Goal: Information Seeking & Learning: Learn about a topic

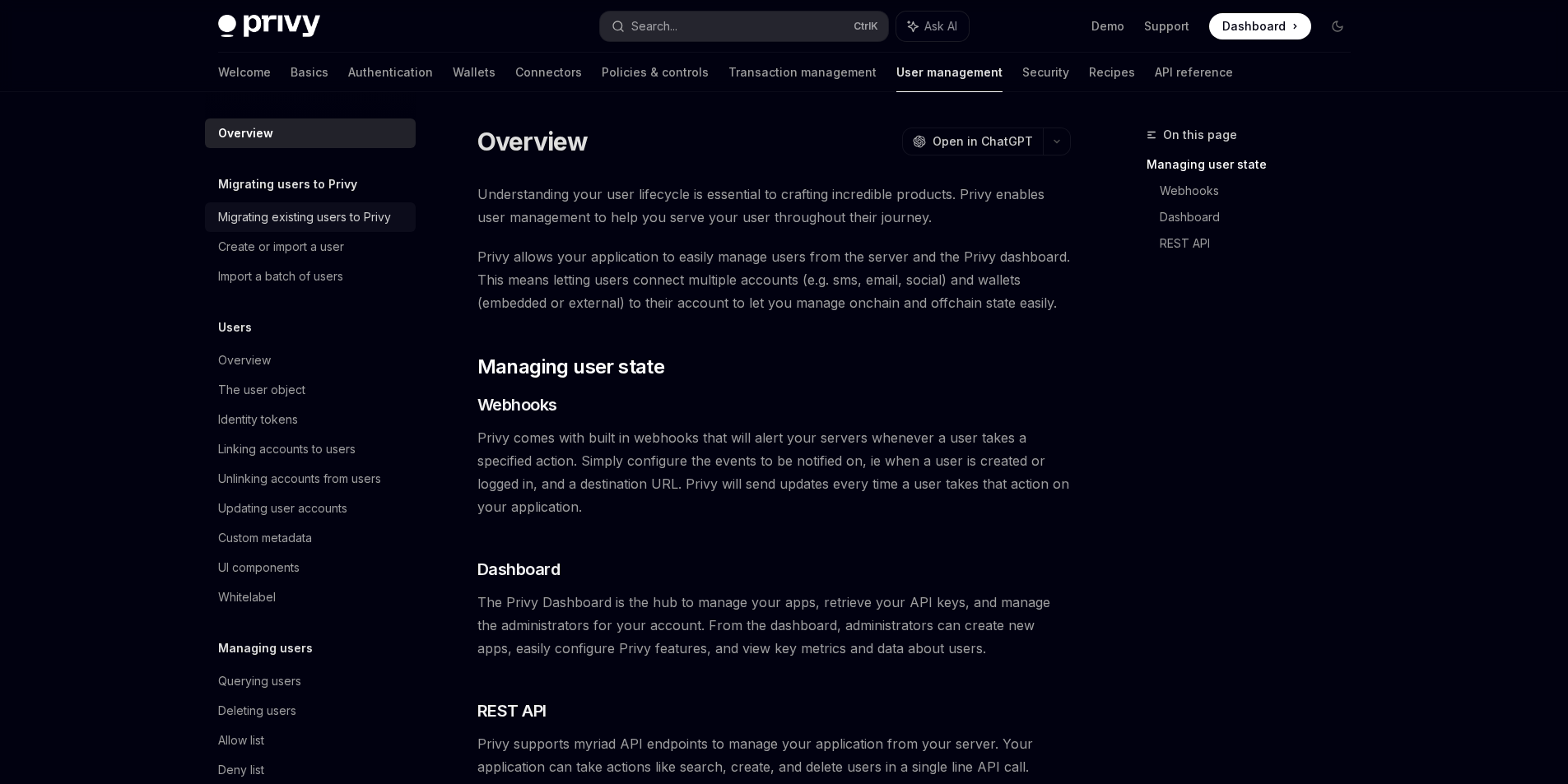
click at [273, 219] on div "Migrating existing users to Privy" at bounding box center [304, 217] width 173 height 20
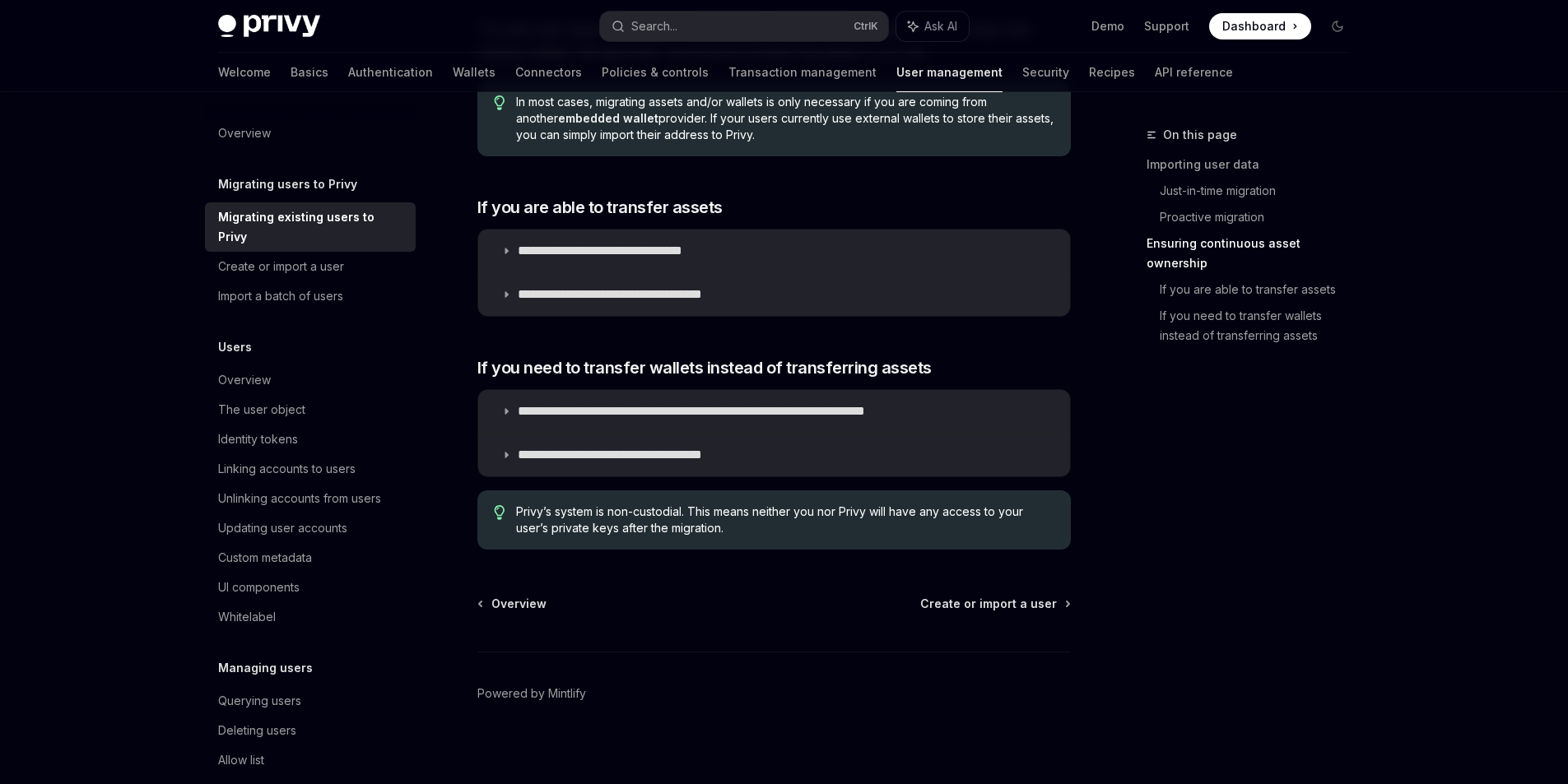
scroll to position [1902, 0]
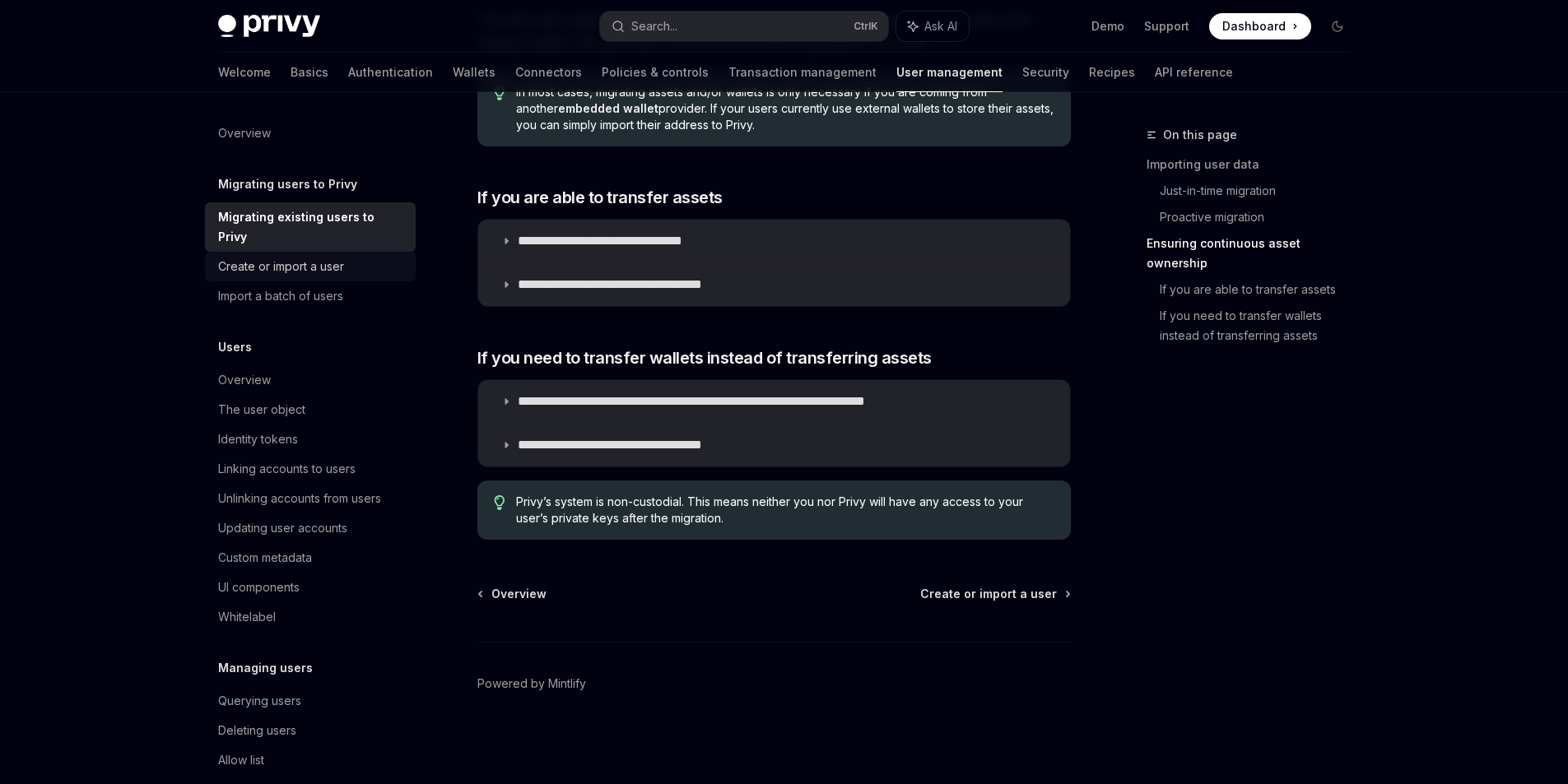
click at [287, 273] on div "Create or import a user" at bounding box center [280, 266] width 126 height 20
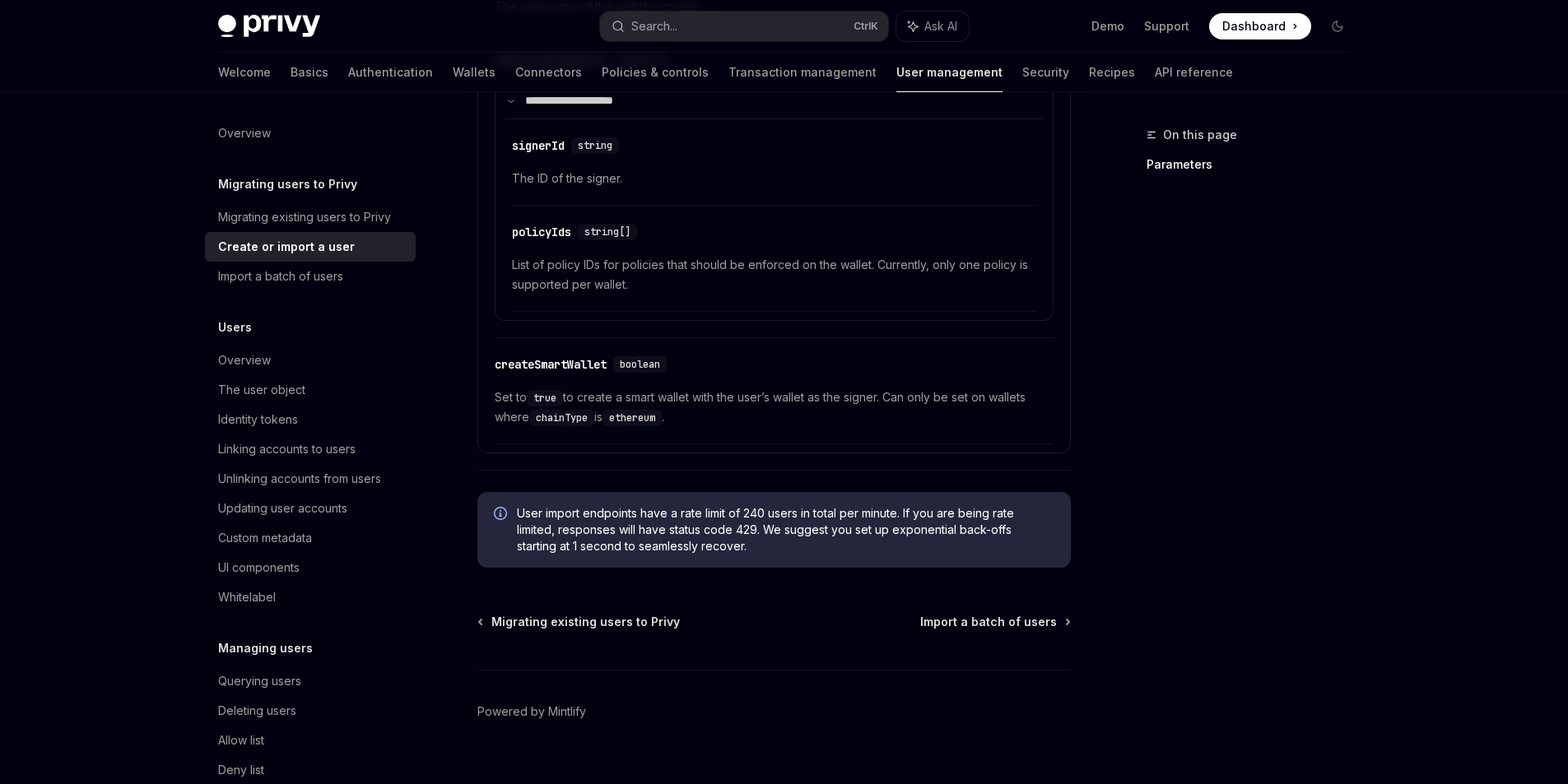
scroll to position [1345, 0]
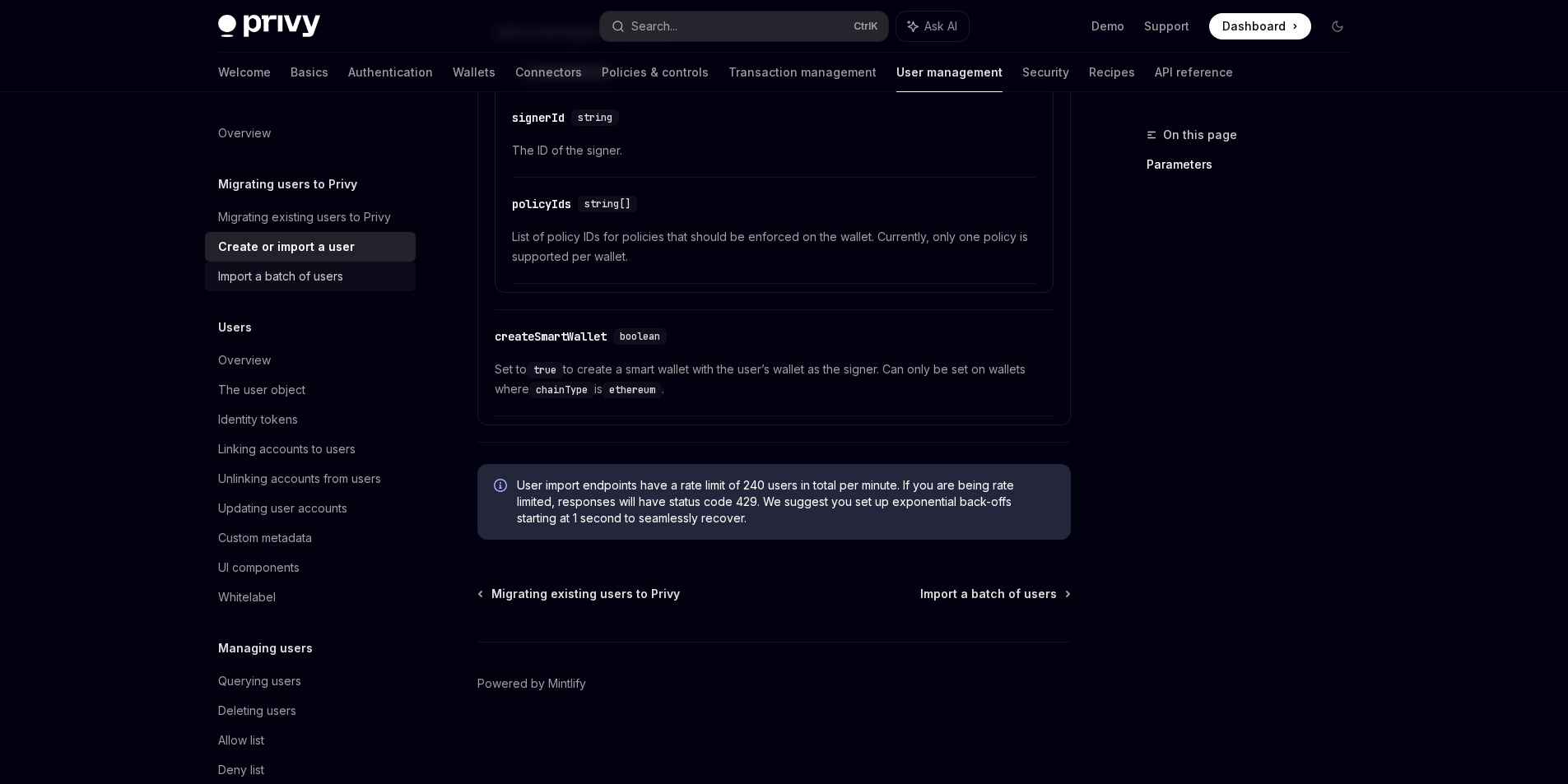
click at [311, 279] on div "Import a batch of users" at bounding box center [280, 276] width 125 height 20
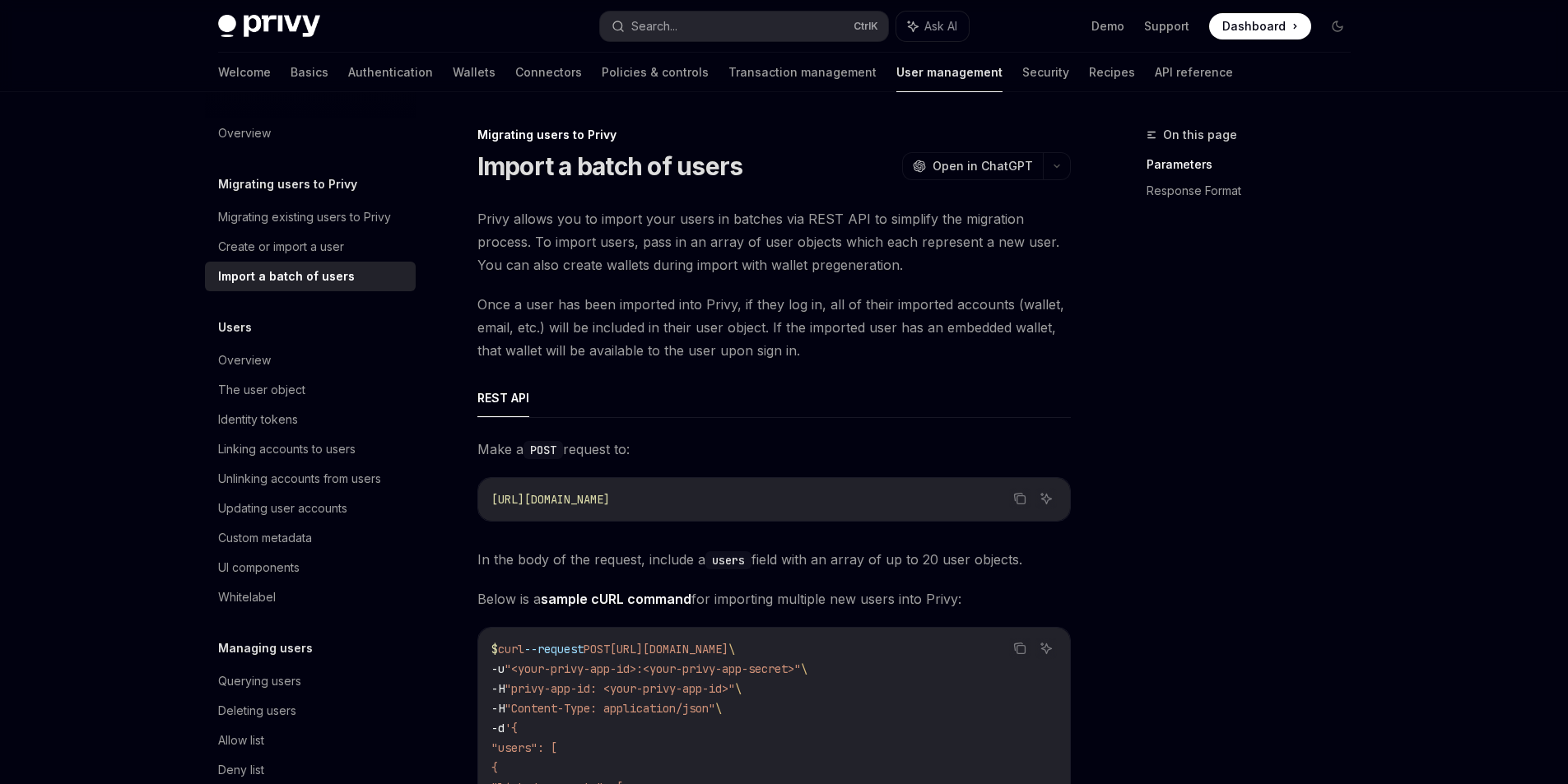
scroll to position [411, 0]
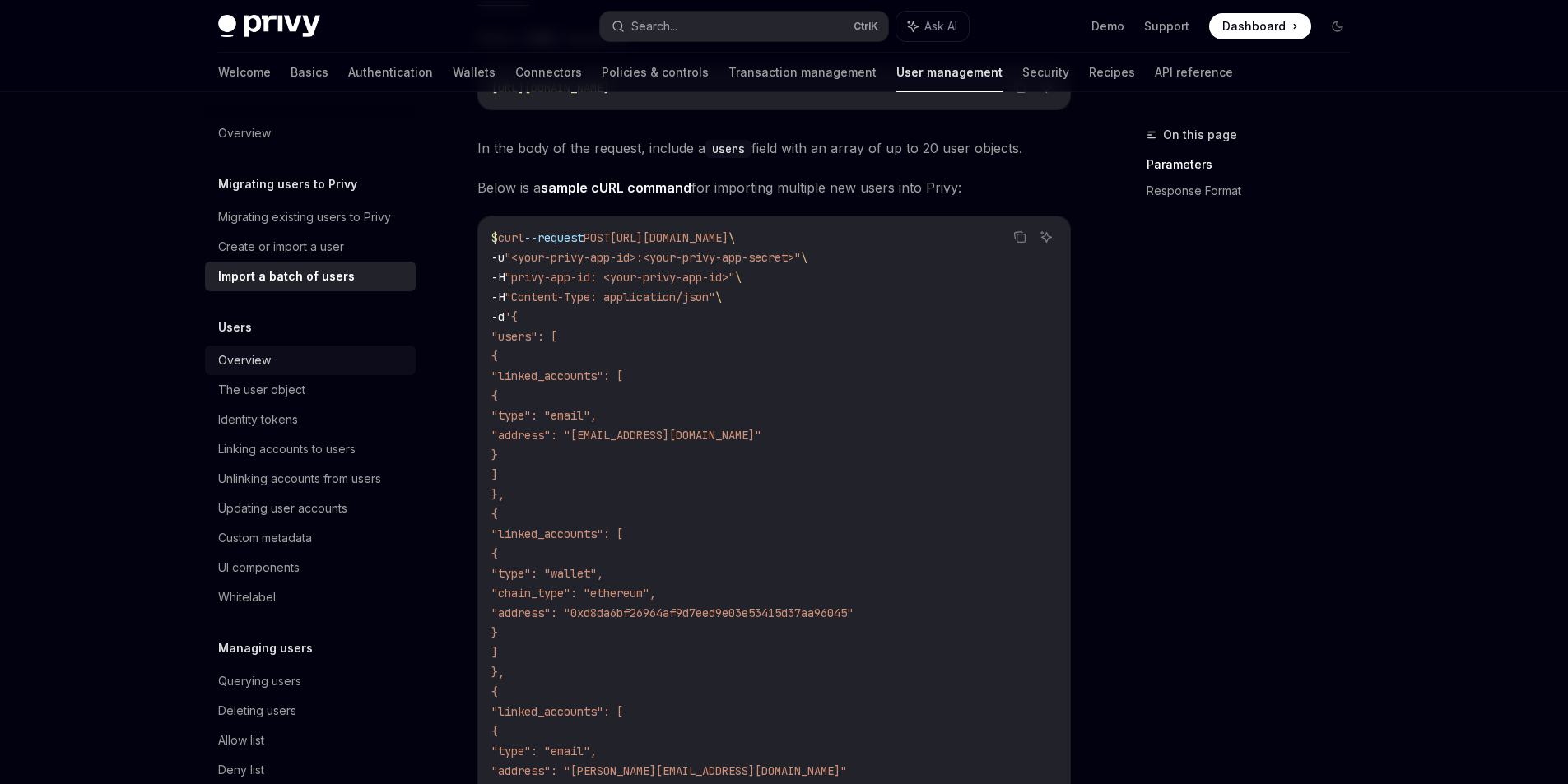
click at [268, 356] on div "Overview" at bounding box center [244, 360] width 53 height 20
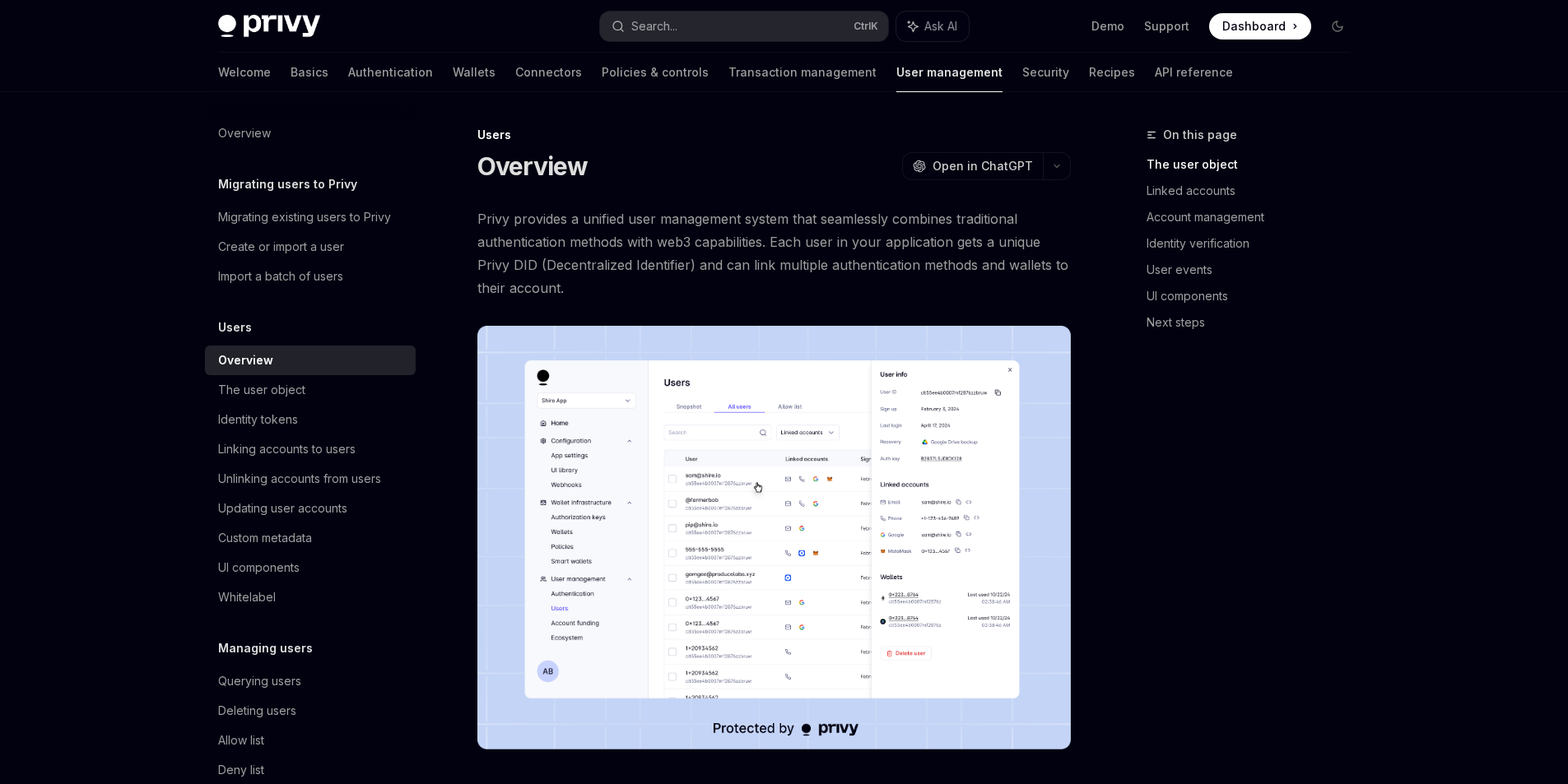
click at [670, 570] on img at bounding box center [774, 538] width 593 height 424
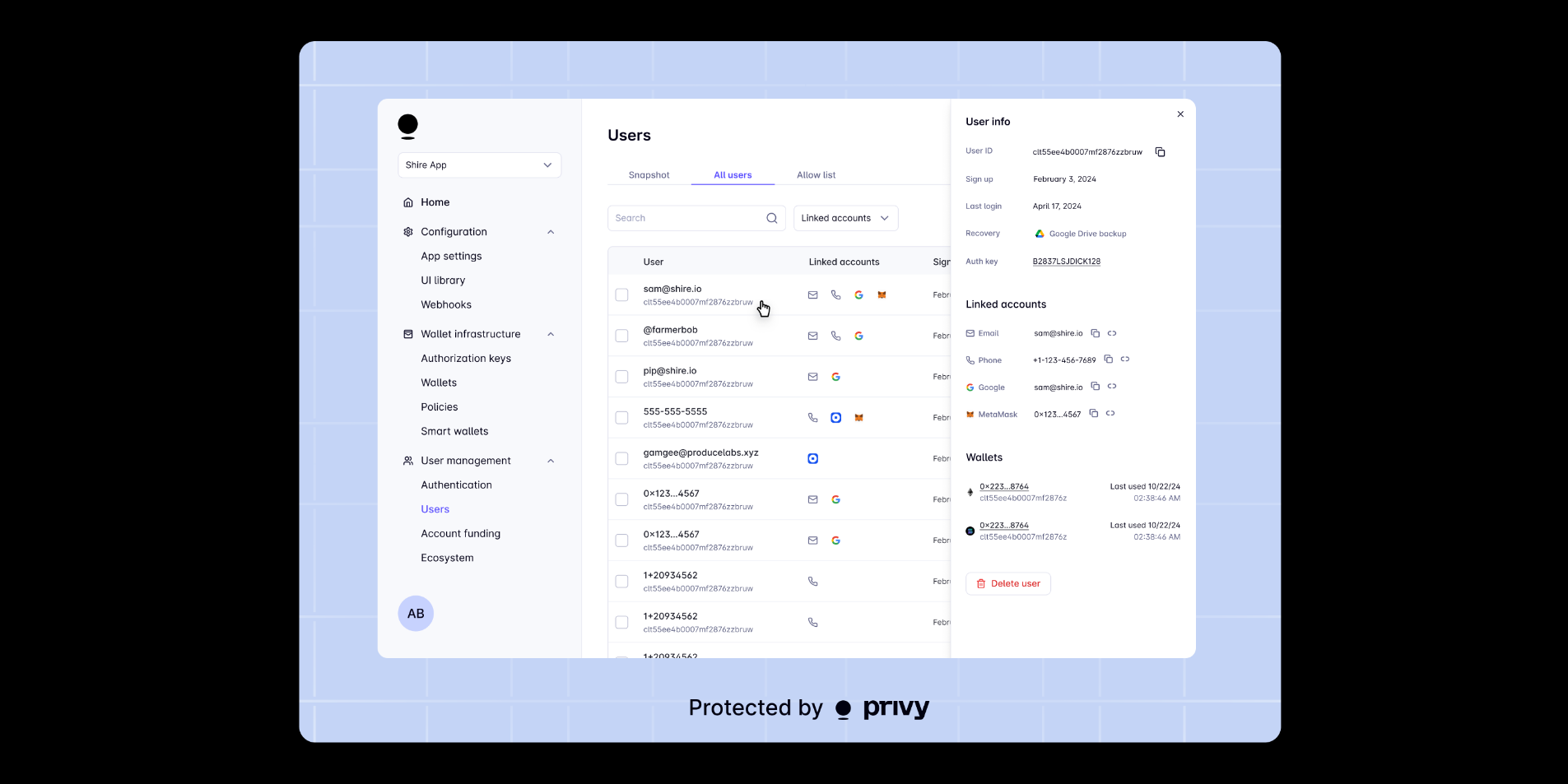
click at [44, 518] on div at bounding box center [784, 392] width 1568 height 784
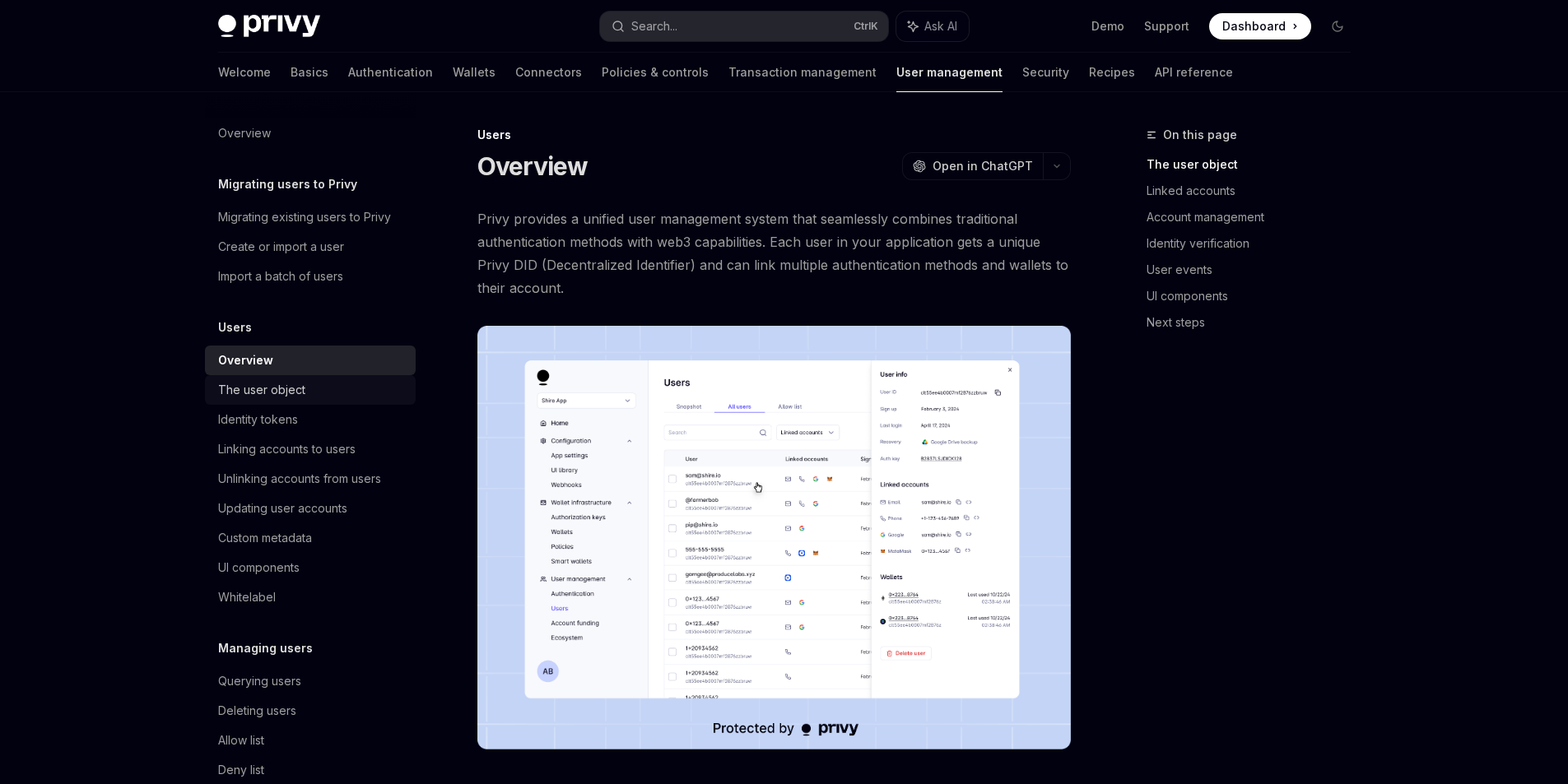
click at [311, 392] on div "The user object" at bounding box center [312, 390] width 188 height 20
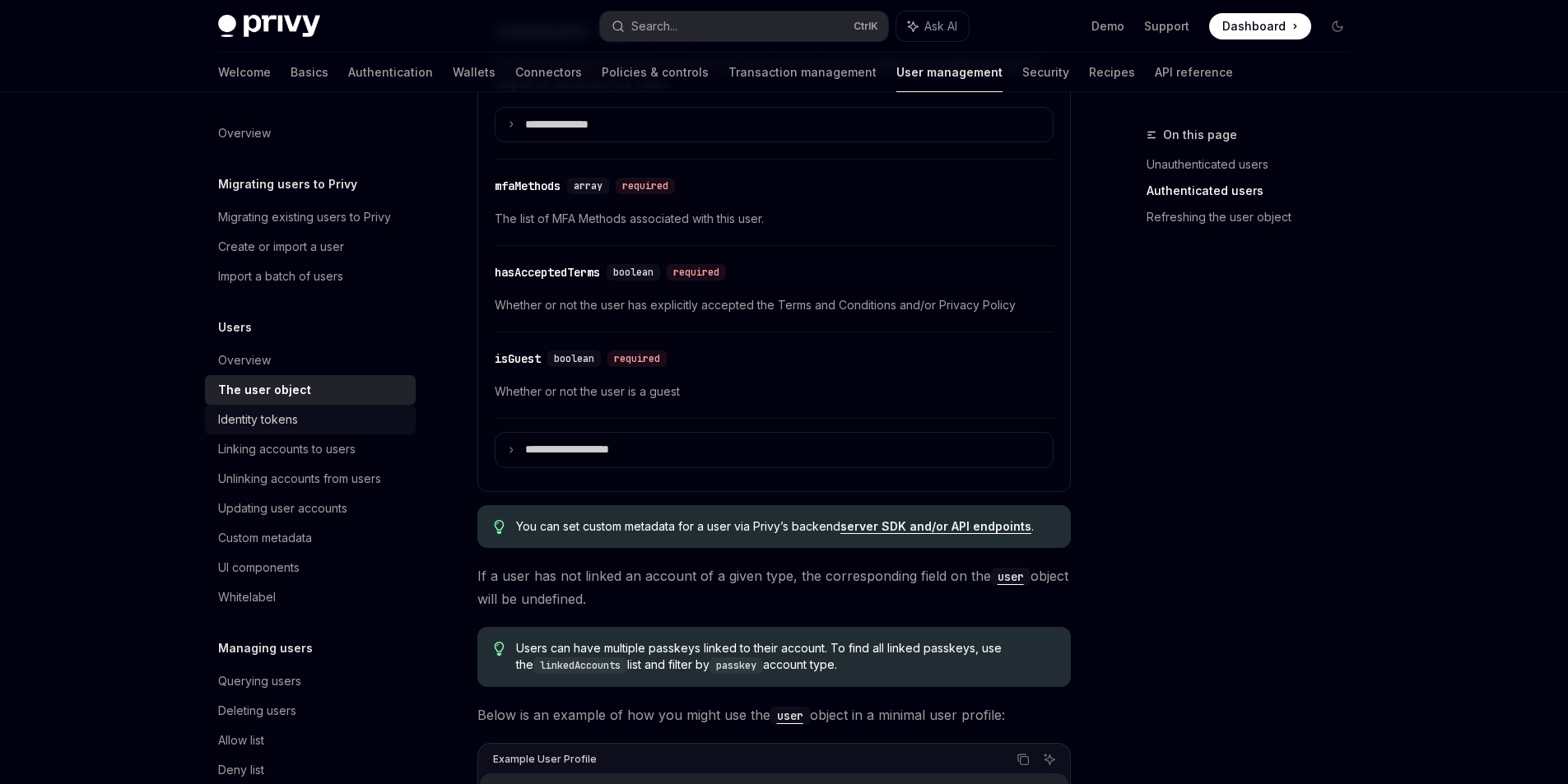
scroll to position [823, 0]
click at [245, 417] on div "Identity tokens" at bounding box center [257, 420] width 80 height 20
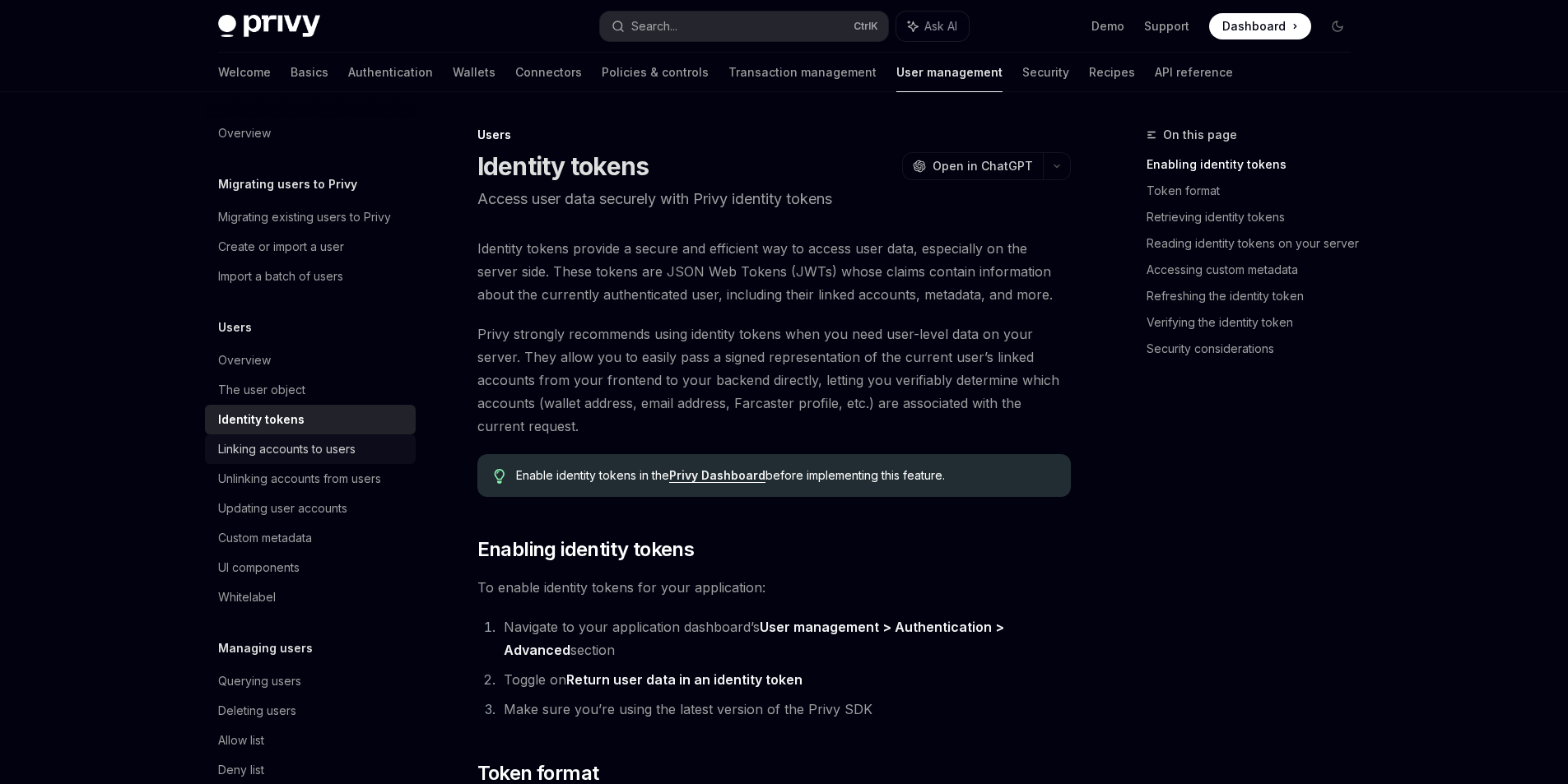
click at [280, 457] on div "Linking accounts to users" at bounding box center [286, 449] width 138 height 20
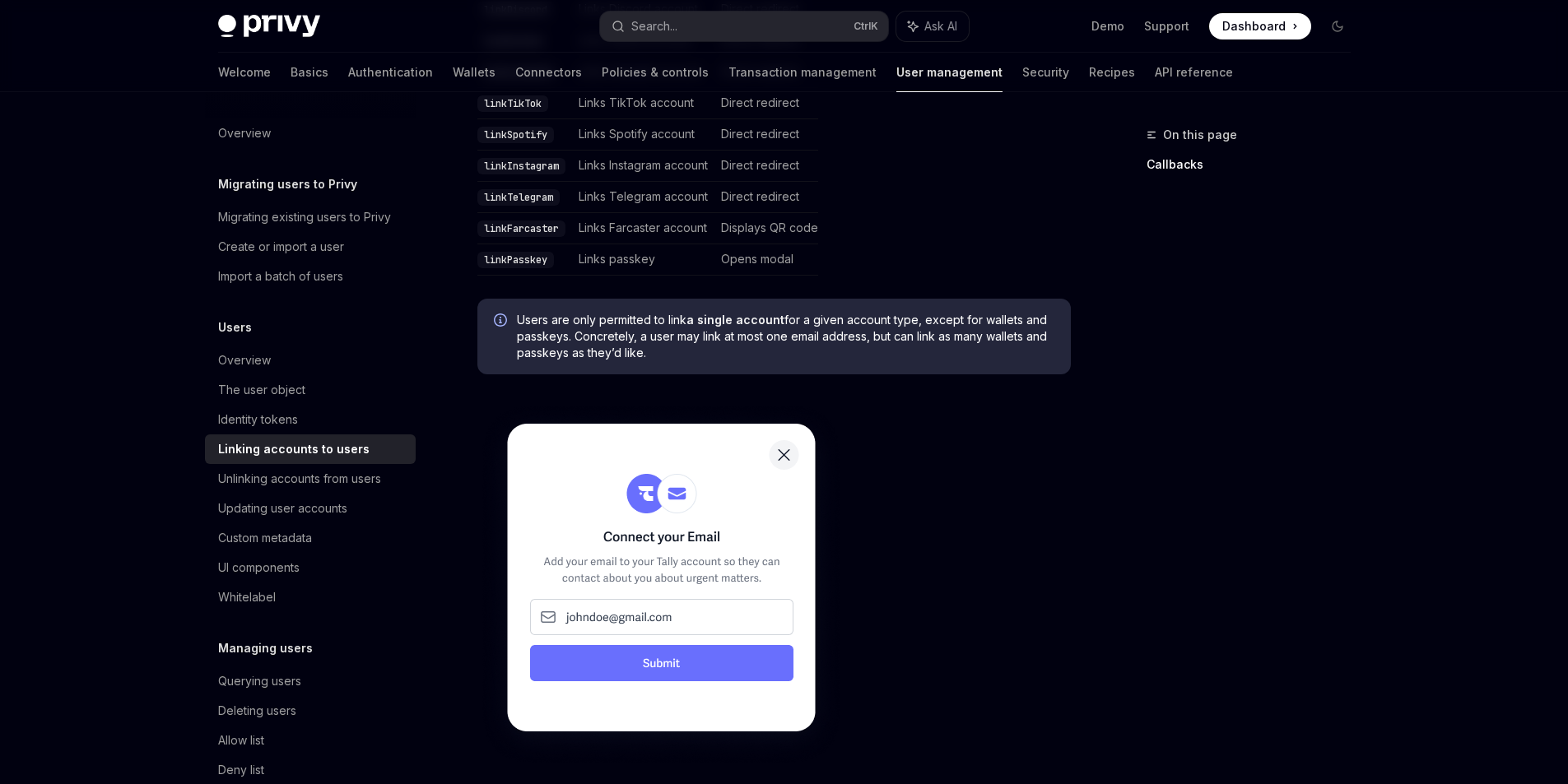
scroll to position [740, 0]
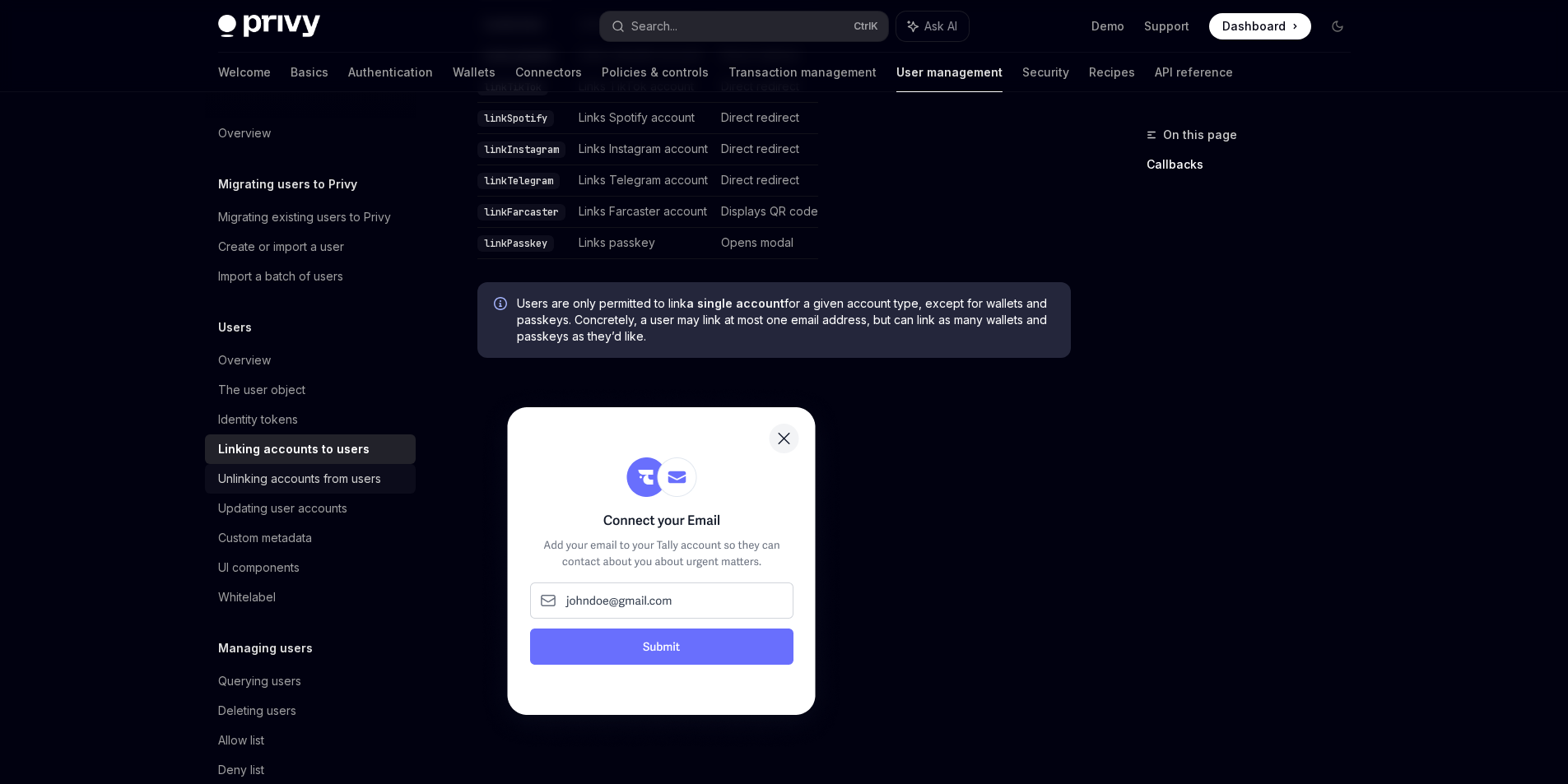
click at [307, 486] on div "Unlinking accounts from users" at bounding box center [299, 479] width 163 height 20
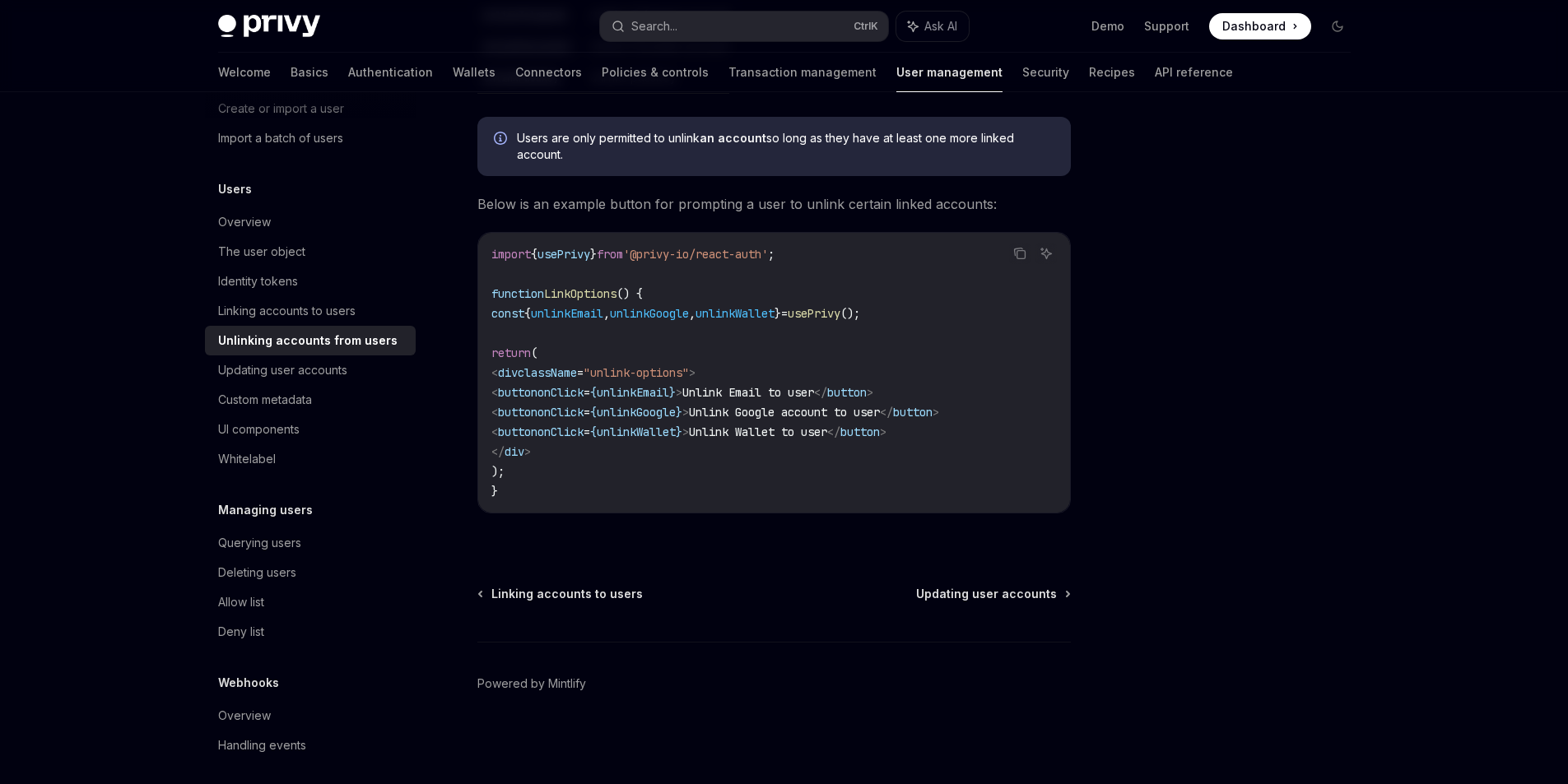
scroll to position [148, 0]
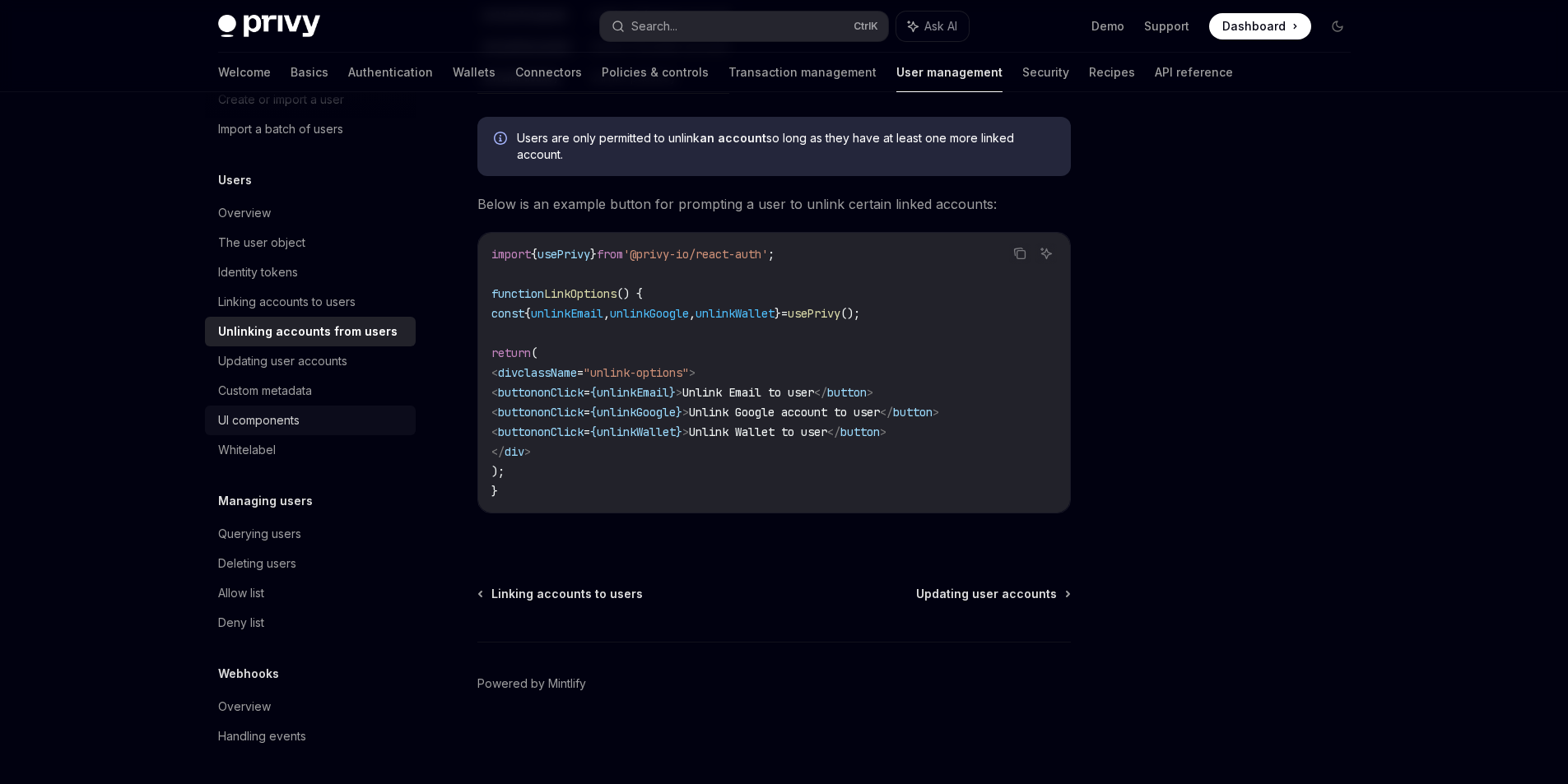
click at [317, 434] on link "UI components" at bounding box center [309, 420] width 210 height 30
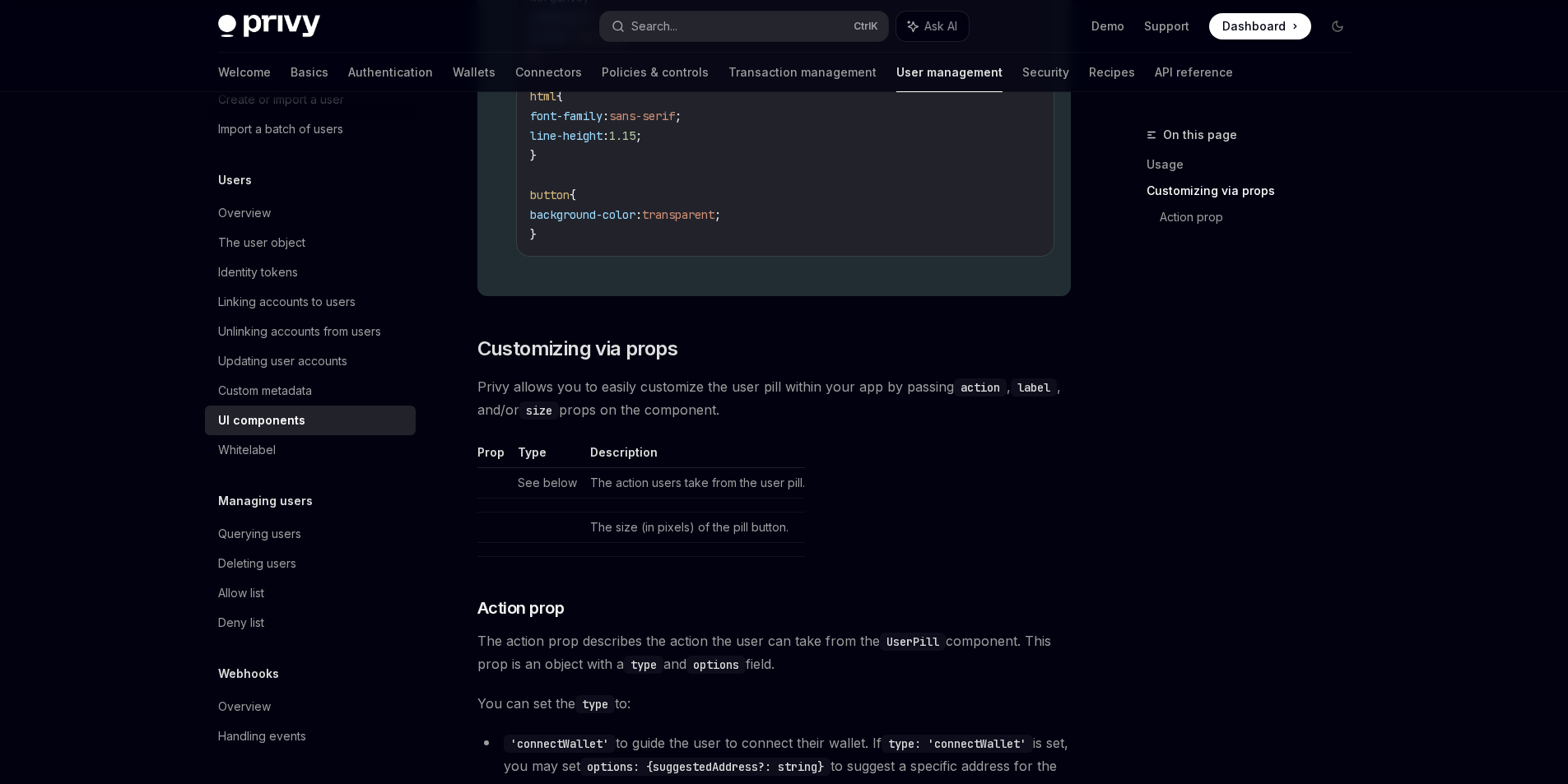
scroll to position [2468, 0]
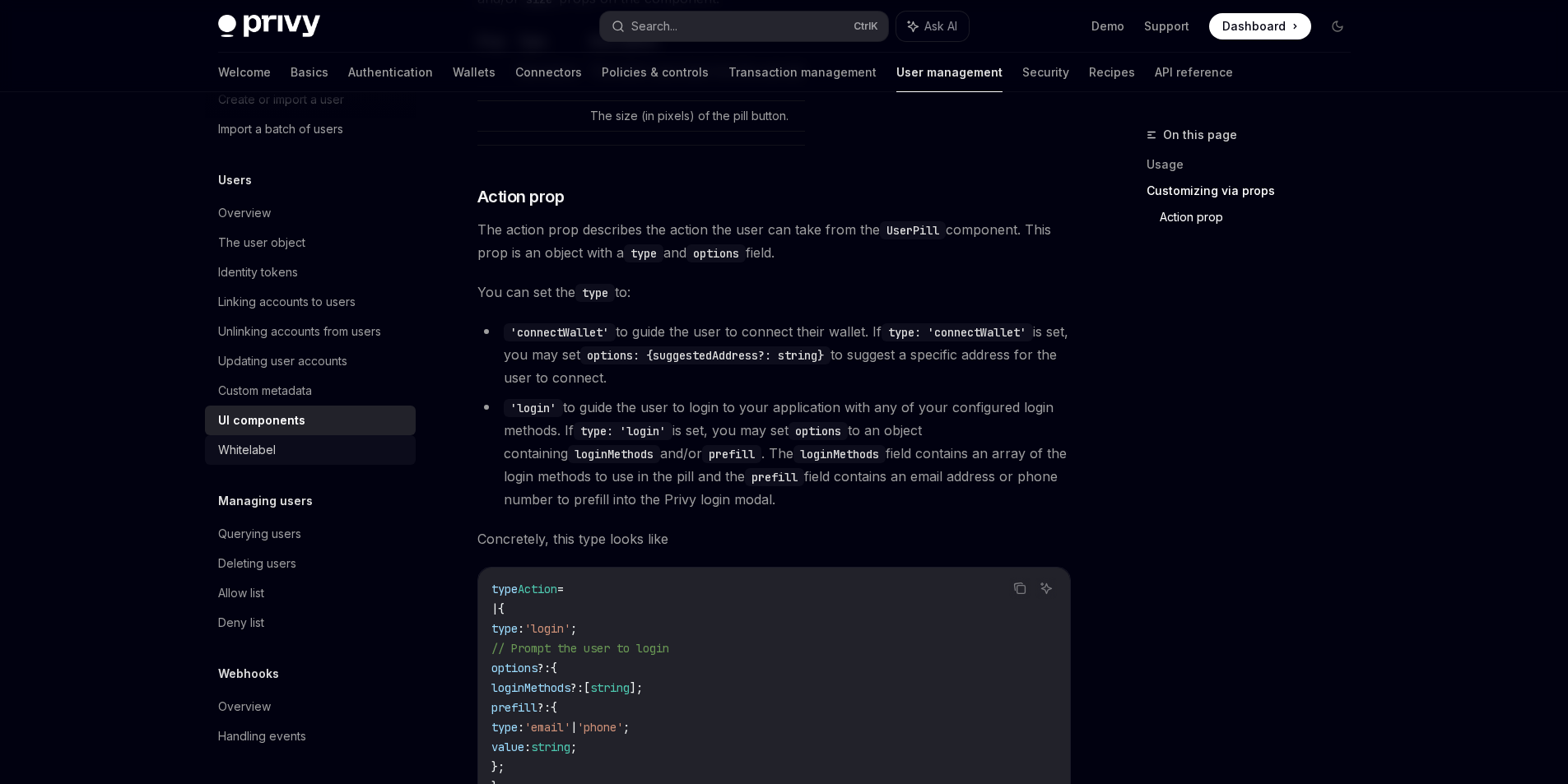
click at [302, 452] on div "Whitelabel" at bounding box center [312, 450] width 188 height 20
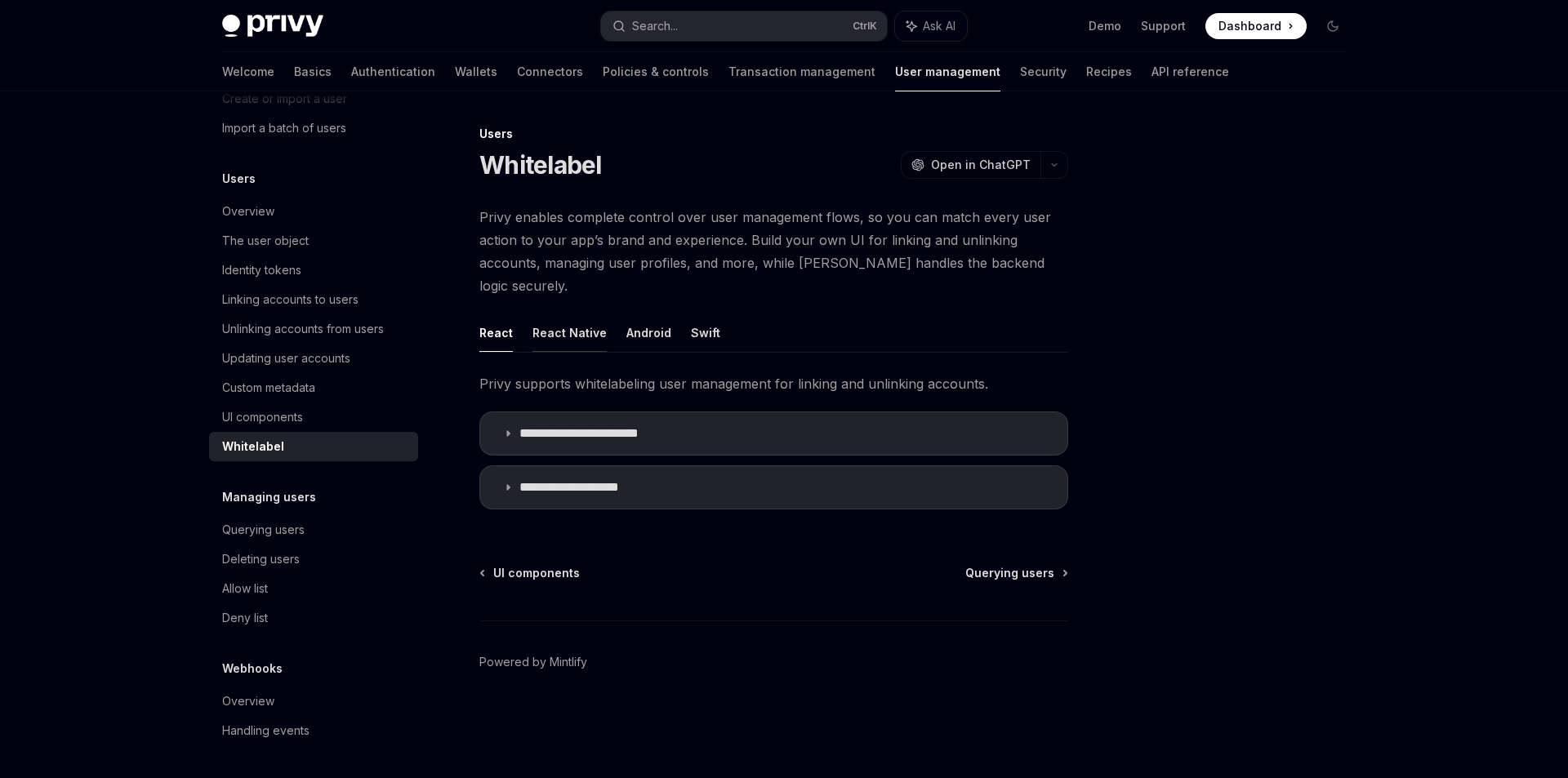
click at [579, 313] on button "React Native" at bounding box center [570, 332] width 74 height 38
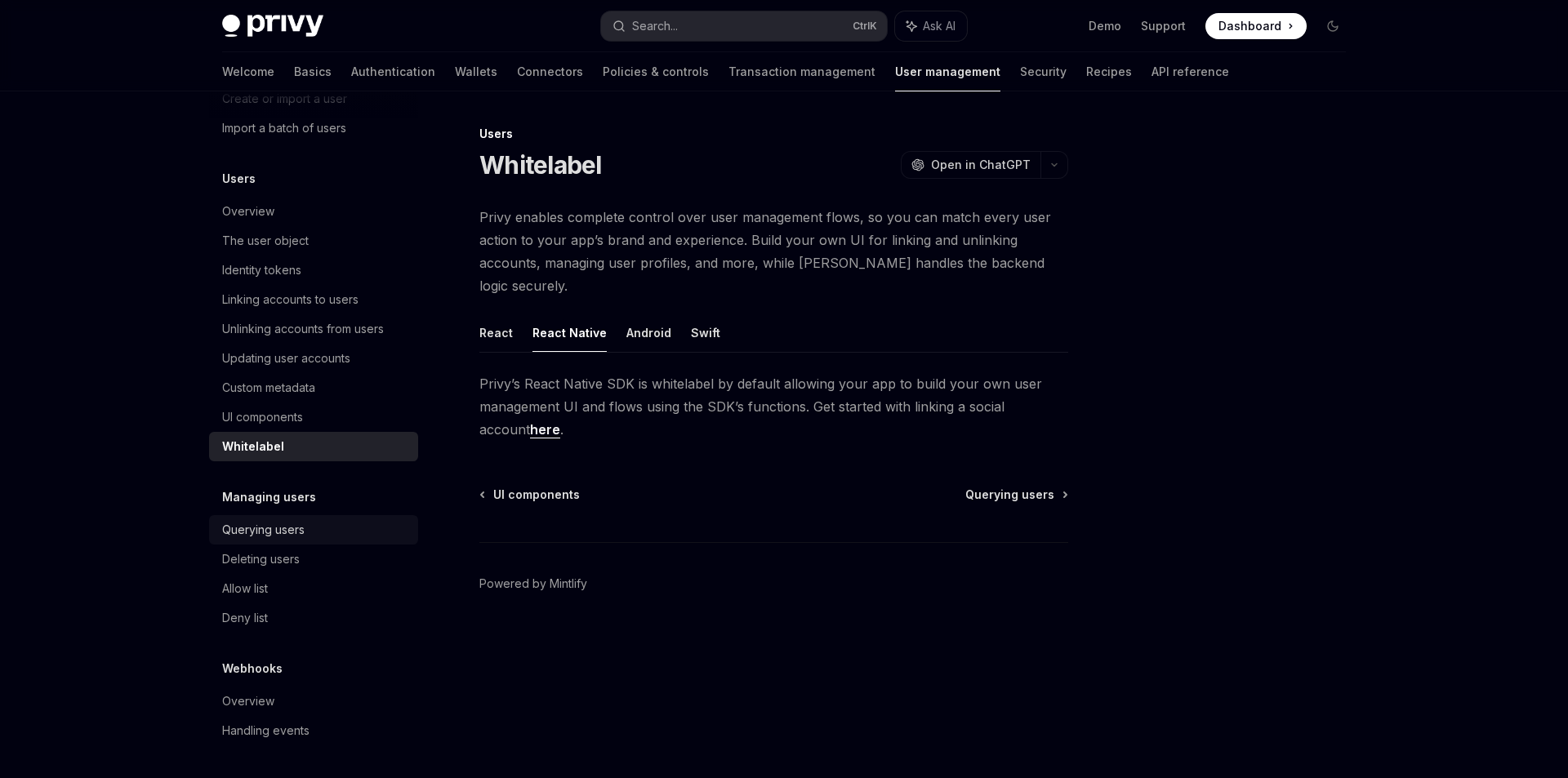
click at [289, 534] on div "Querying users" at bounding box center [263, 530] width 83 height 20
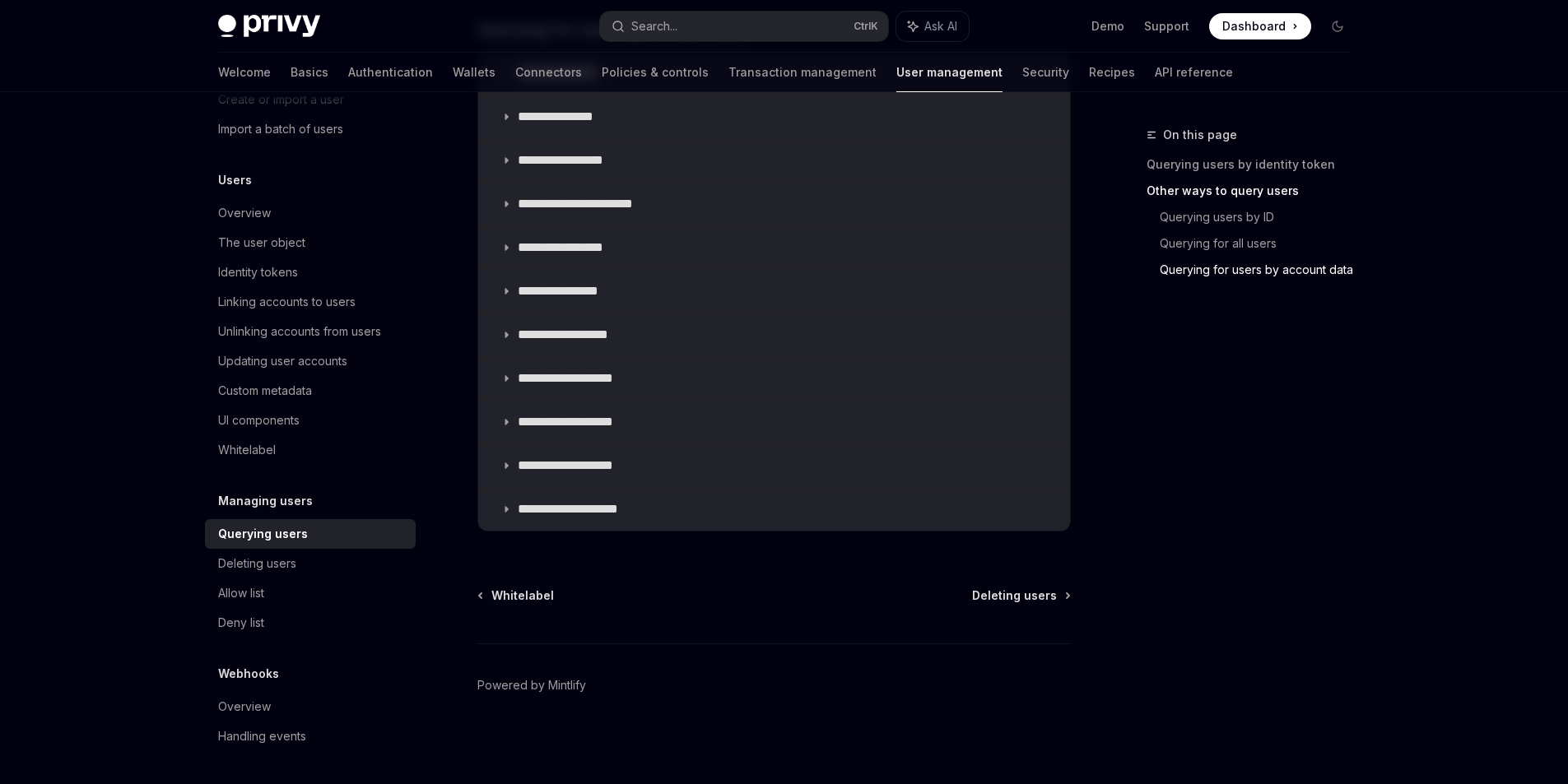
scroll to position [1124, 0]
click at [752, 77] on link "Transaction management" at bounding box center [803, 73] width 148 height 40
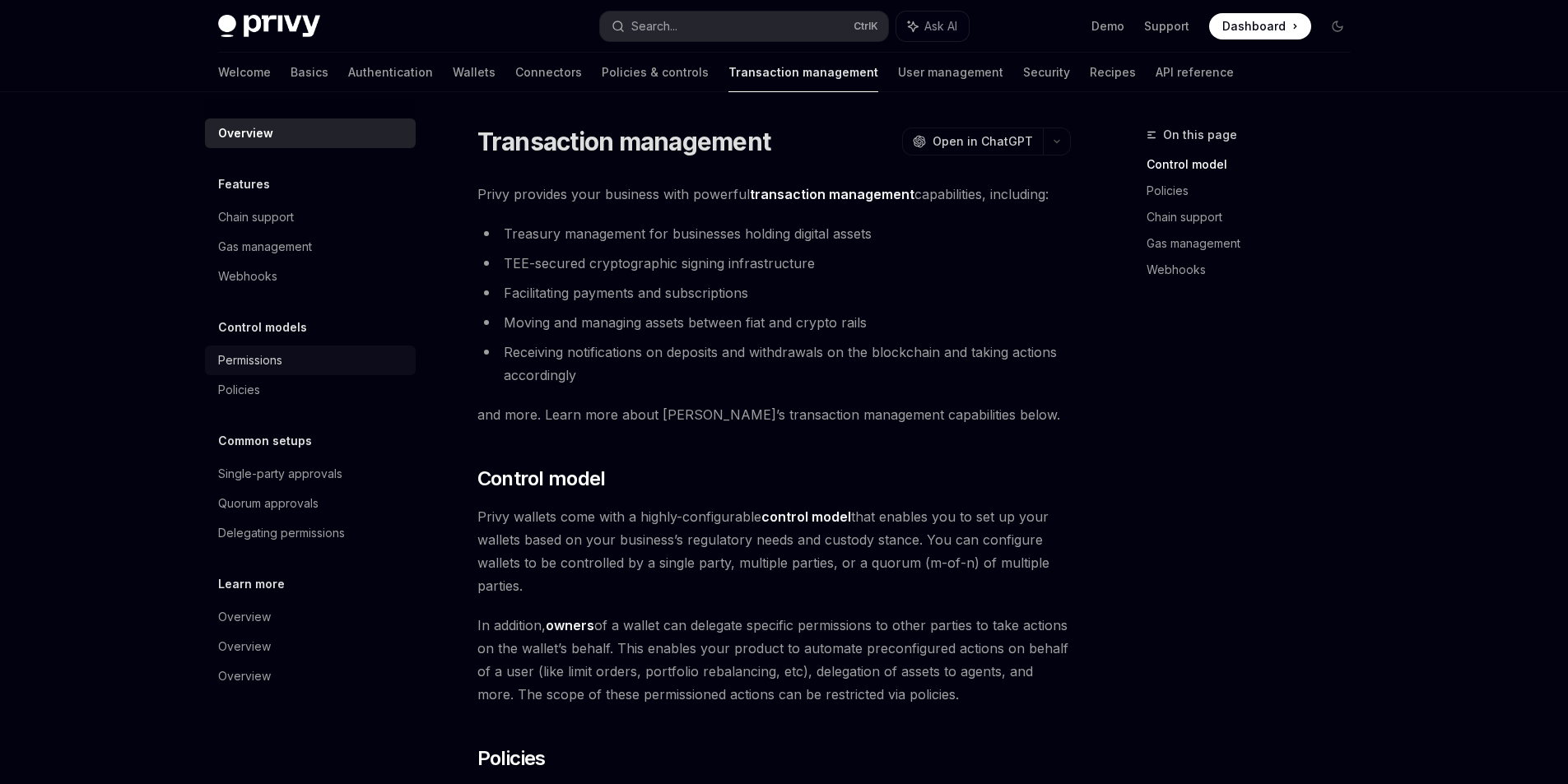
click at [278, 364] on div "Permissions" at bounding box center [250, 360] width 64 height 20
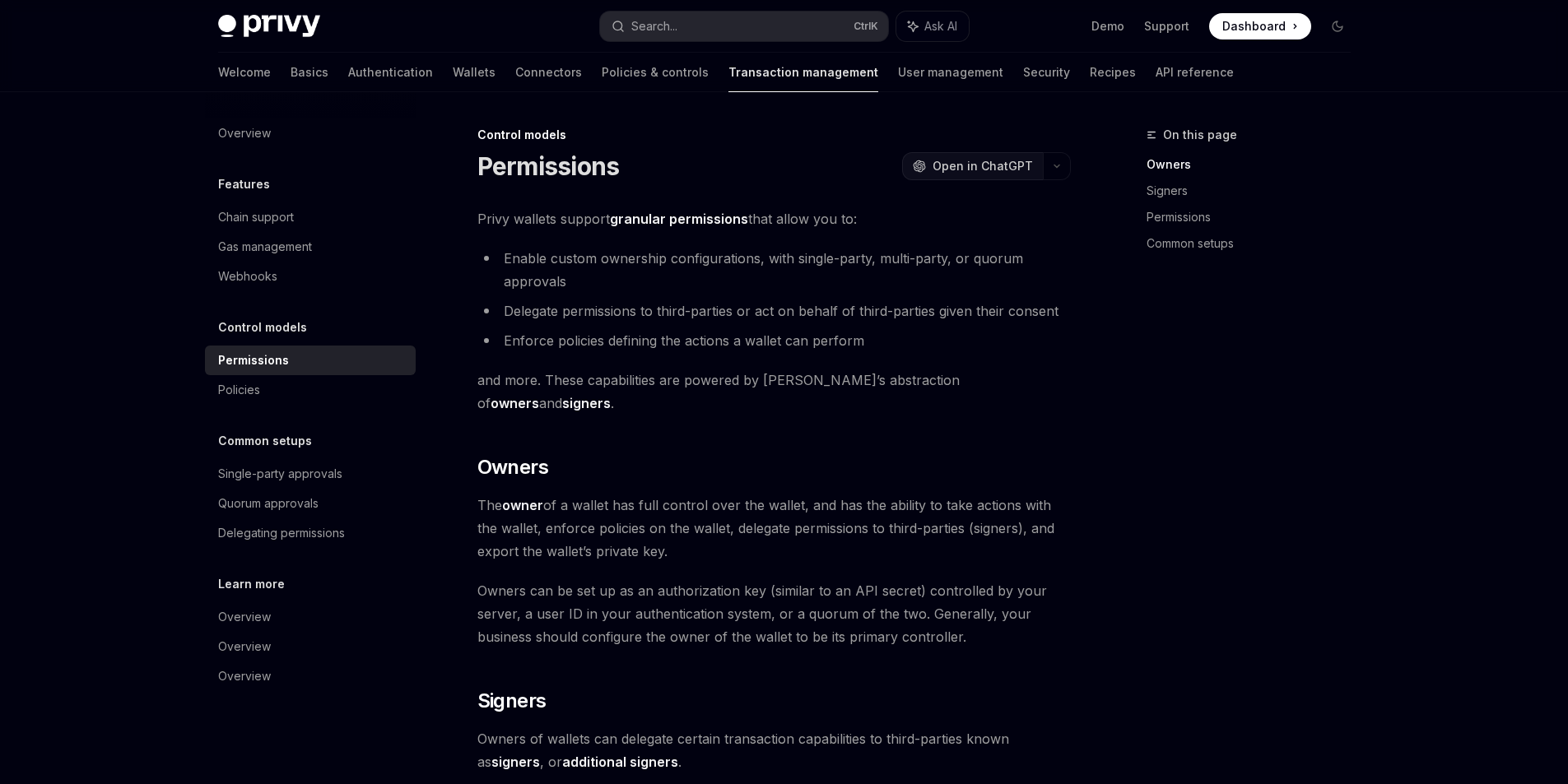
click at [988, 171] on span "Open in ChatGPT" at bounding box center [983, 167] width 101 height 16
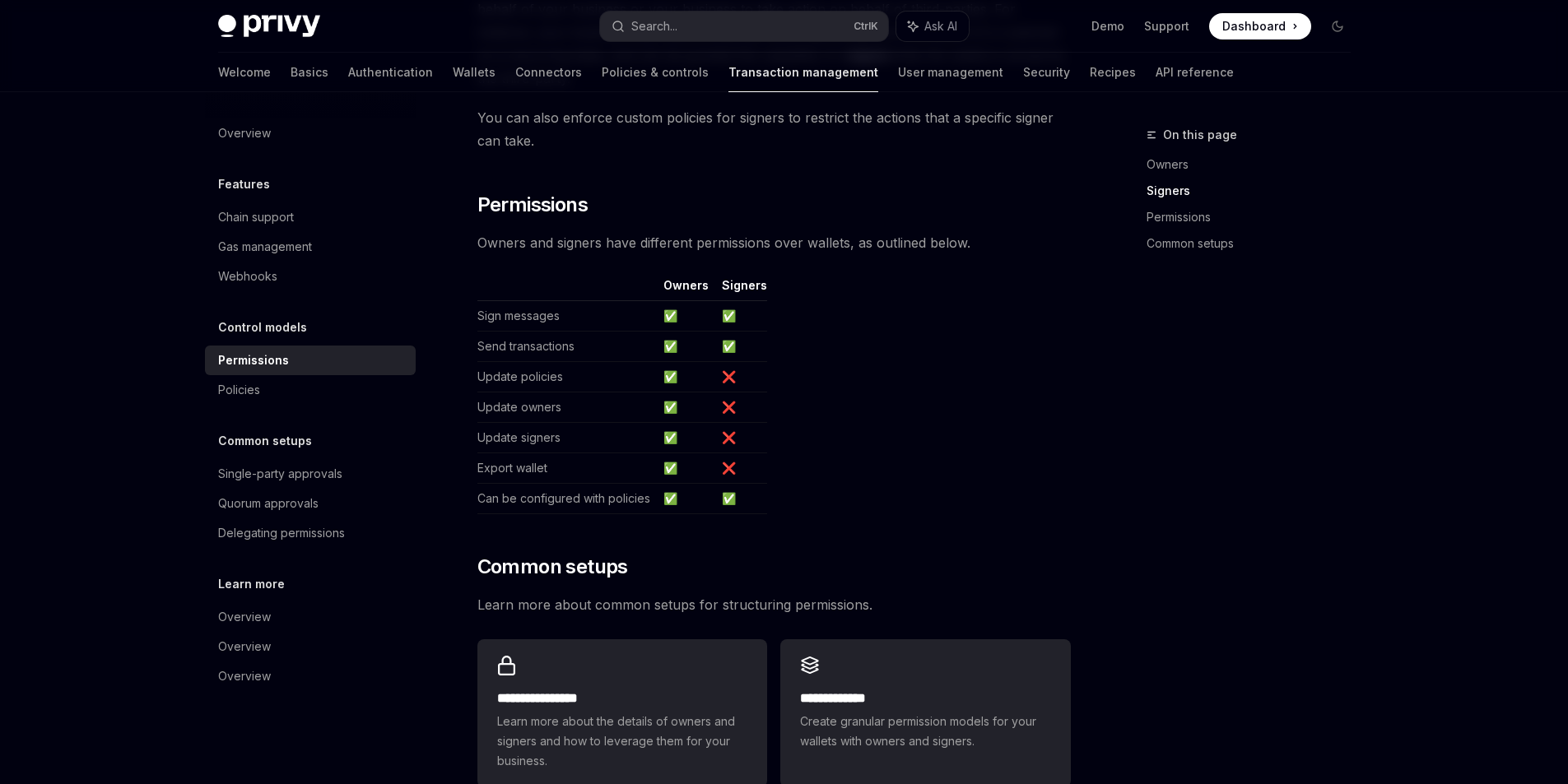
scroll to position [800, 0]
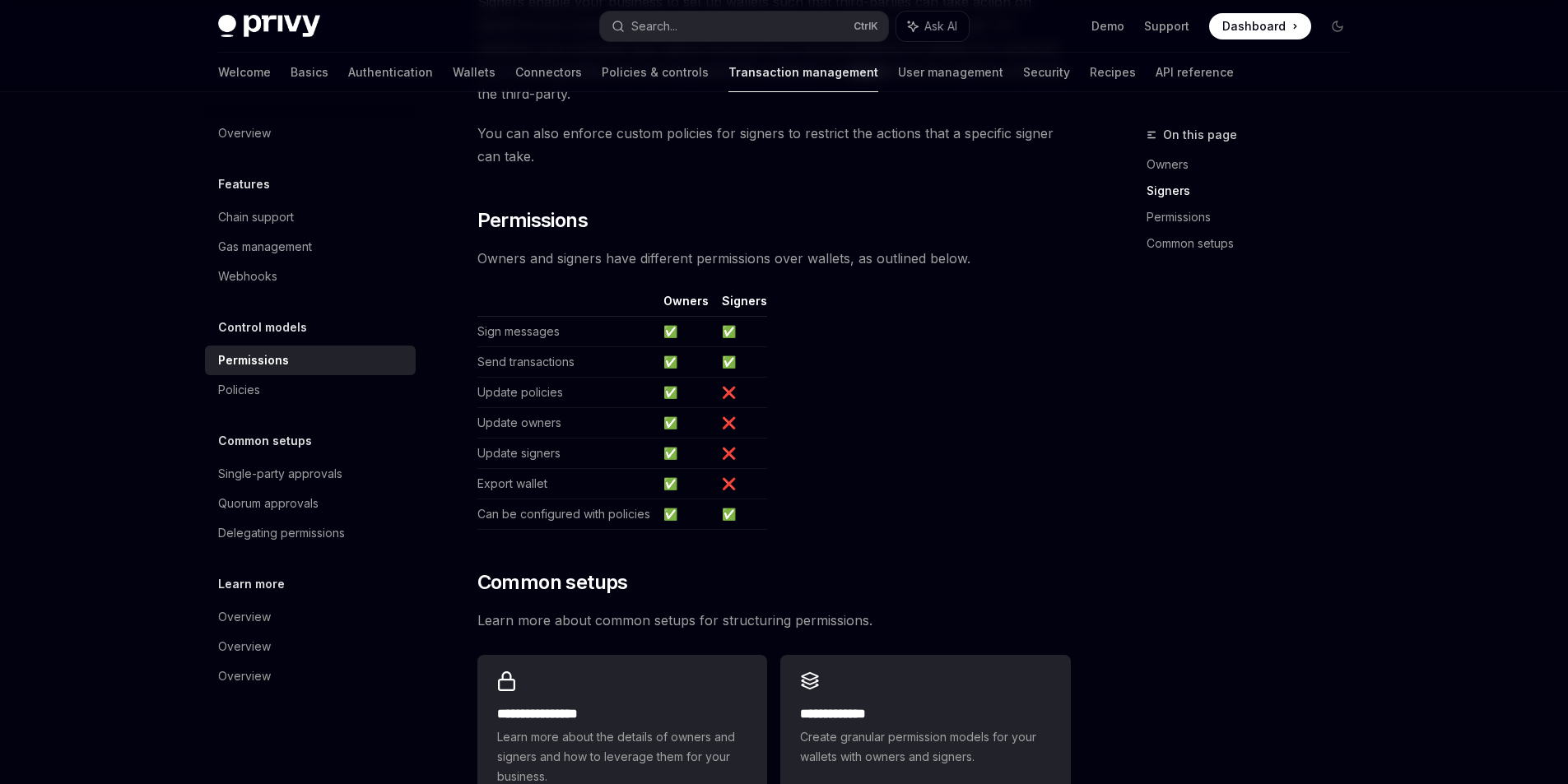
click at [544, 378] on td "Update policies" at bounding box center [567, 392] width 180 height 31
click at [536, 408] on td "Update owners" at bounding box center [567, 423] width 180 height 31
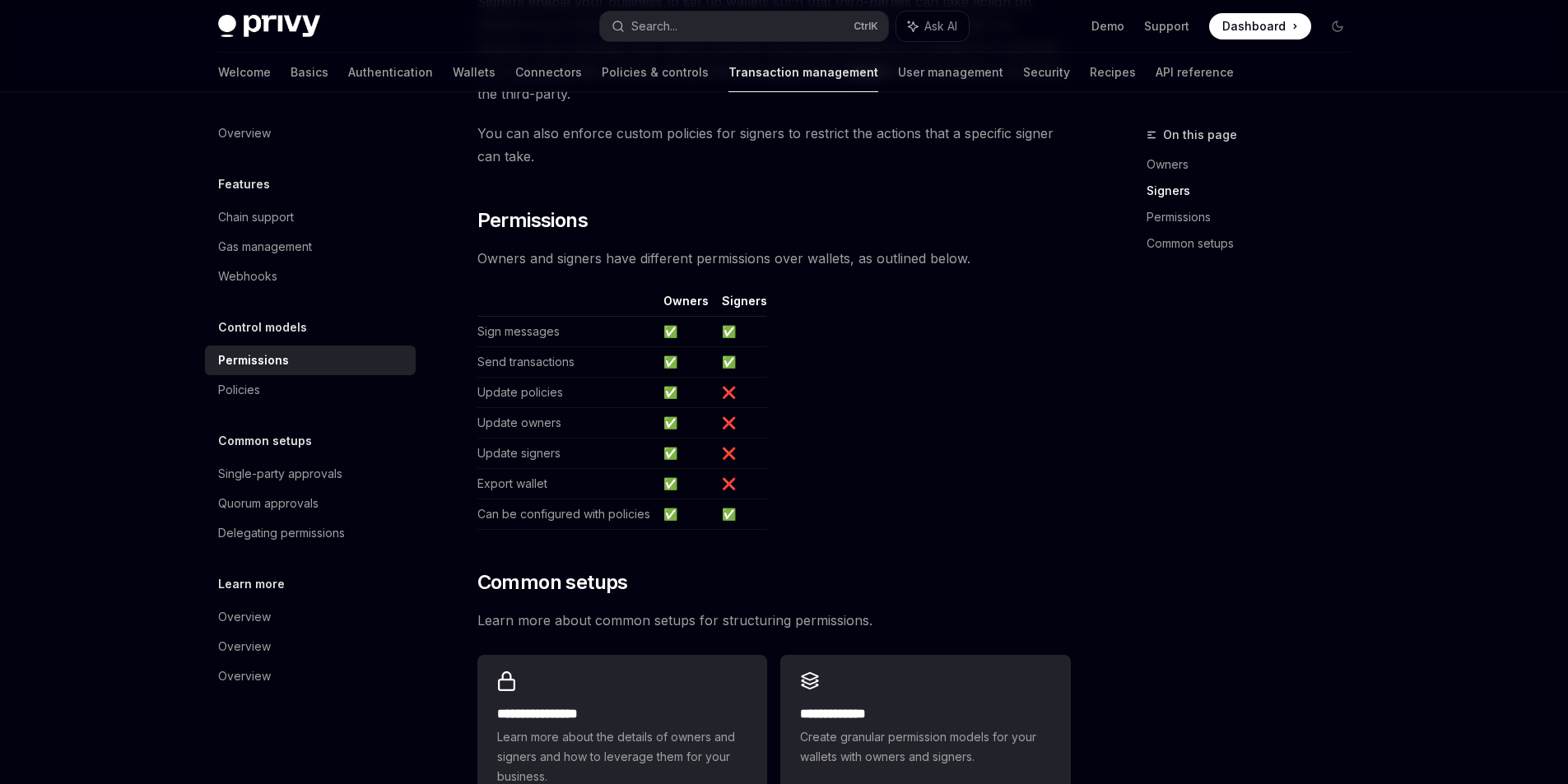
click at [737, 293] on th "Signers" at bounding box center [741, 304] width 52 height 24
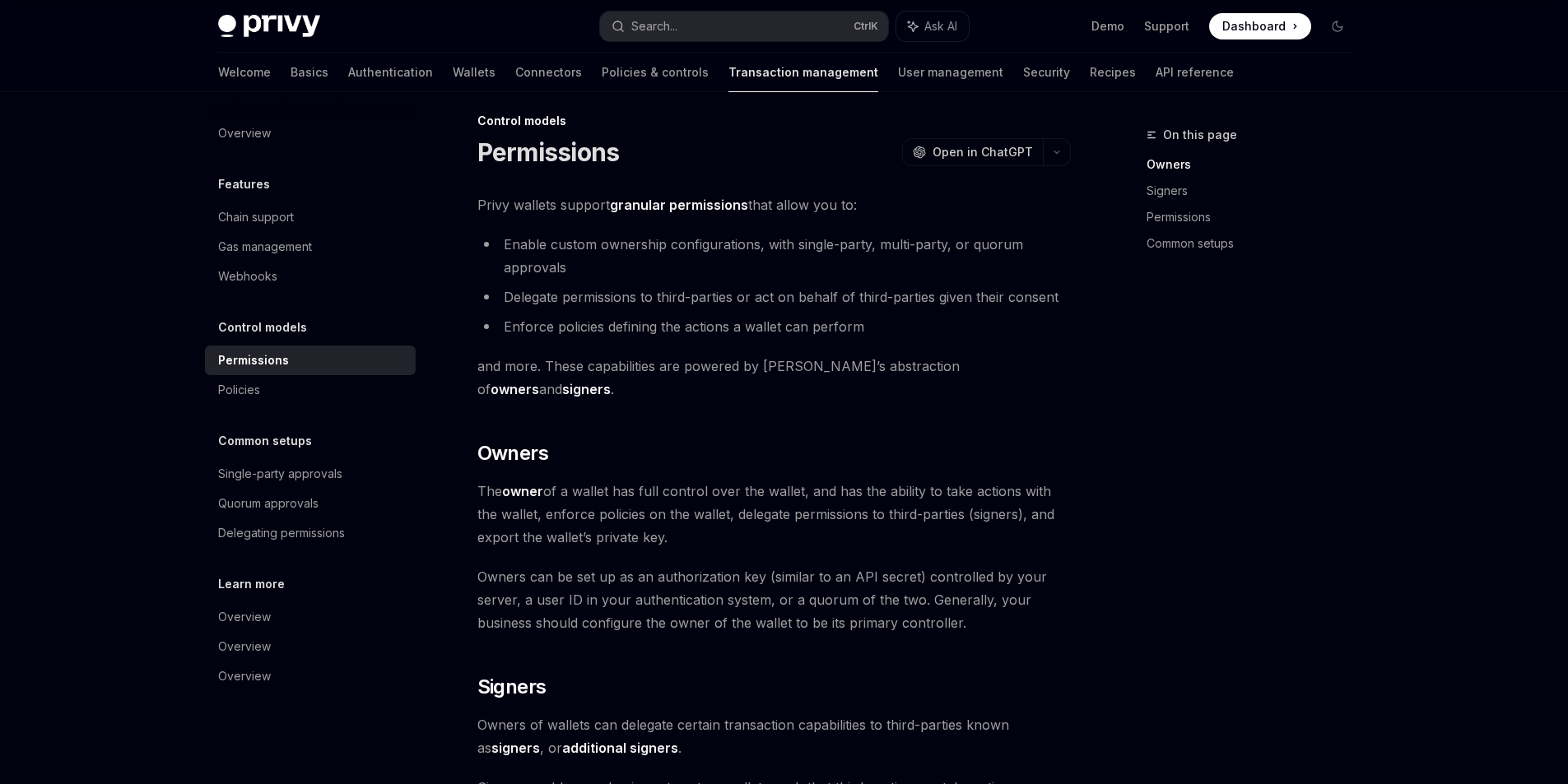
scroll to position [0, 0]
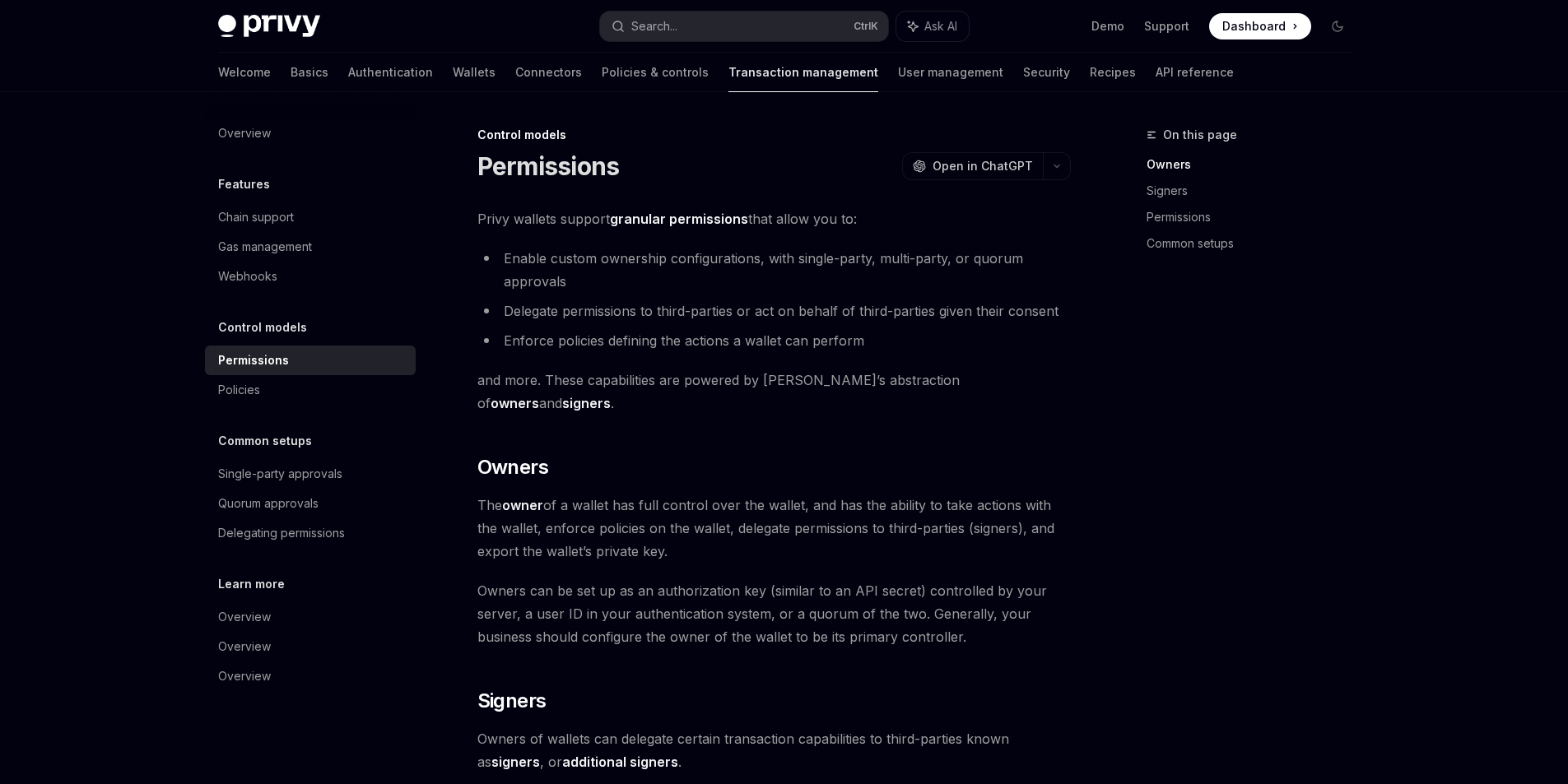
click at [558, 291] on li "Enable custom ownership configurations, with single-party, multi-party, or quor…" at bounding box center [774, 270] width 593 height 46
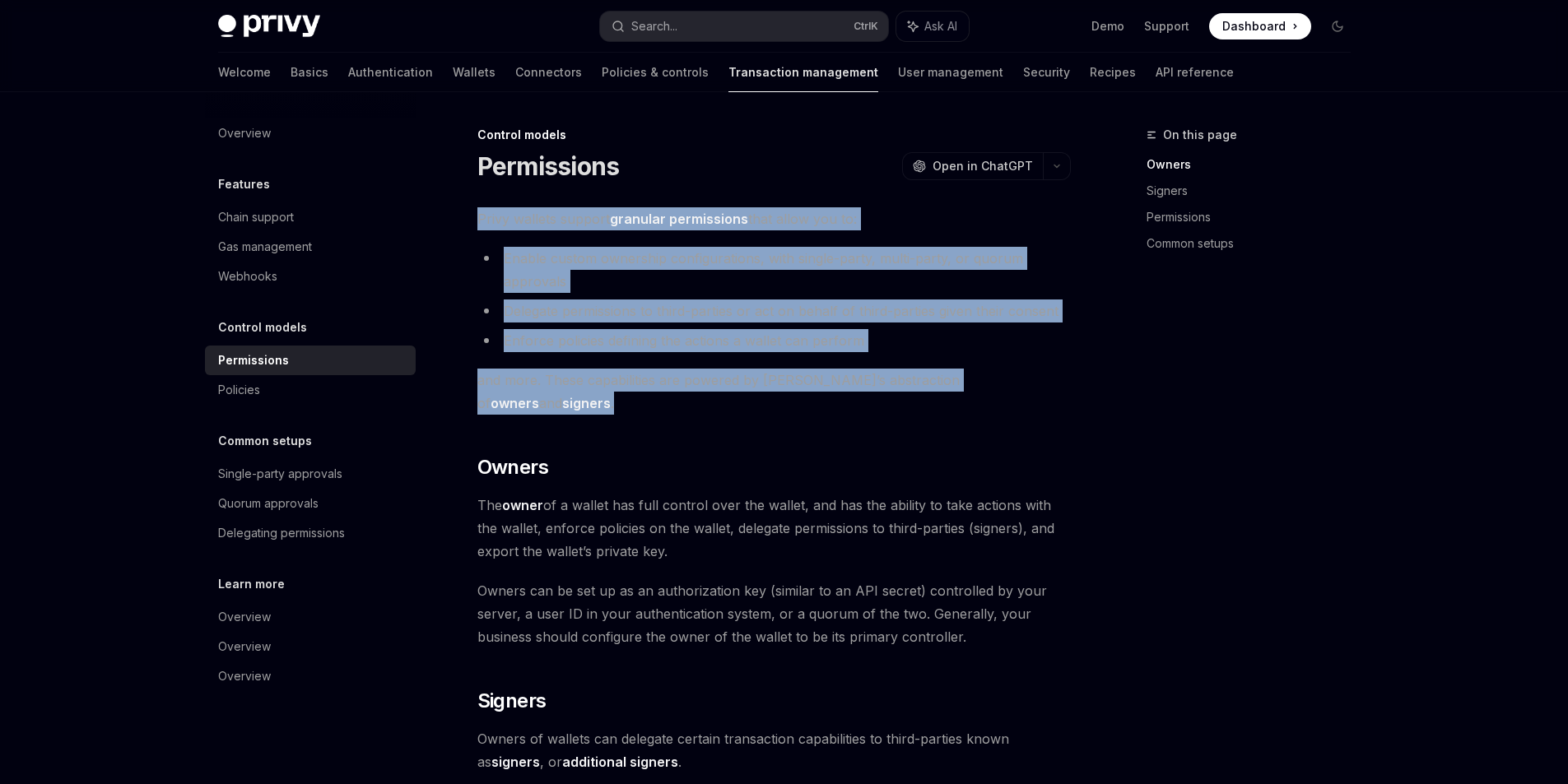
drag, startPoint x: 472, startPoint y: 228, endPoint x: 1034, endPoint y: 386, distance: 583.8
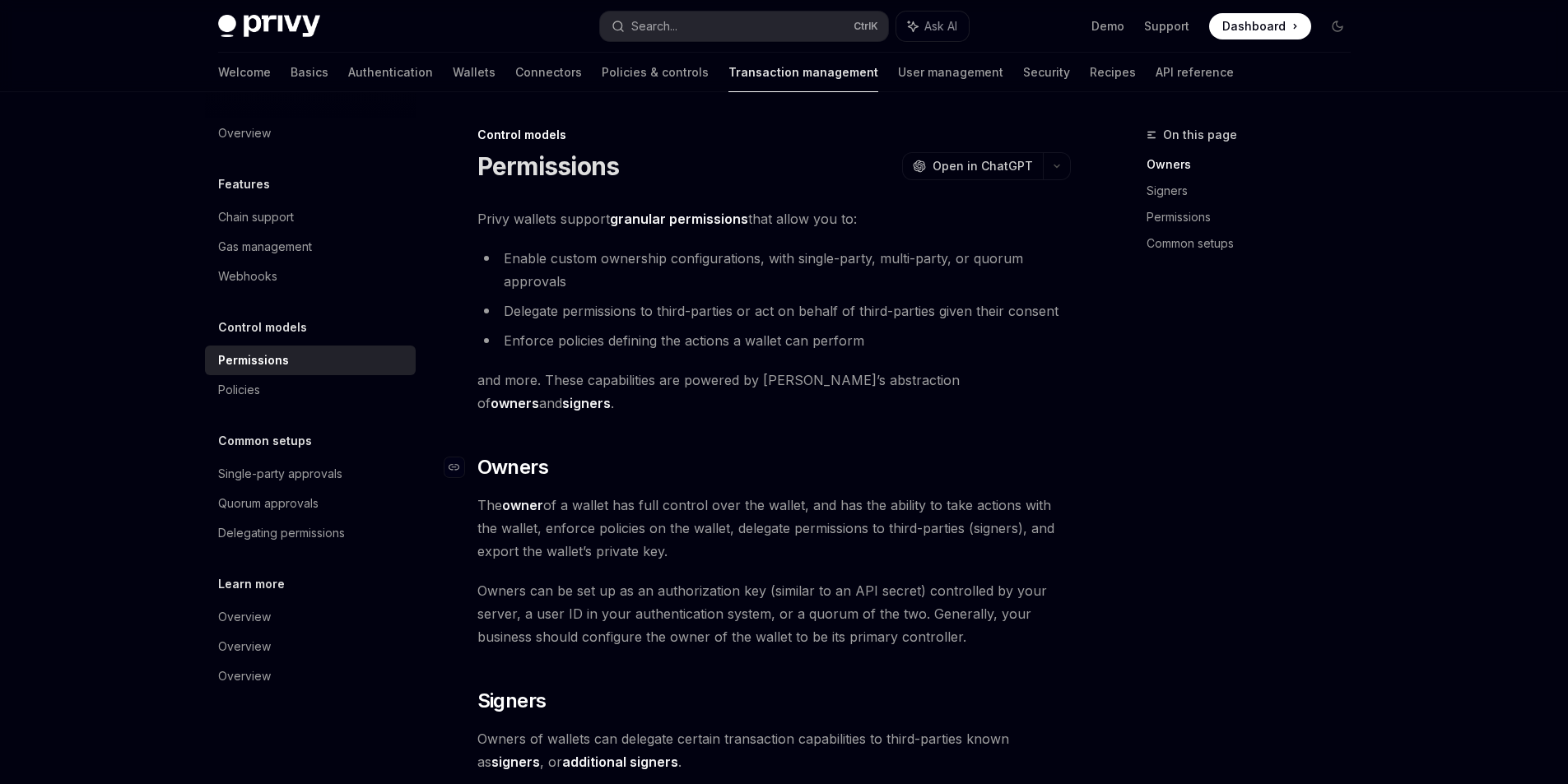
drag, startPoint x: 764, startPoint y: 426, endPoint x: 728, endPoint y: 439, distance: 38.3
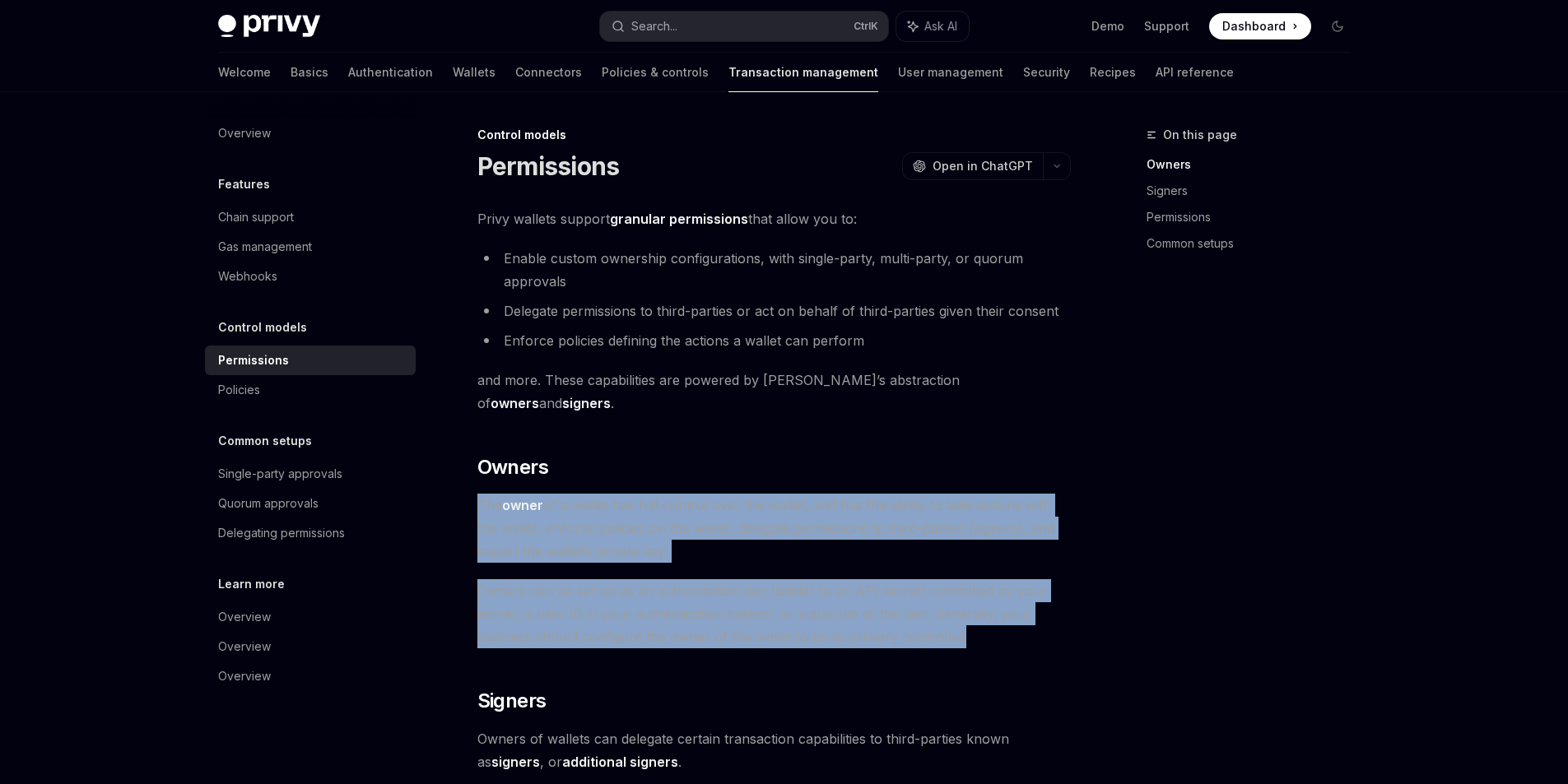
drag, startPoint x: 553, startPoint y: 509, endPoint x: 1062, endPoint y: 614, distance: 519.7
click at [648, 494] on span "The owner of a wallet has full control over the wallet, and has the ability to …" at bounding box center [774, 528] width 593 height 69
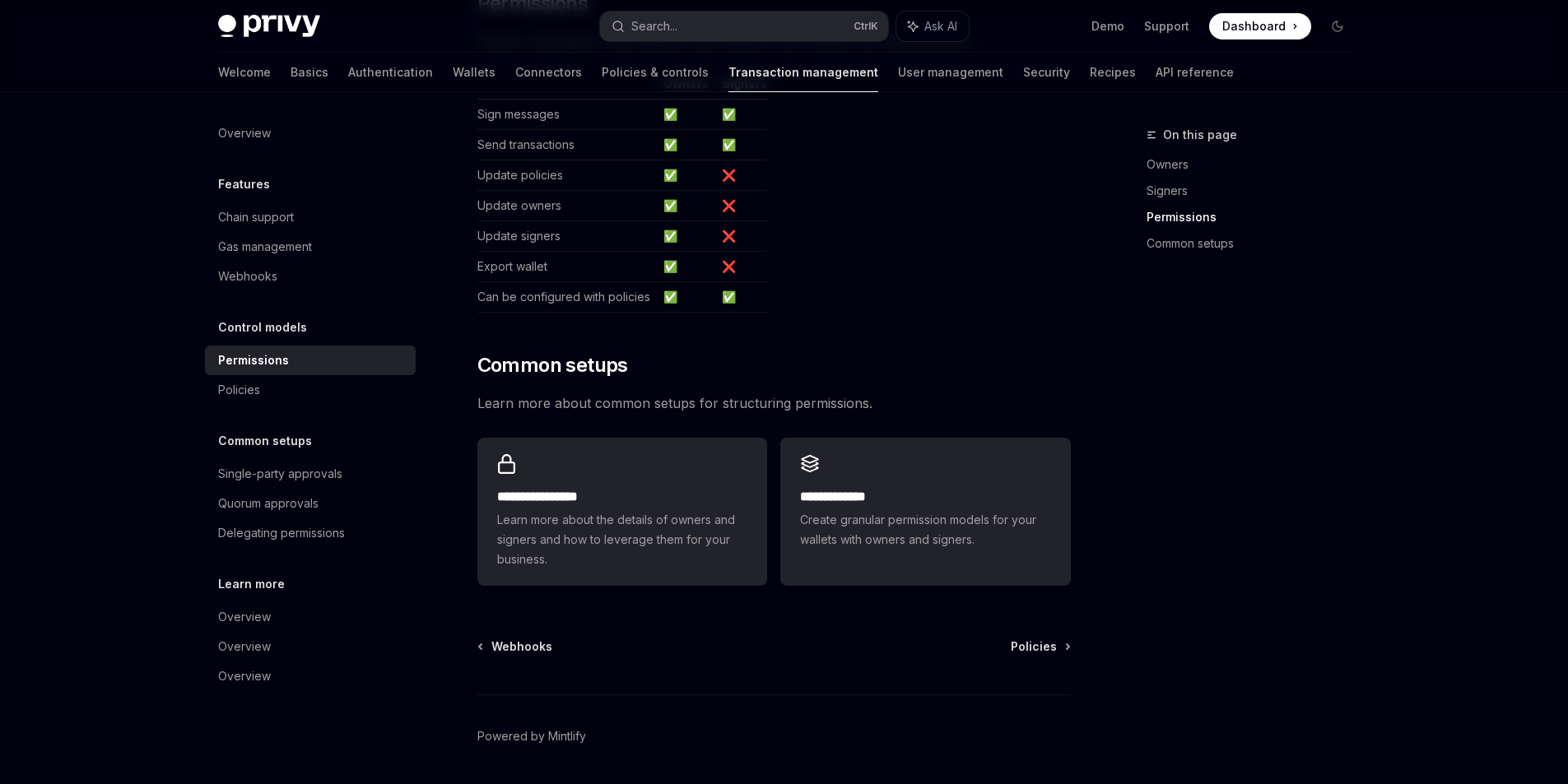
scroll to position [1046, 0]
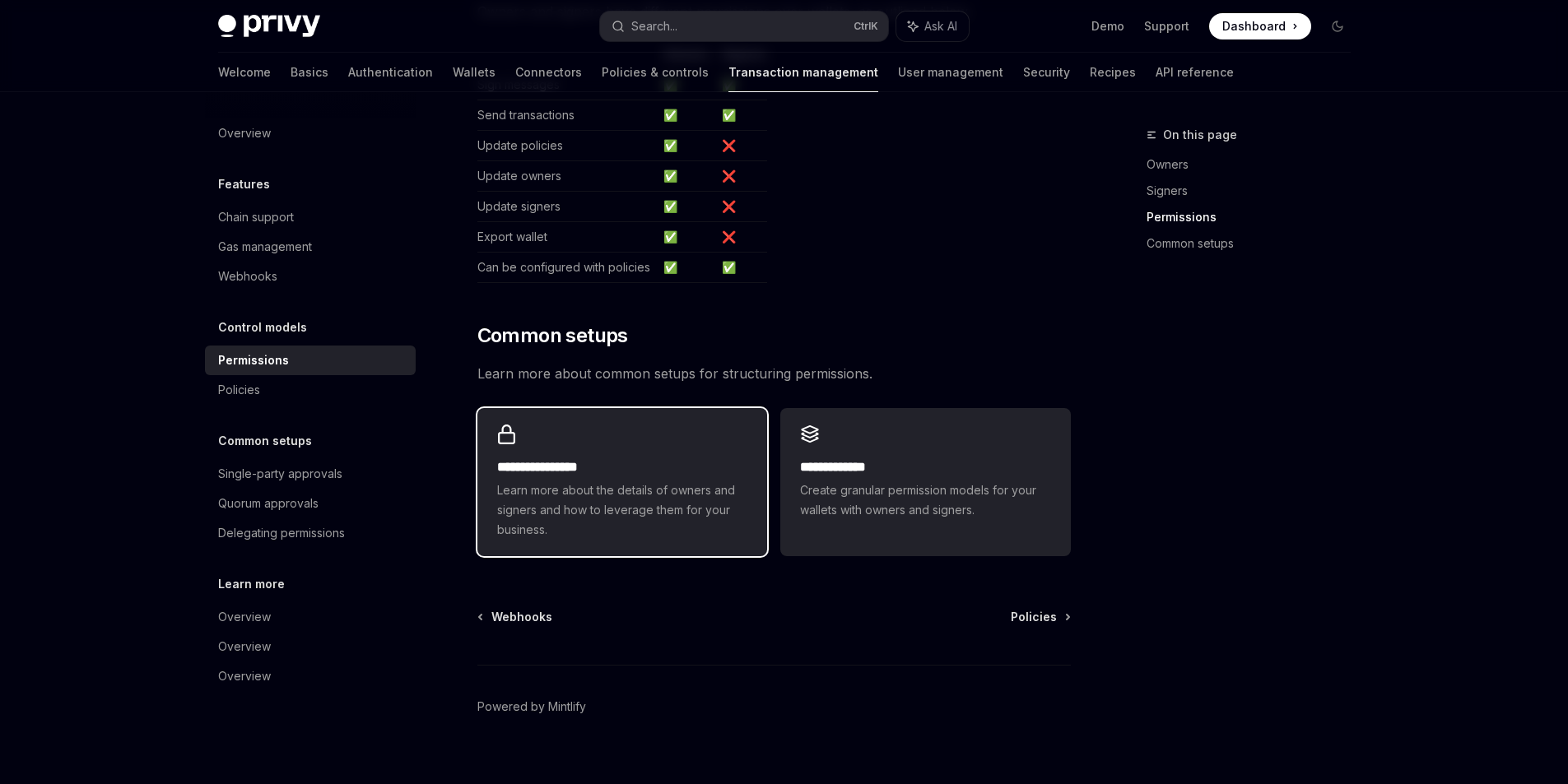
click at [646, 432] on div "**********" at bounding box center [622, 482] width 290 height 148
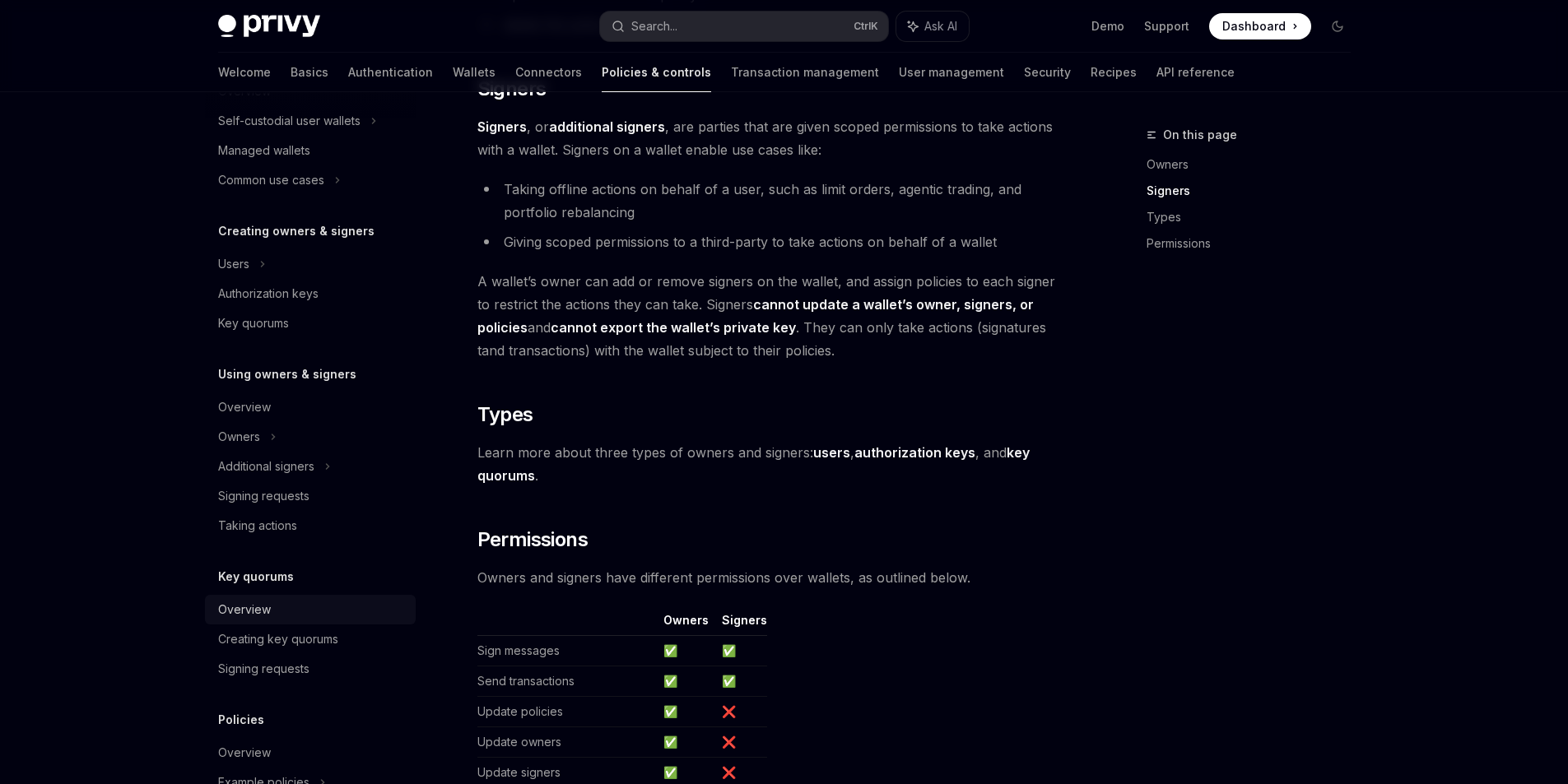
scroll to position [246, 0]
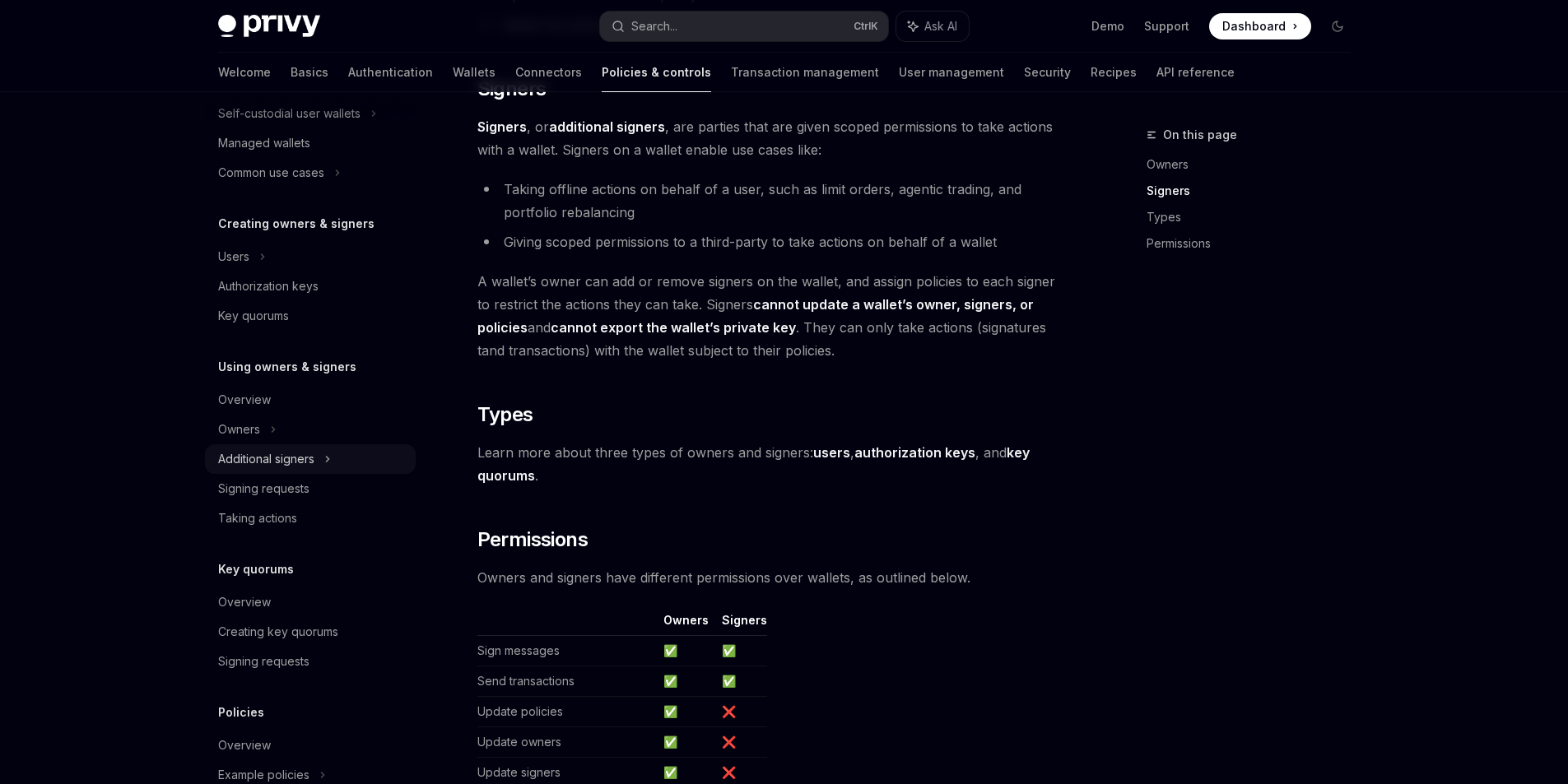
click at [294, 464] on div "Additional signers" at bounding box center [266, 459] width 97 height 20
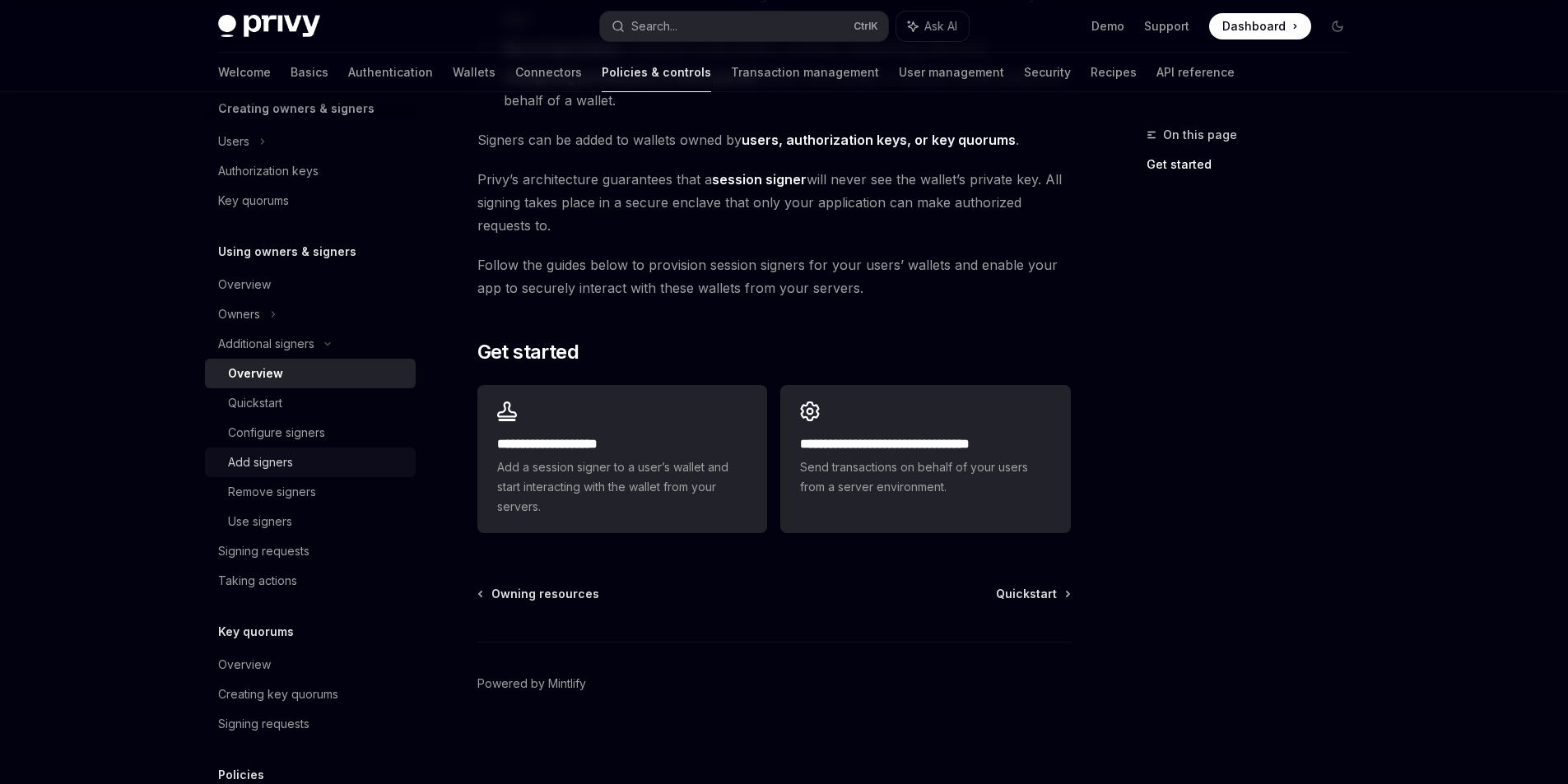
scroll to position [494, 0]
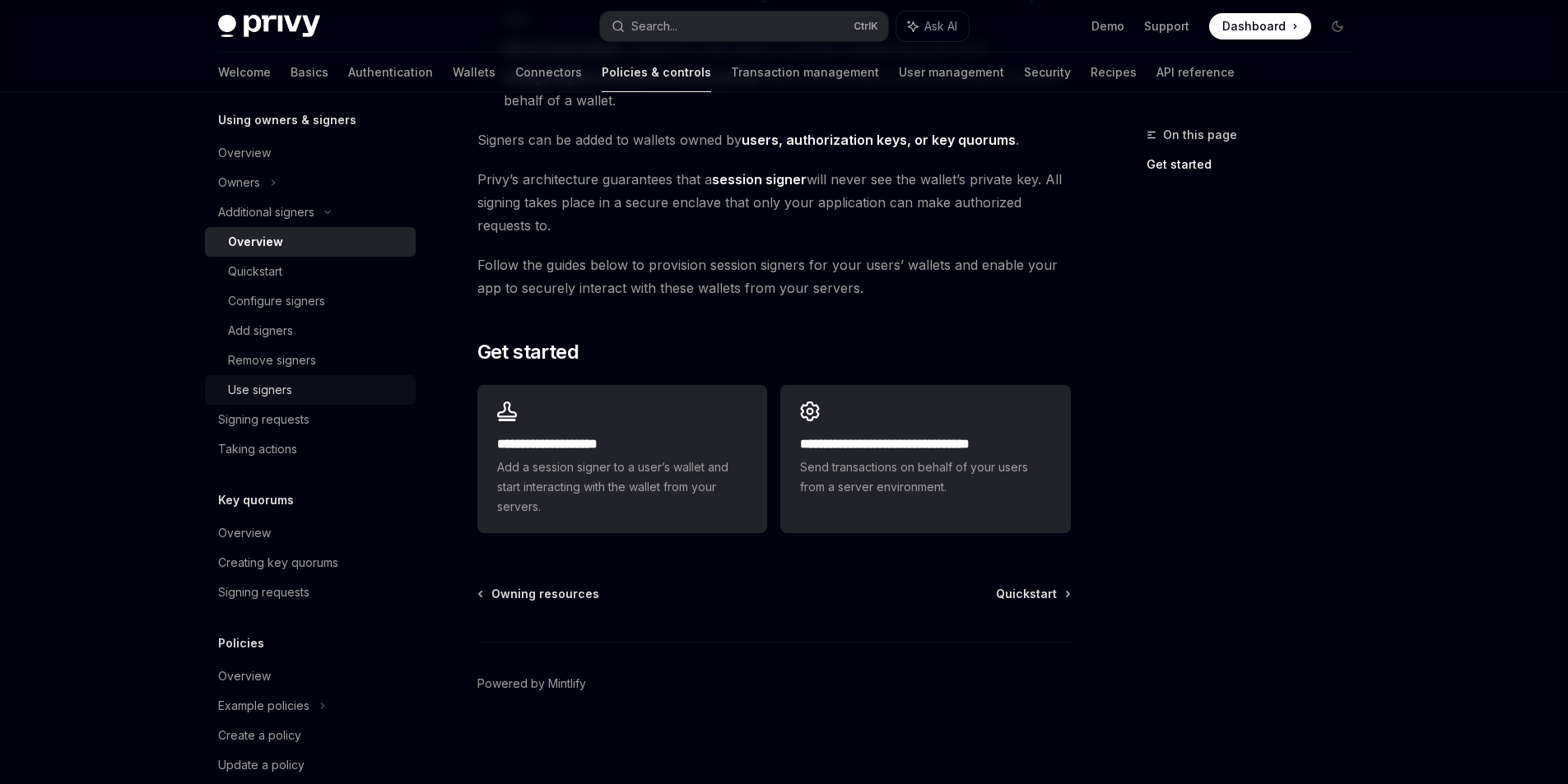
click at [274, 396] on div "Use signers" at bounding box center [260, 390] width 64 height 20
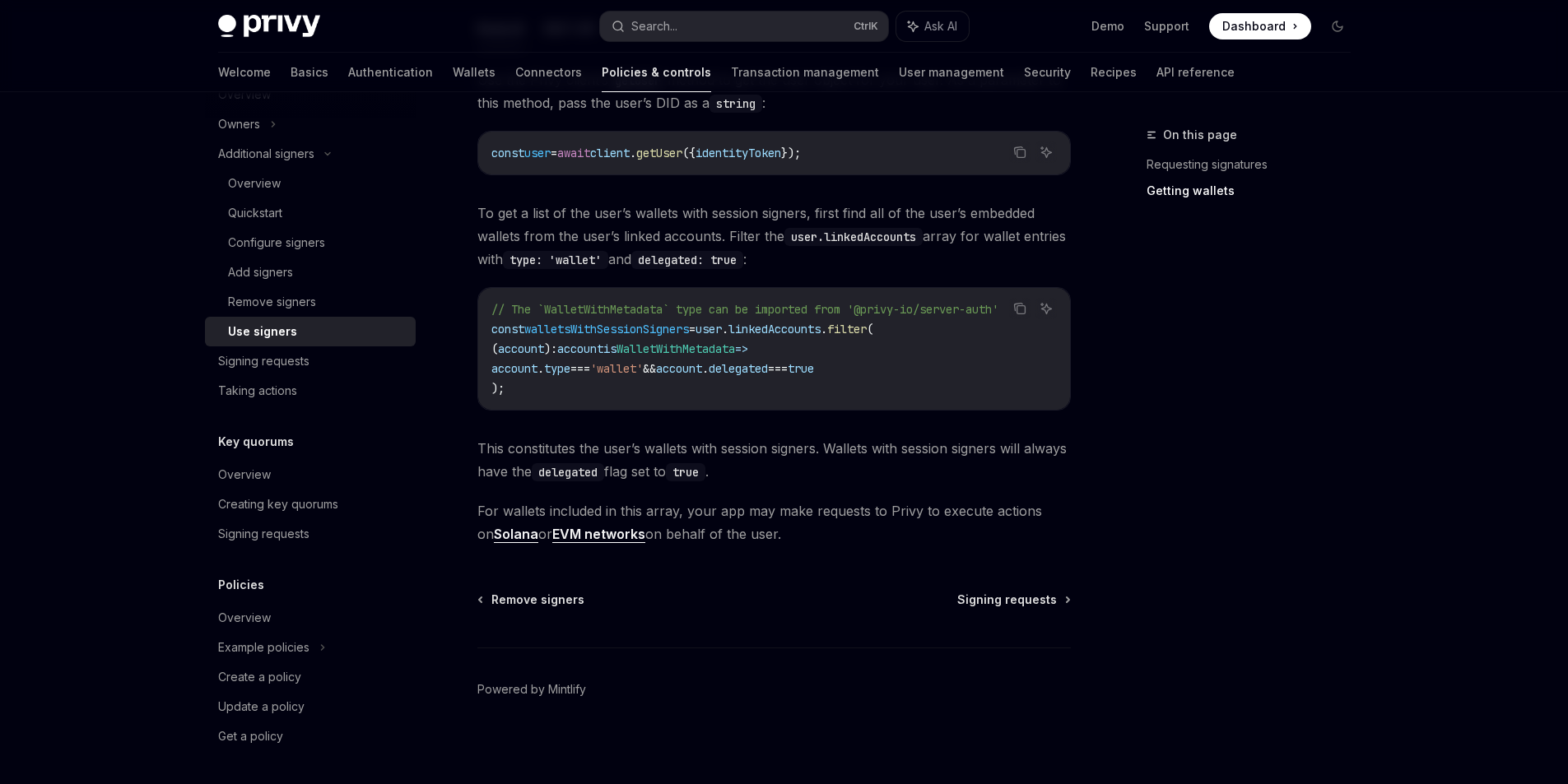
scroll to position [734, 0]
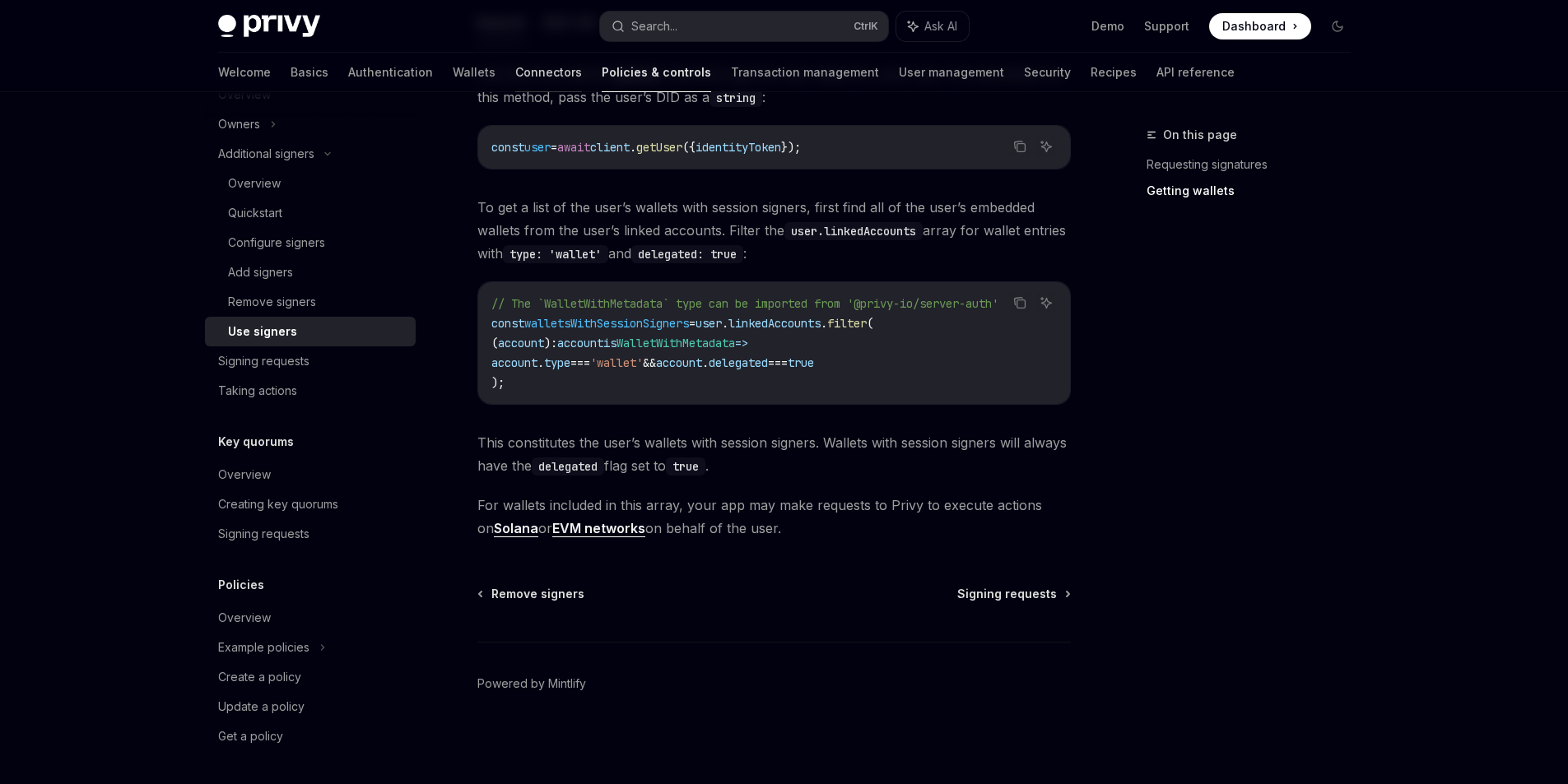
click at [516, 83] on link "Connectors" at bounding box center [549, 73] width 67 height 40
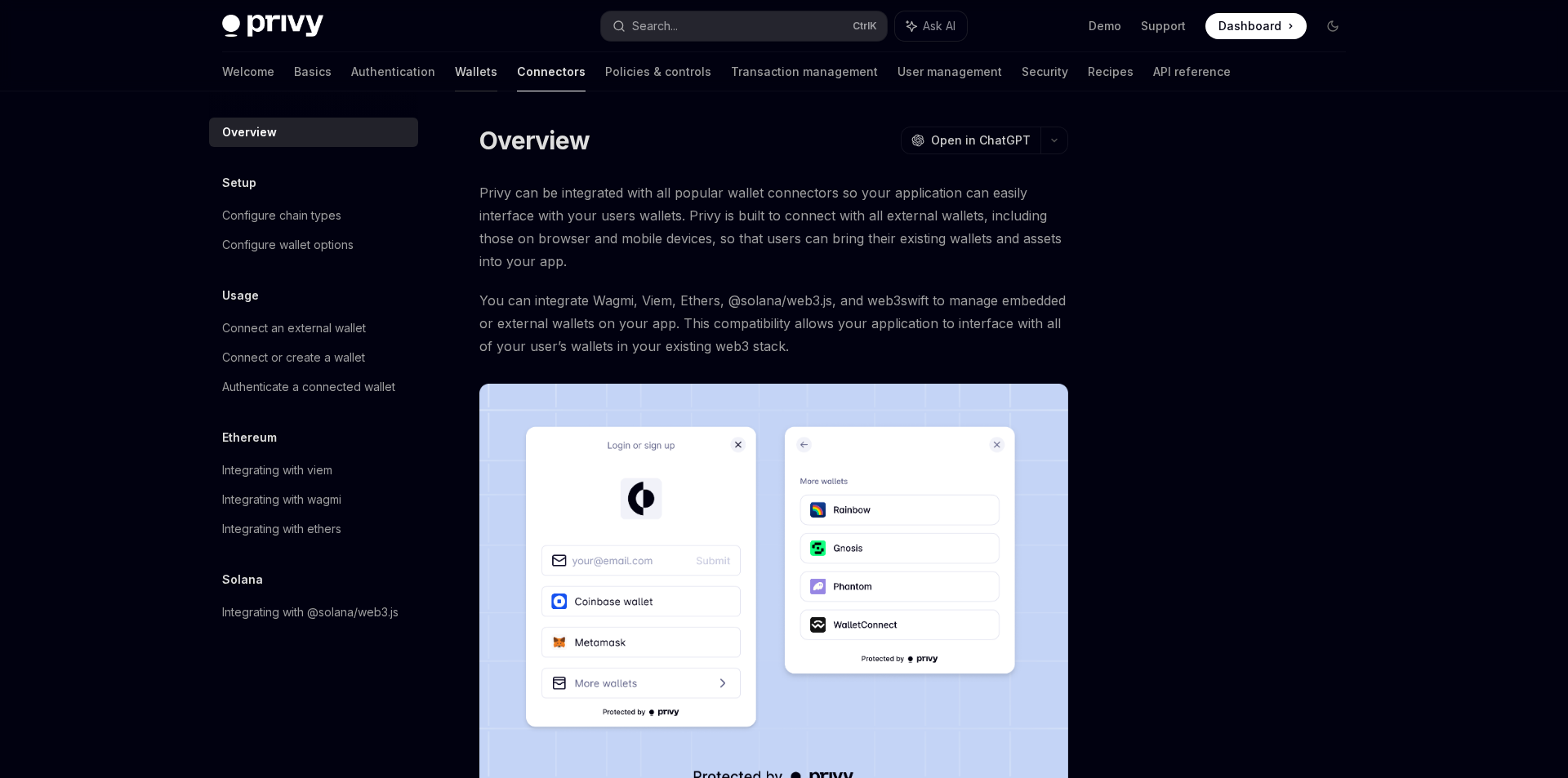
click at [455, 74] on link "Wallets" at bounding box center [476, 72] width 43 height 39
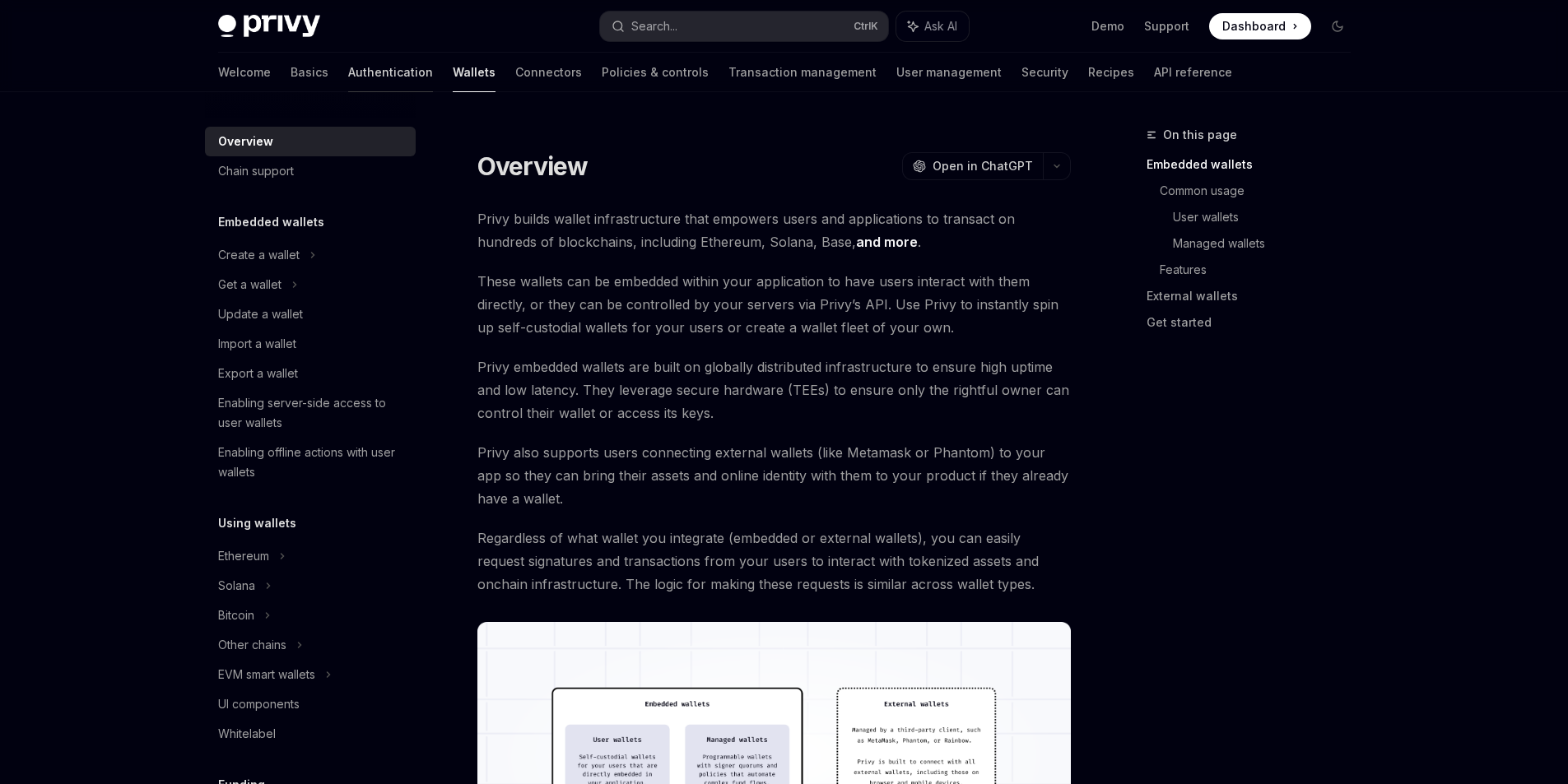
click at [348, 71] on link "Authentication" at bounding box center [390, 73] width 85 height 40
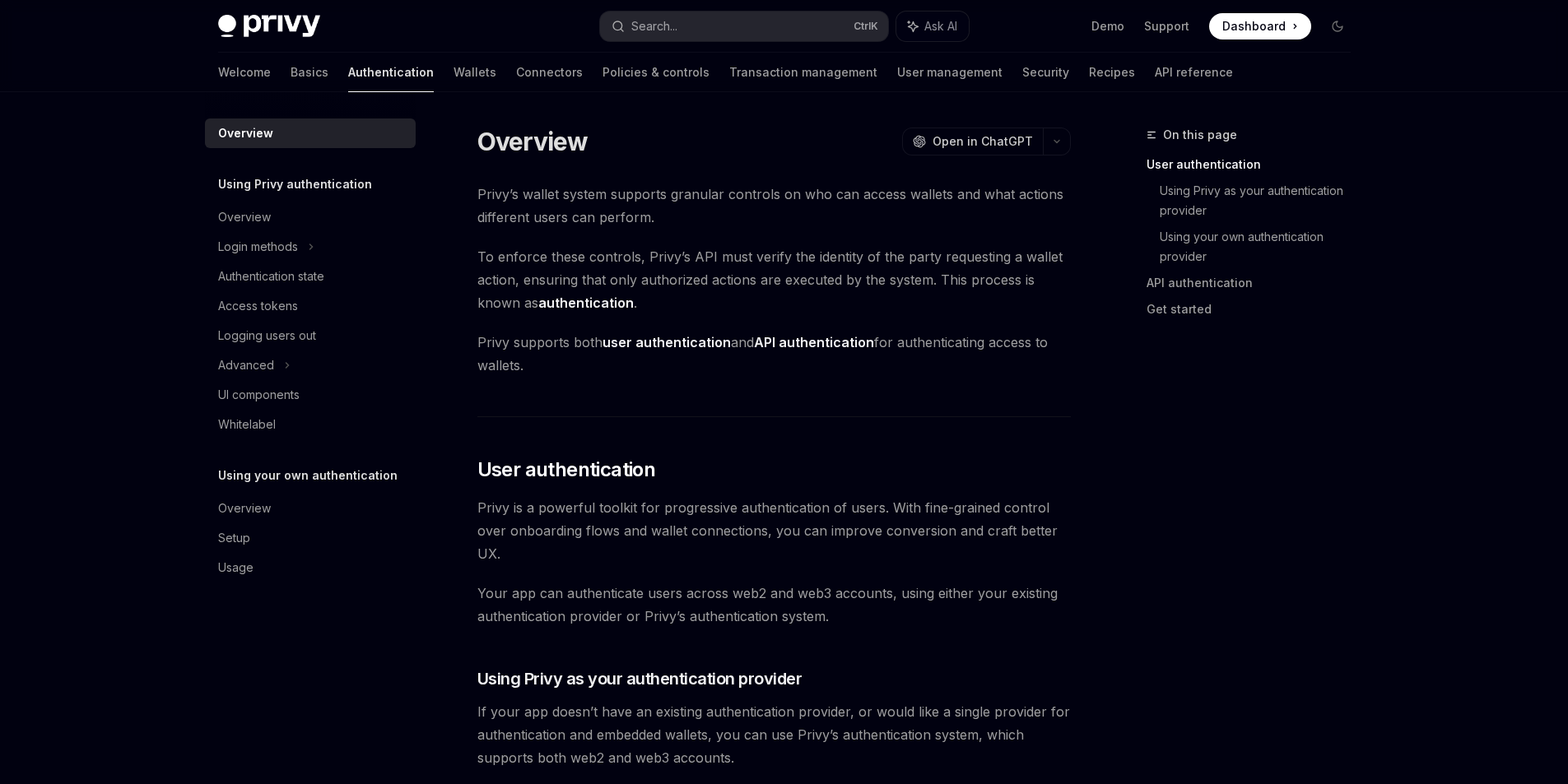
click at [1302, 522] on div "On this page User authentication Using Privy as your authentication provider Us…" at bounding box center [1238, 454] width 250 height 659
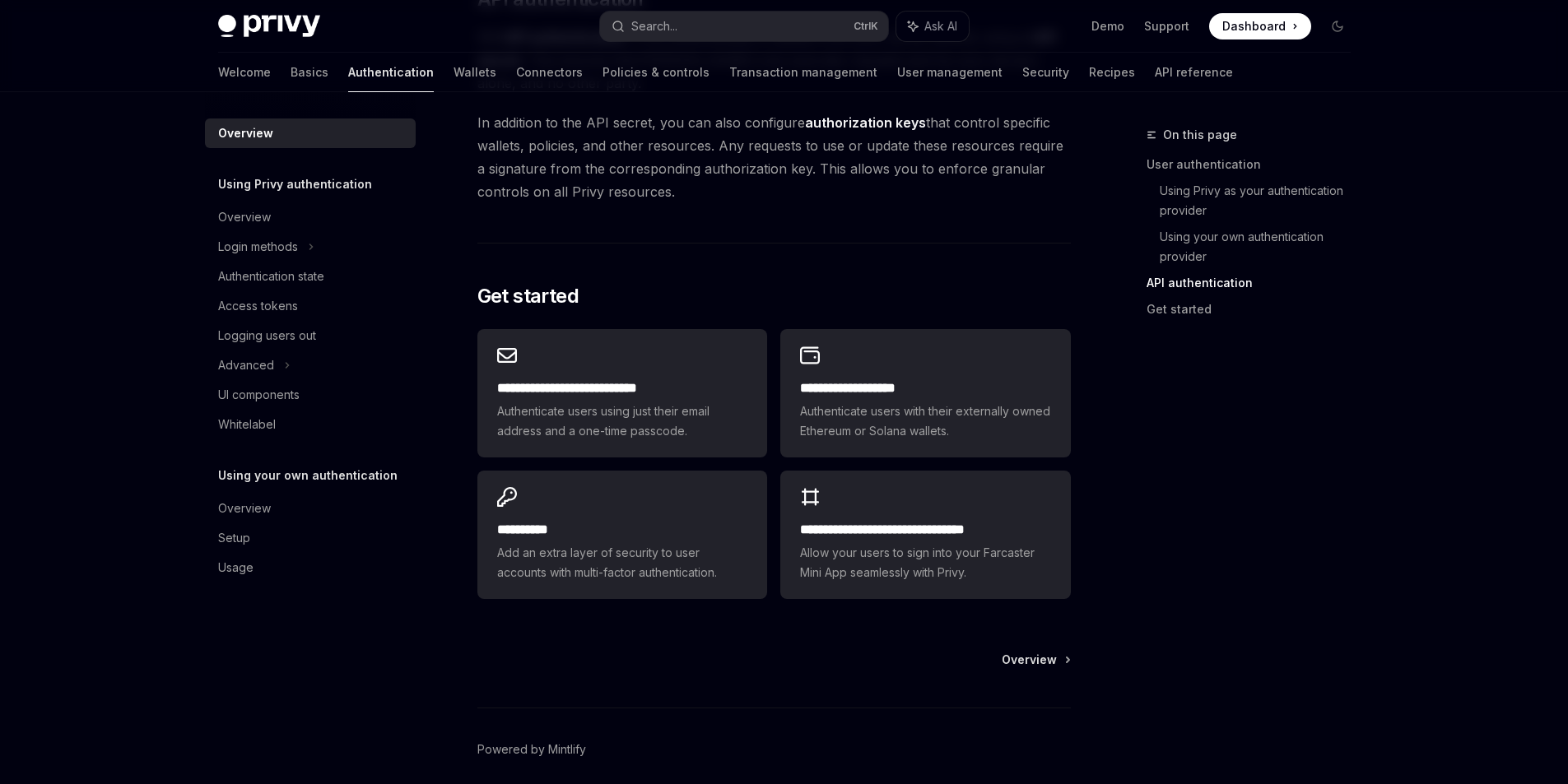
scroll to position [1281, 0]
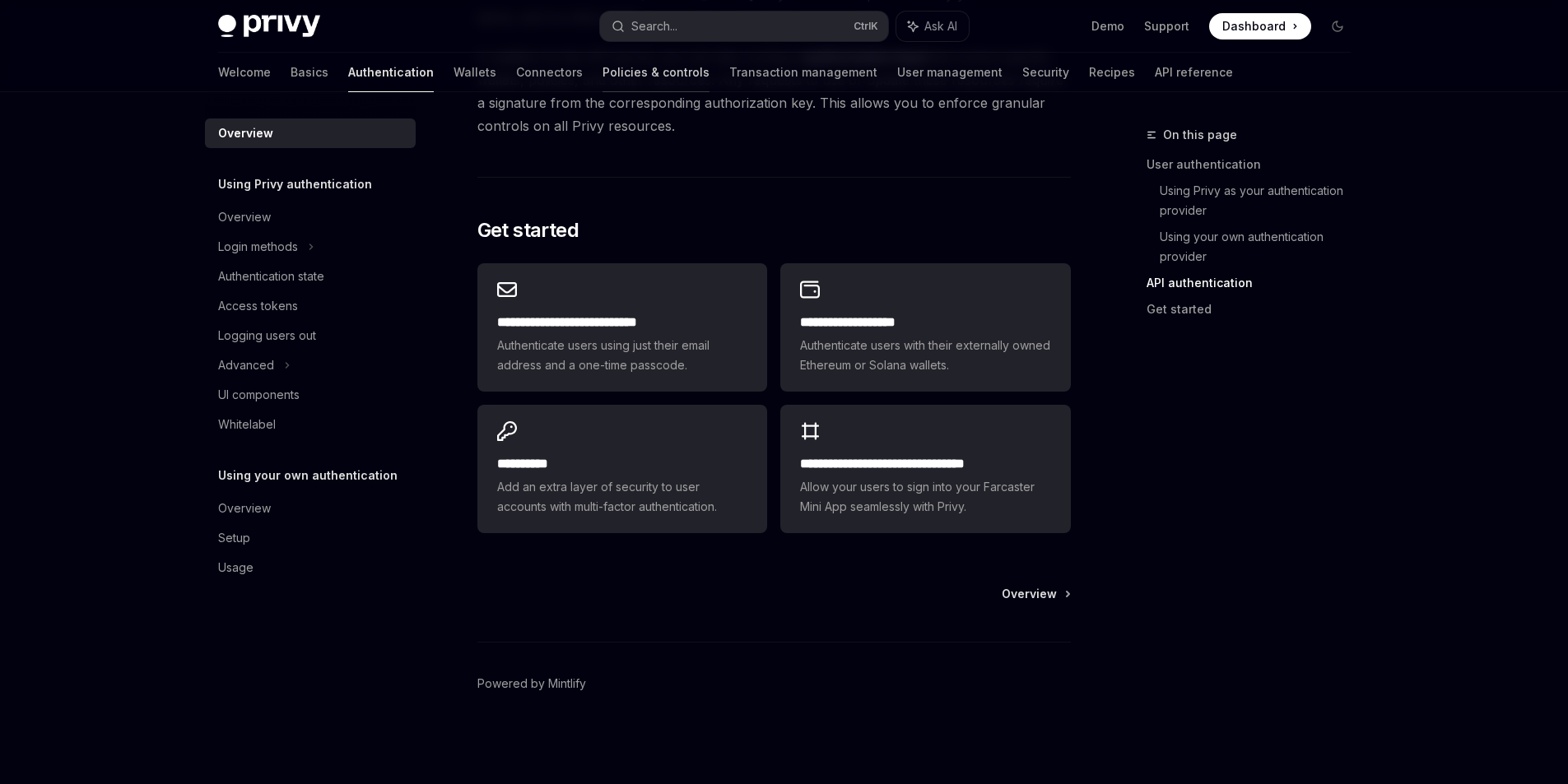
click at [602, 73] on link "Policies & controls" at bounding box center [656, 73] width 107 height 40
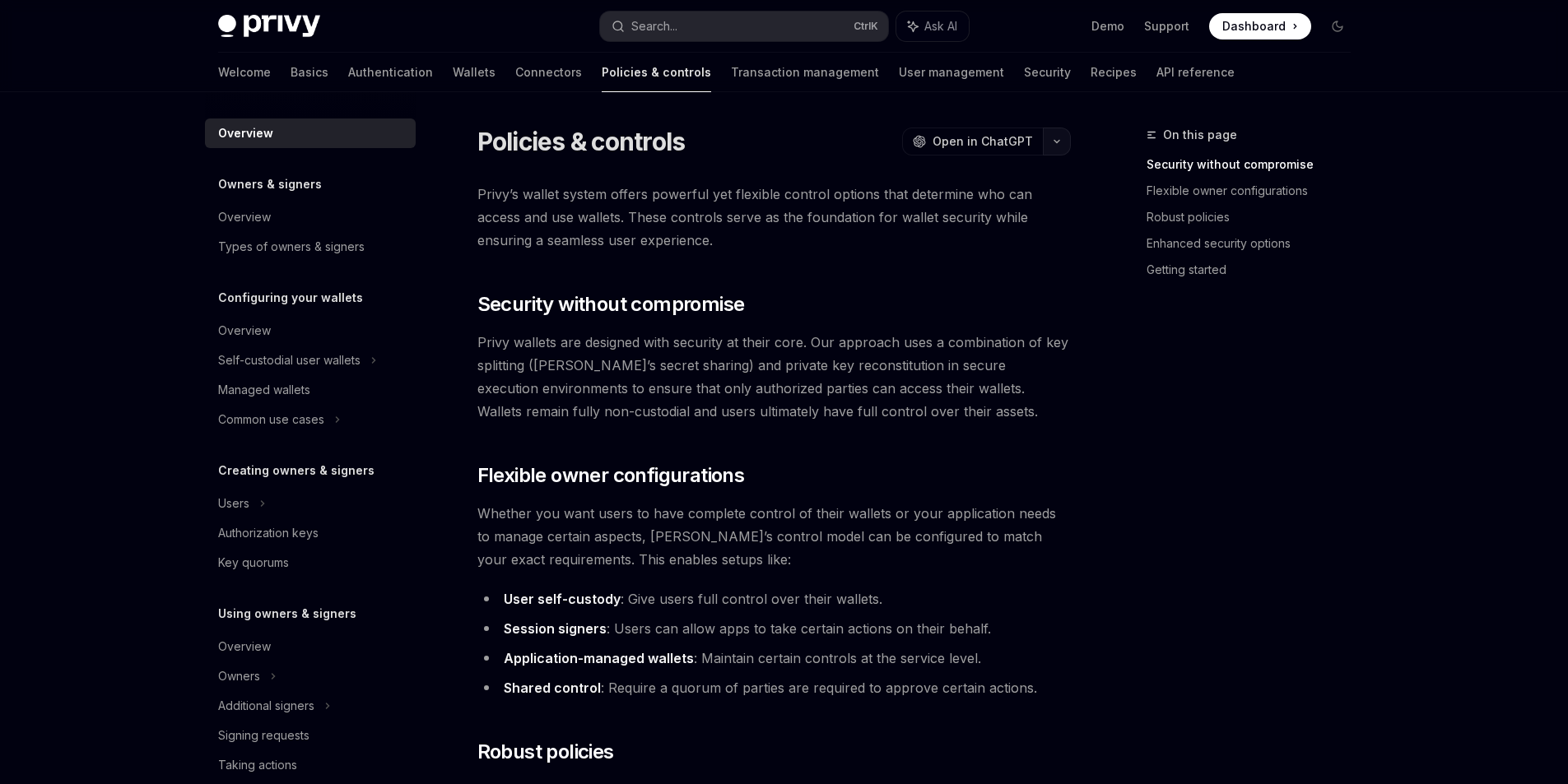
click at [1056, 140] on icon "button" at bounding box center [1057, 142] width 20 height 7
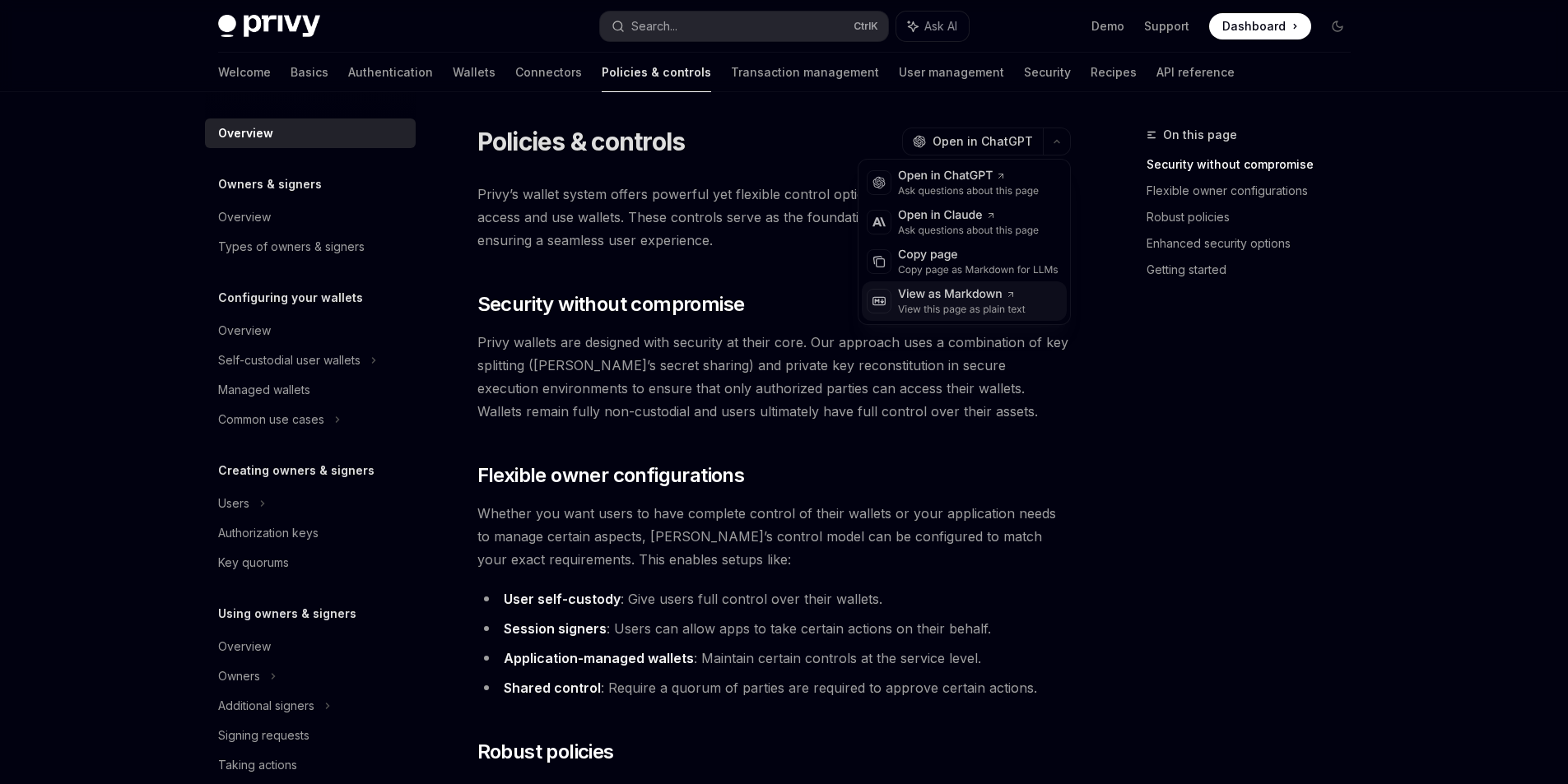
click at [984, 314] on div "View this page as plain text" at bounding box center [962, 309] width 128 height 13
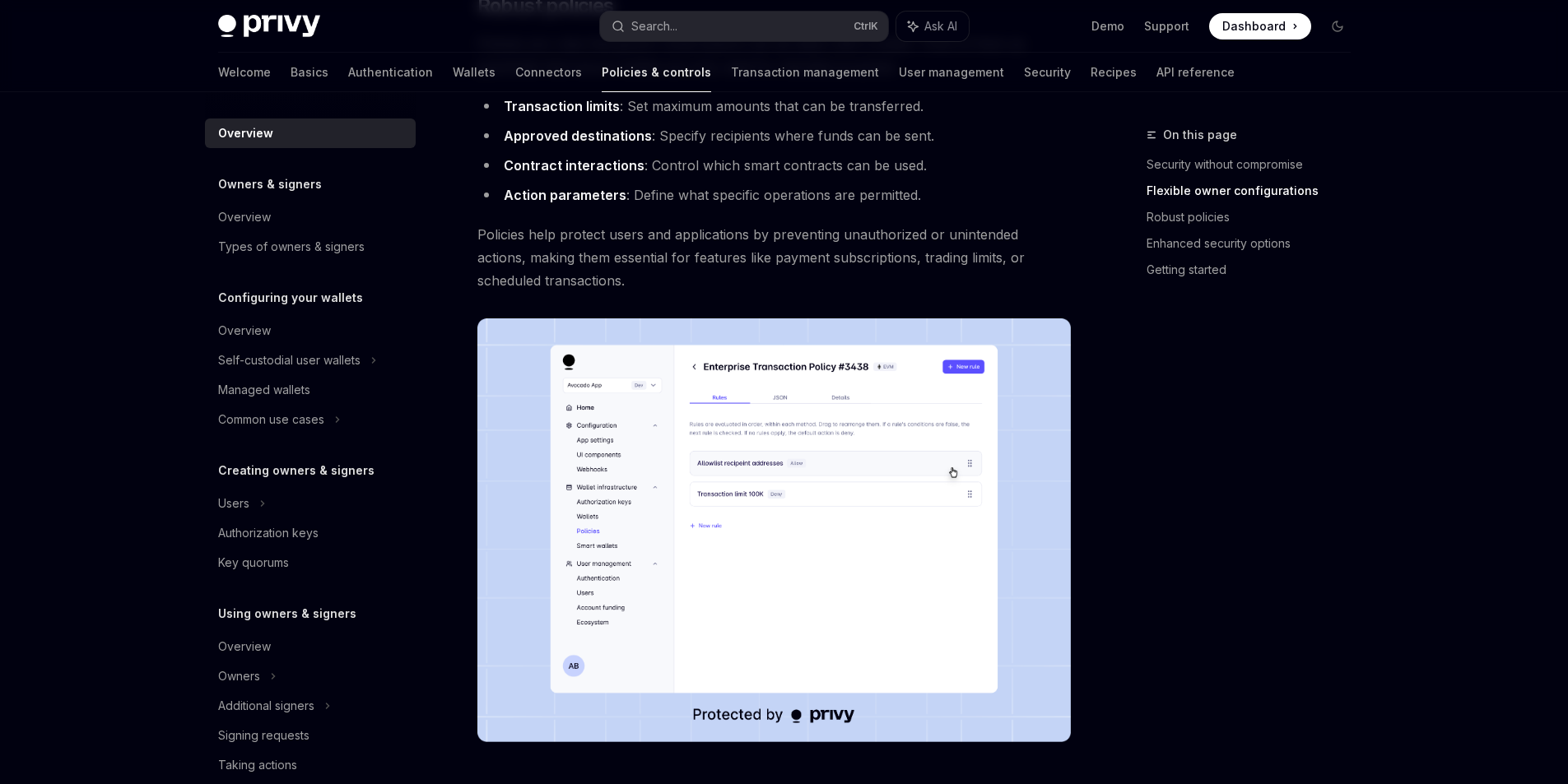
scroll to position [823, 0]
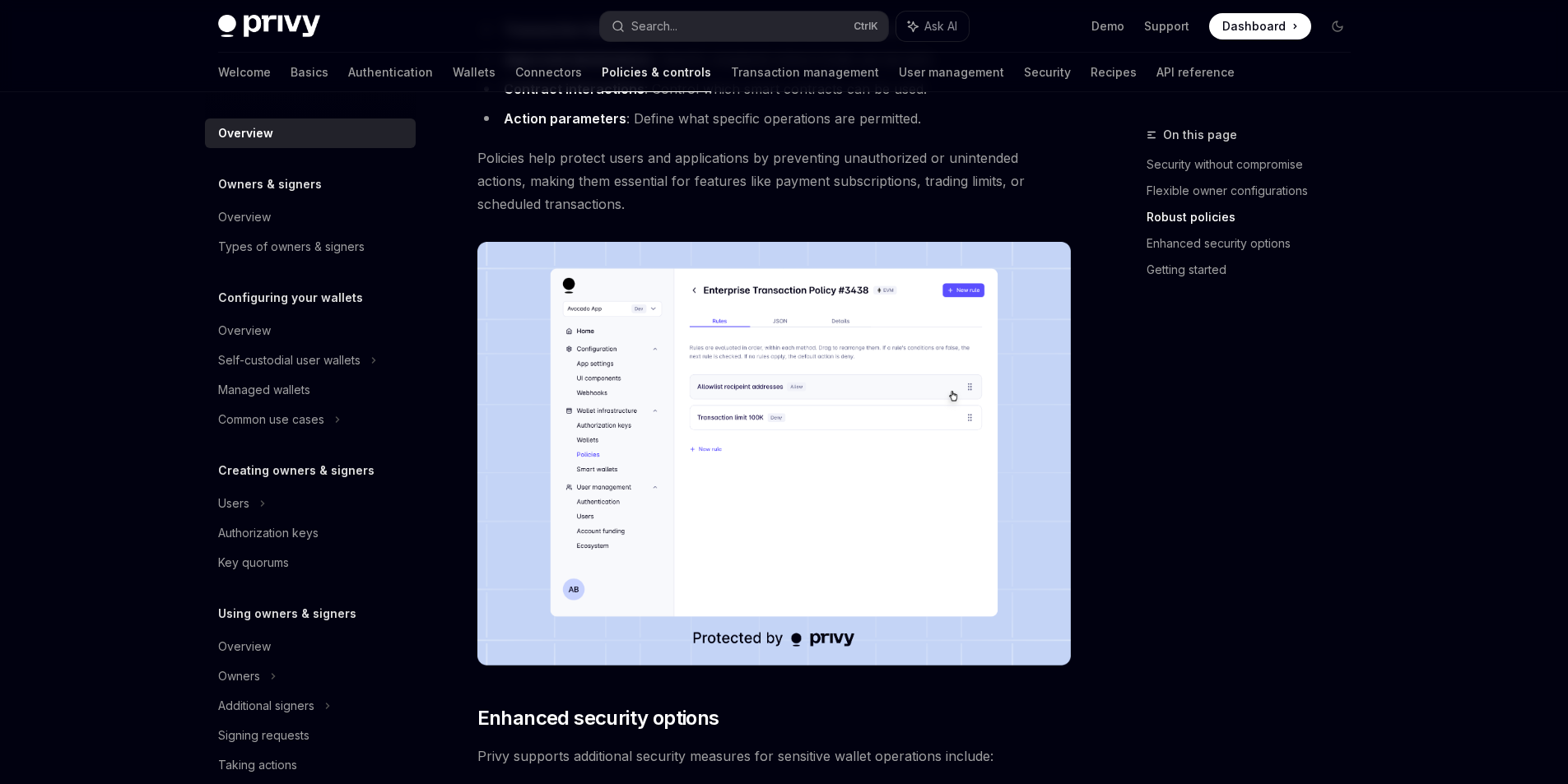
click at [734, 410] on img at bounding box center [774, 453] width 593 height 424
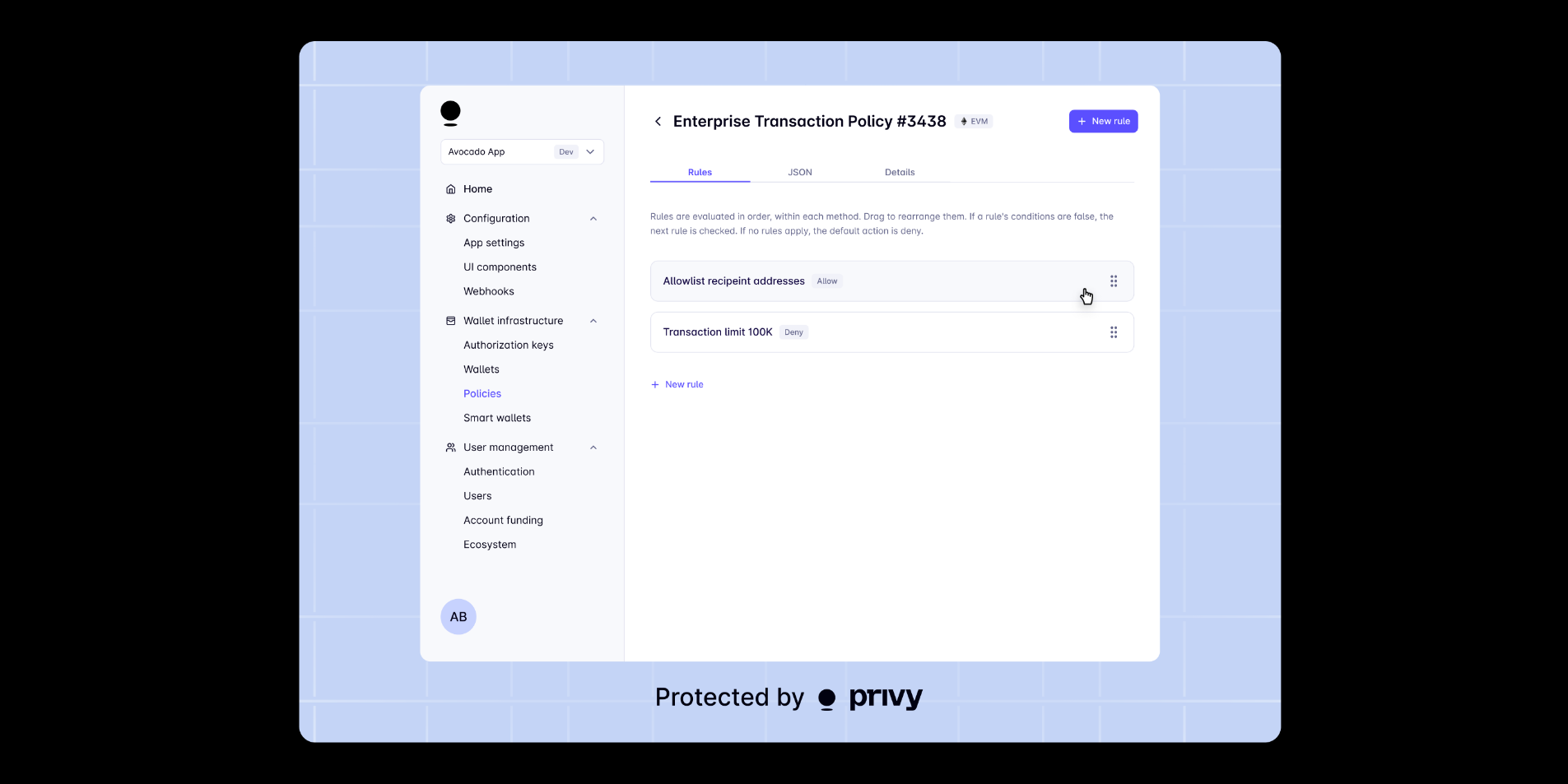
click at [160, 348] on div at bounding box center [784, 392] width 1568 height 784
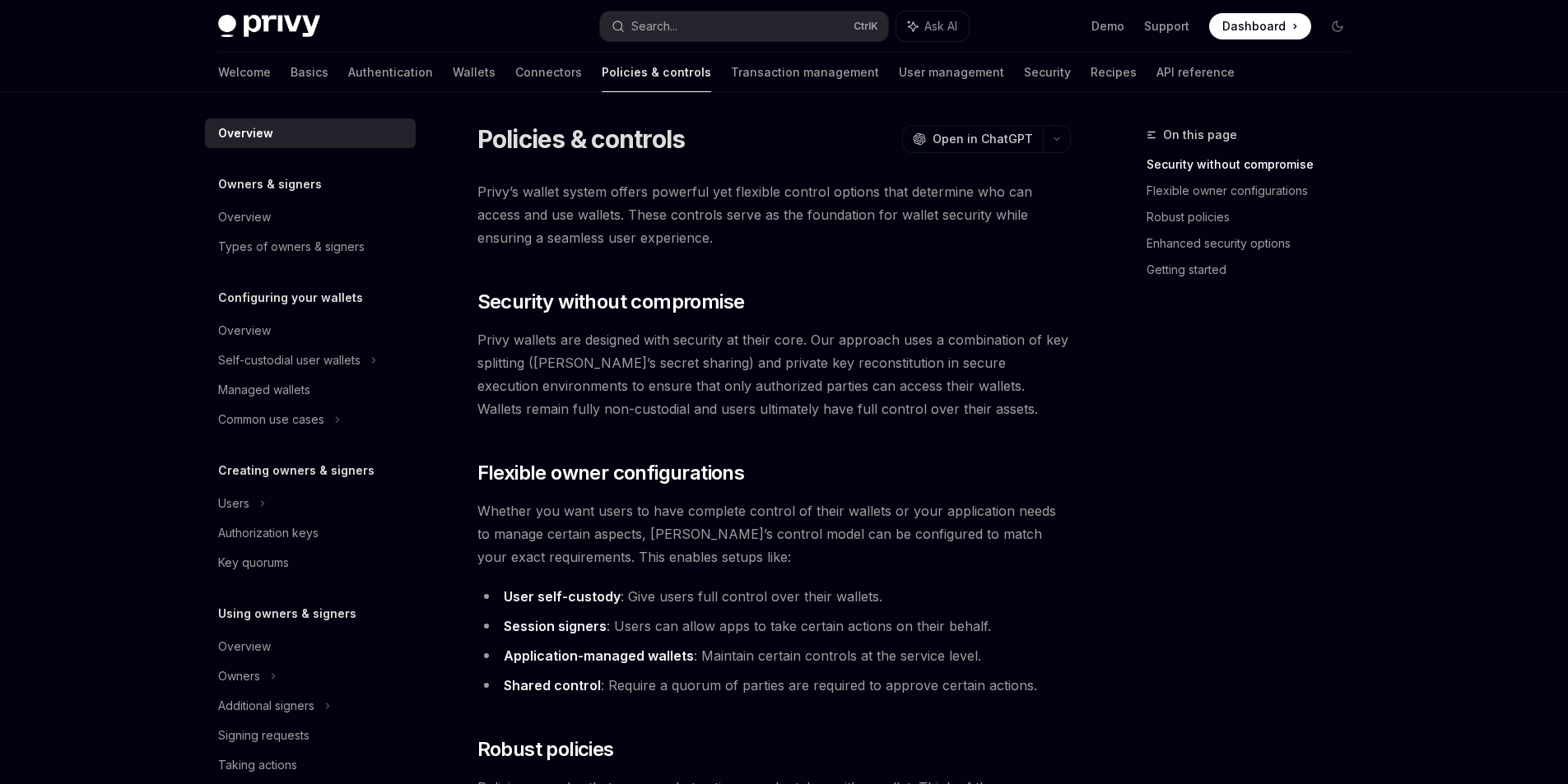
scroll to position [0, 0]
click at [731, 76] on link "Transaction management" at bounding box center [805, 73] width 148 height 40
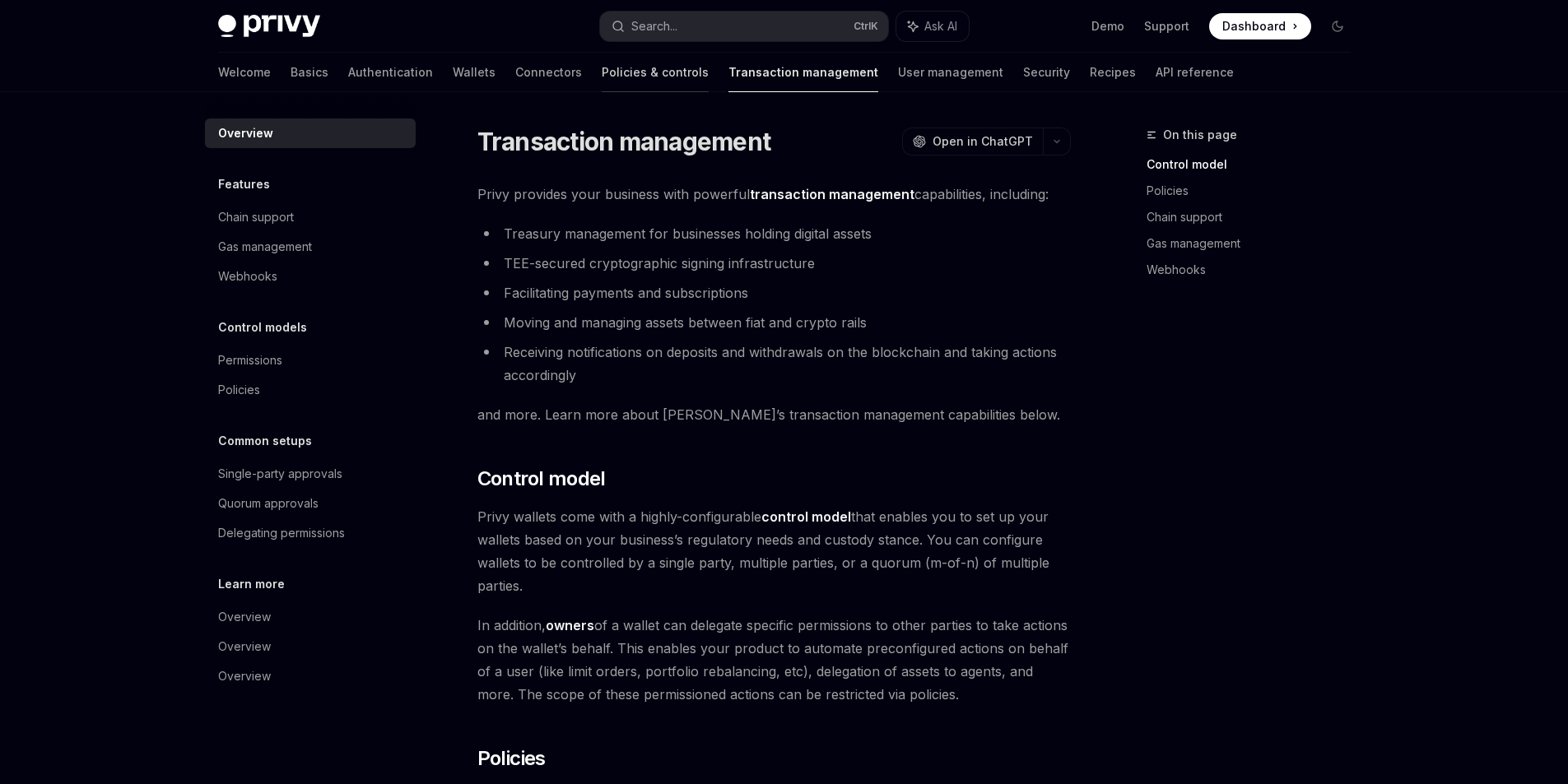
click at [601, 78] on link "Policies & controls" at bounding box center [655, 73] width 107 height 40
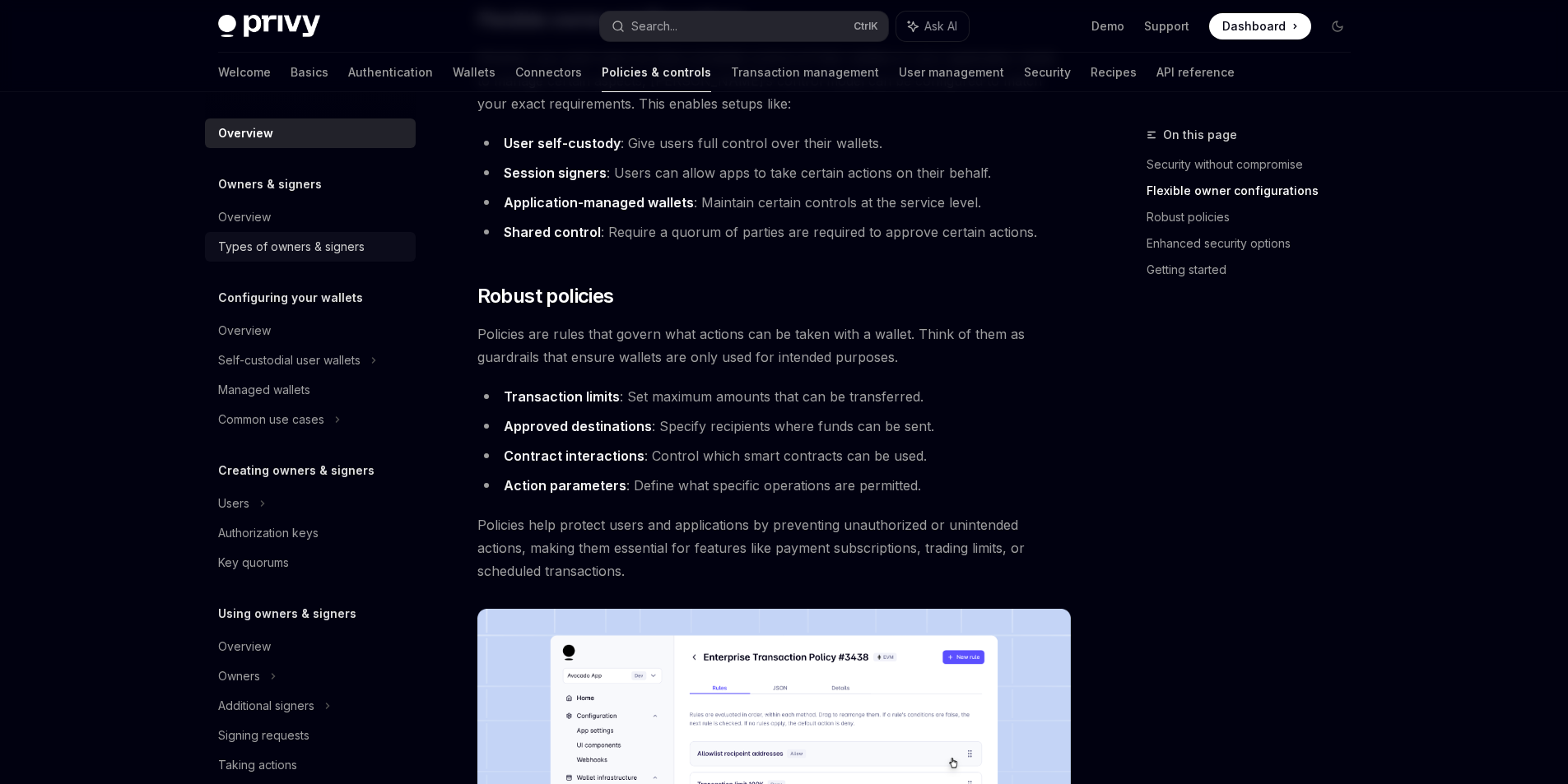
scroll to position [576, 0]
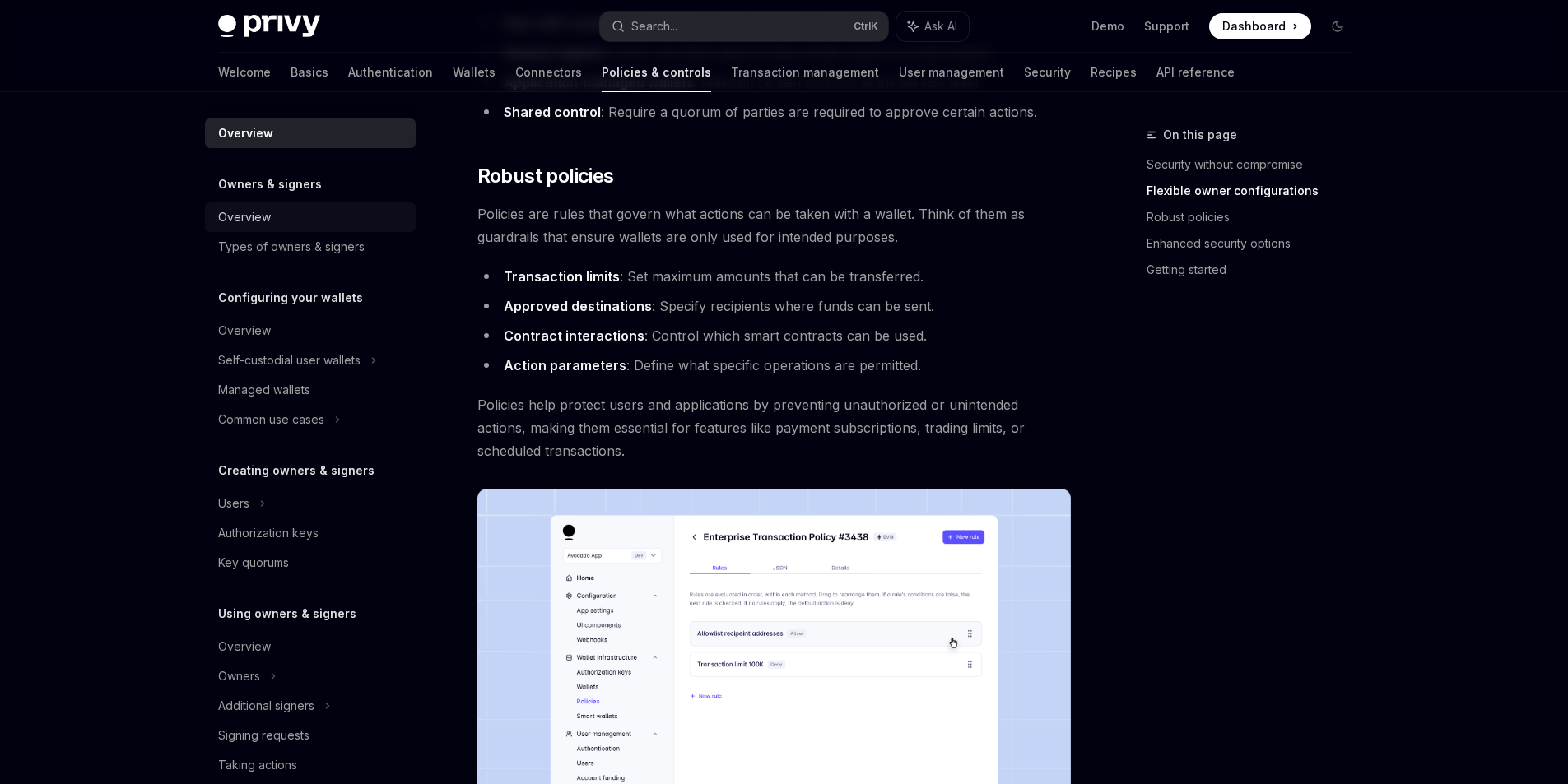
click at [250, 228] on link "Overview" at bounding box center [309, 217] width 210 height 30
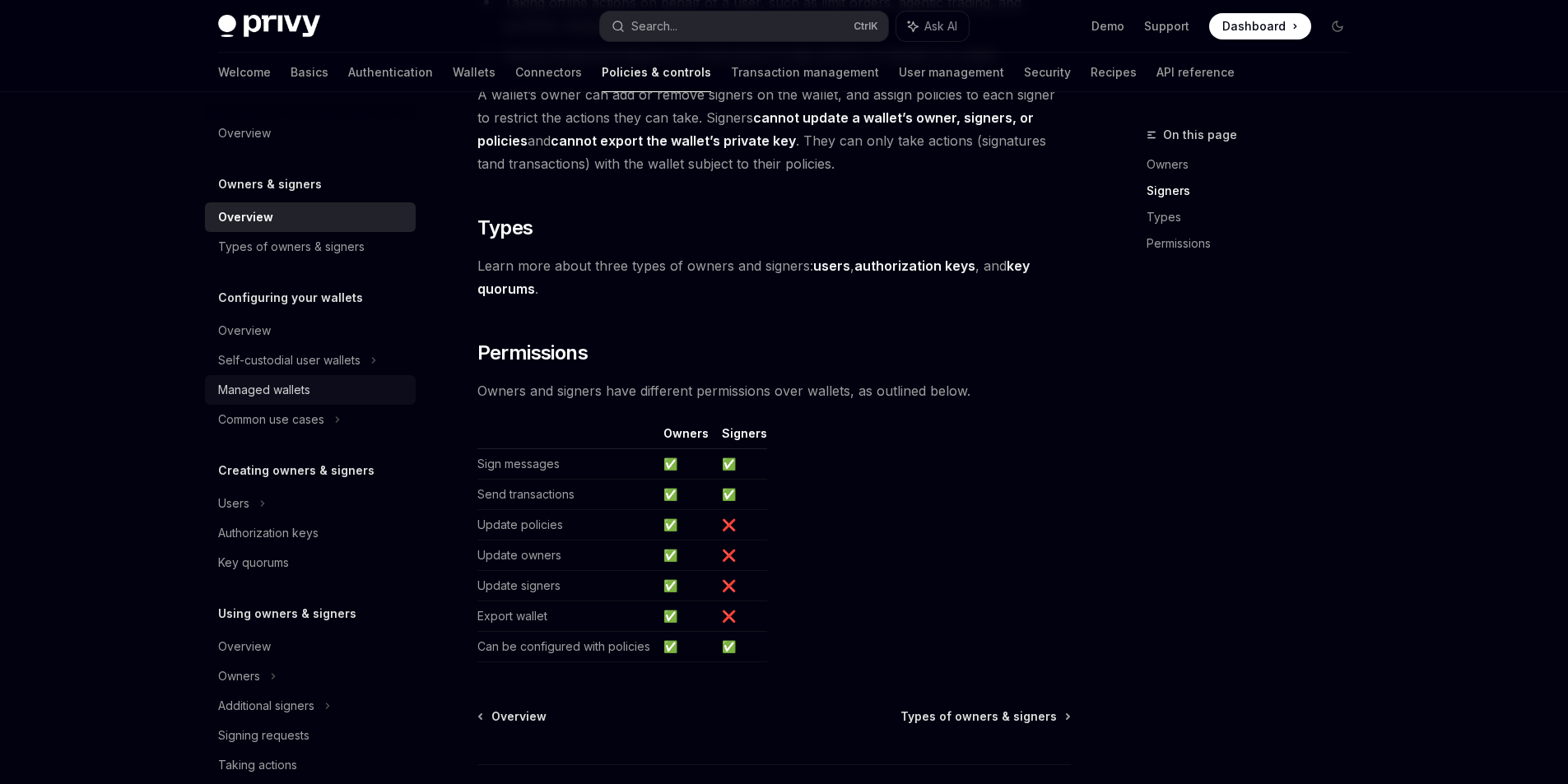
scroll to position [968, 0]
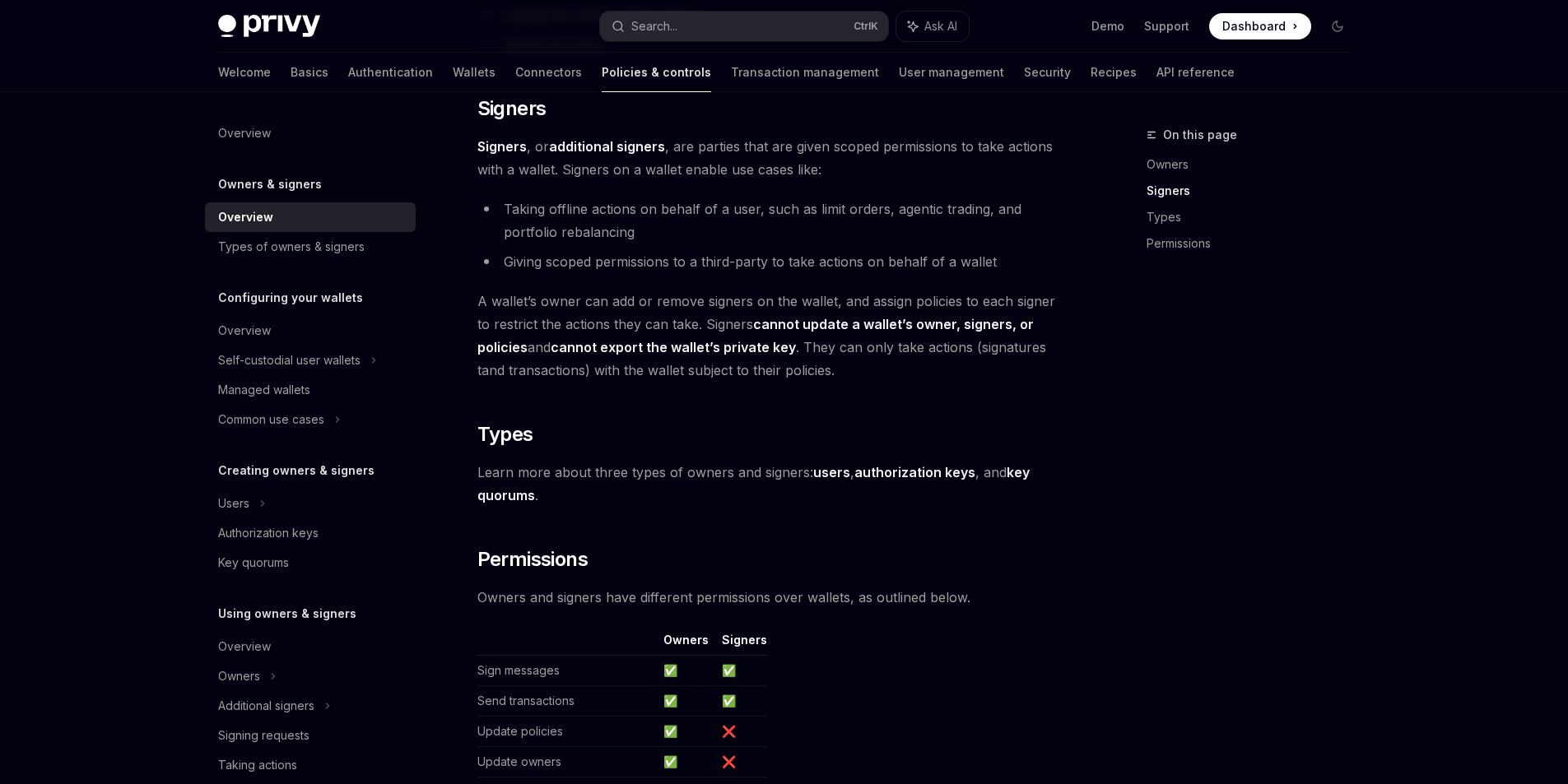
click at [254, 264] on div "Overview Owners & signers Overview Types of owners & signers Configuring your w…" at bounding box center [309, 622] width 210 height 1007
click at [266, 252] on div "Types of owners & signers" at bounding box center [291, 246] width 147 height 20
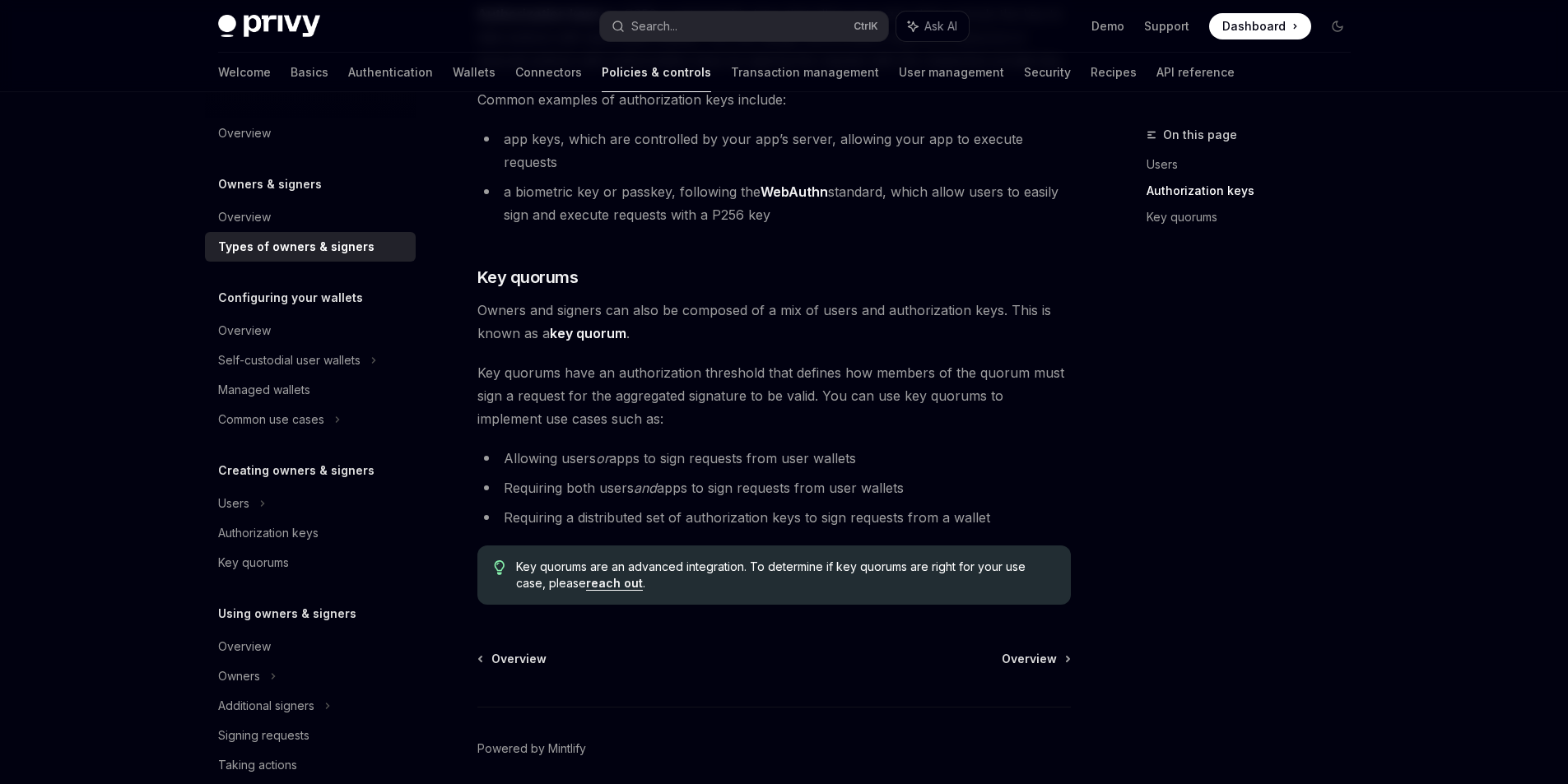
scroll to position [312, 0]
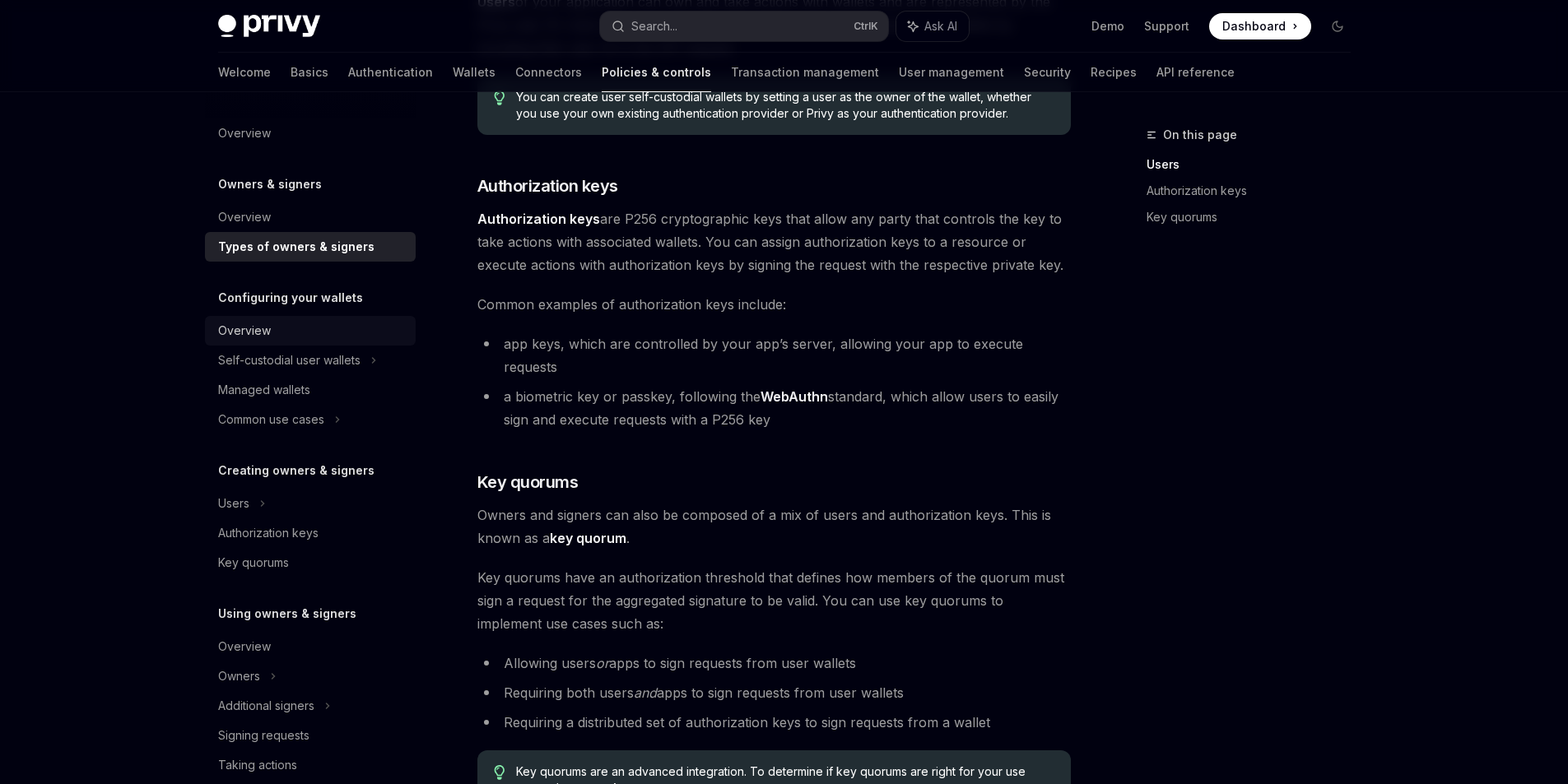
click at [278, 325] on div "Overview" at bounding box center [312, 331] width 188 height 20
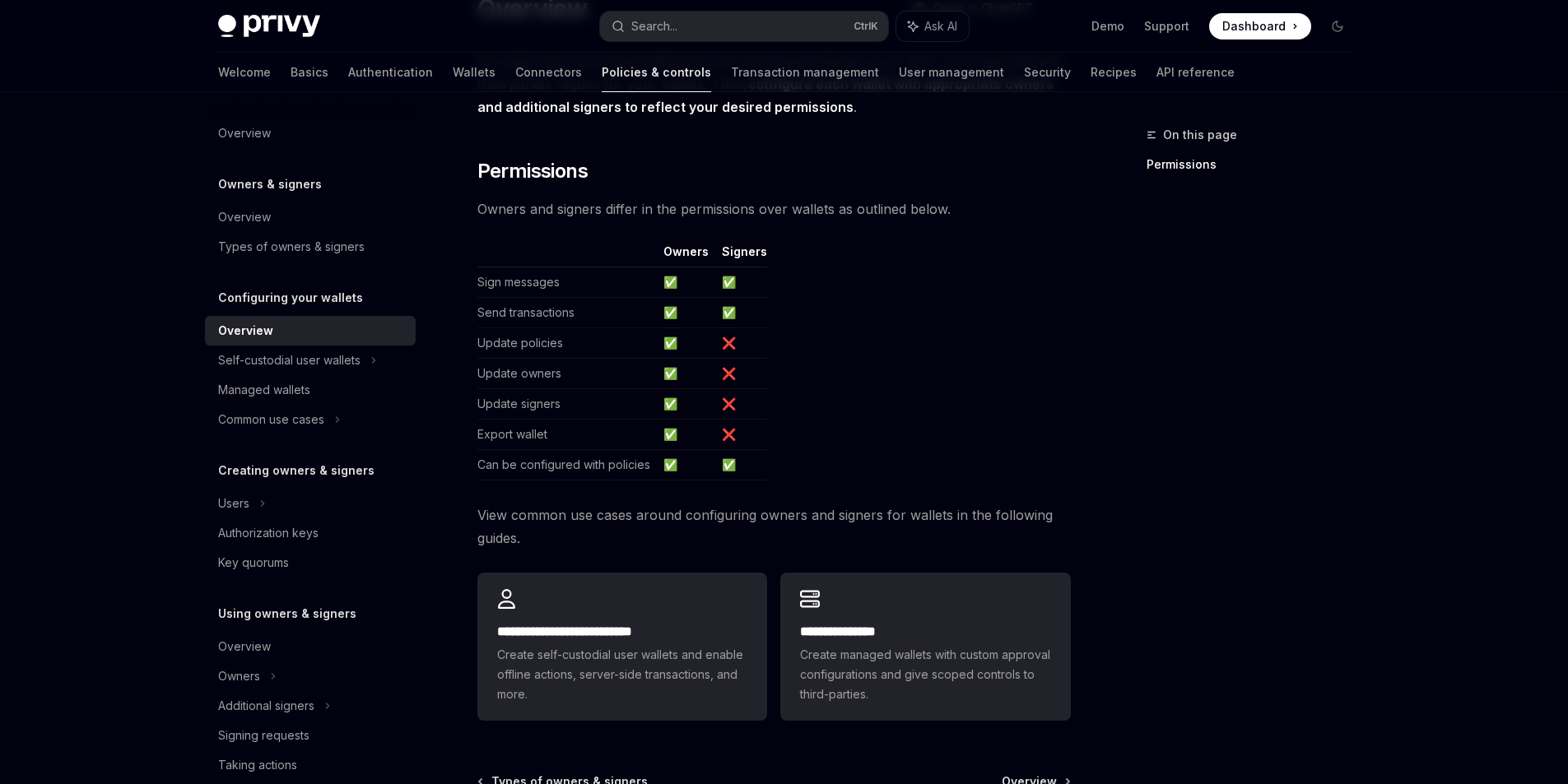
scroll to position [99, 0]
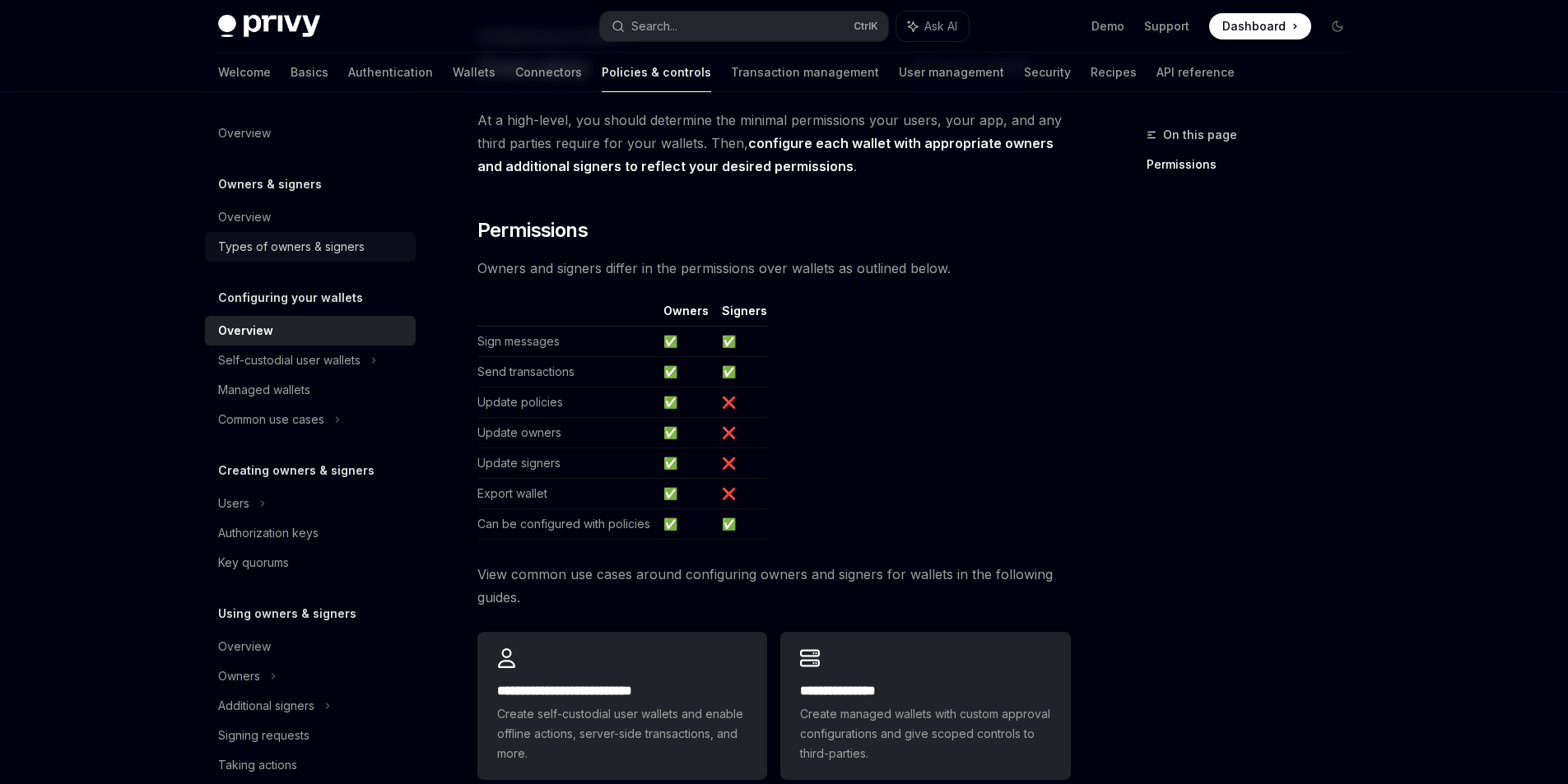
click at [286, 242] on div "Types of owners & signers" at bounding box center [291, 246] width 147 height 20
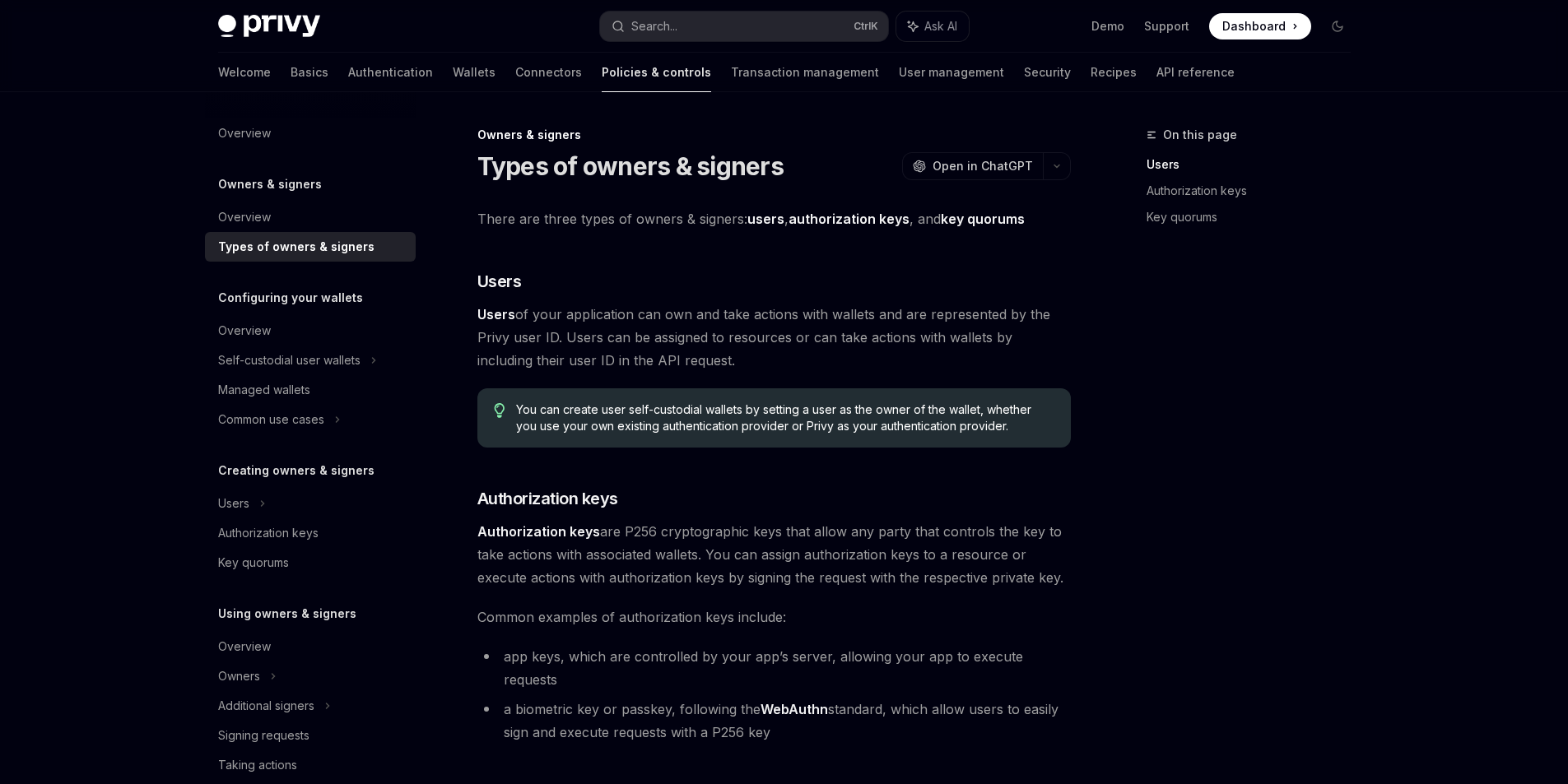
scroll to position [560, 0]
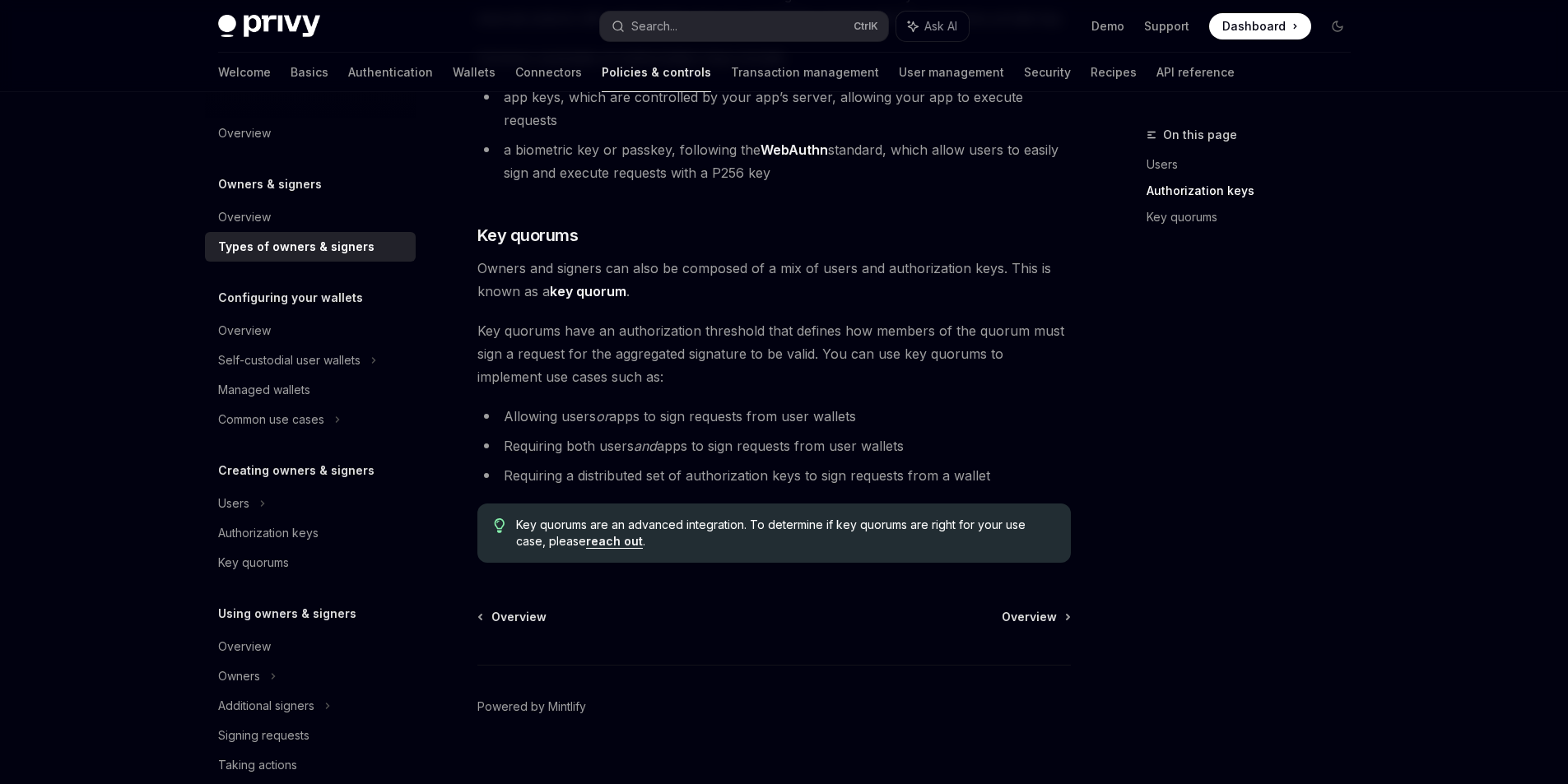
click at [274, 201] on div "Owners & signers Overview Types of owners & signers" at bounding box center [309, 218] width 210 height 87
click at [297, 211] on div "Overview" at bounding box center [312, 217] width 188 height 20
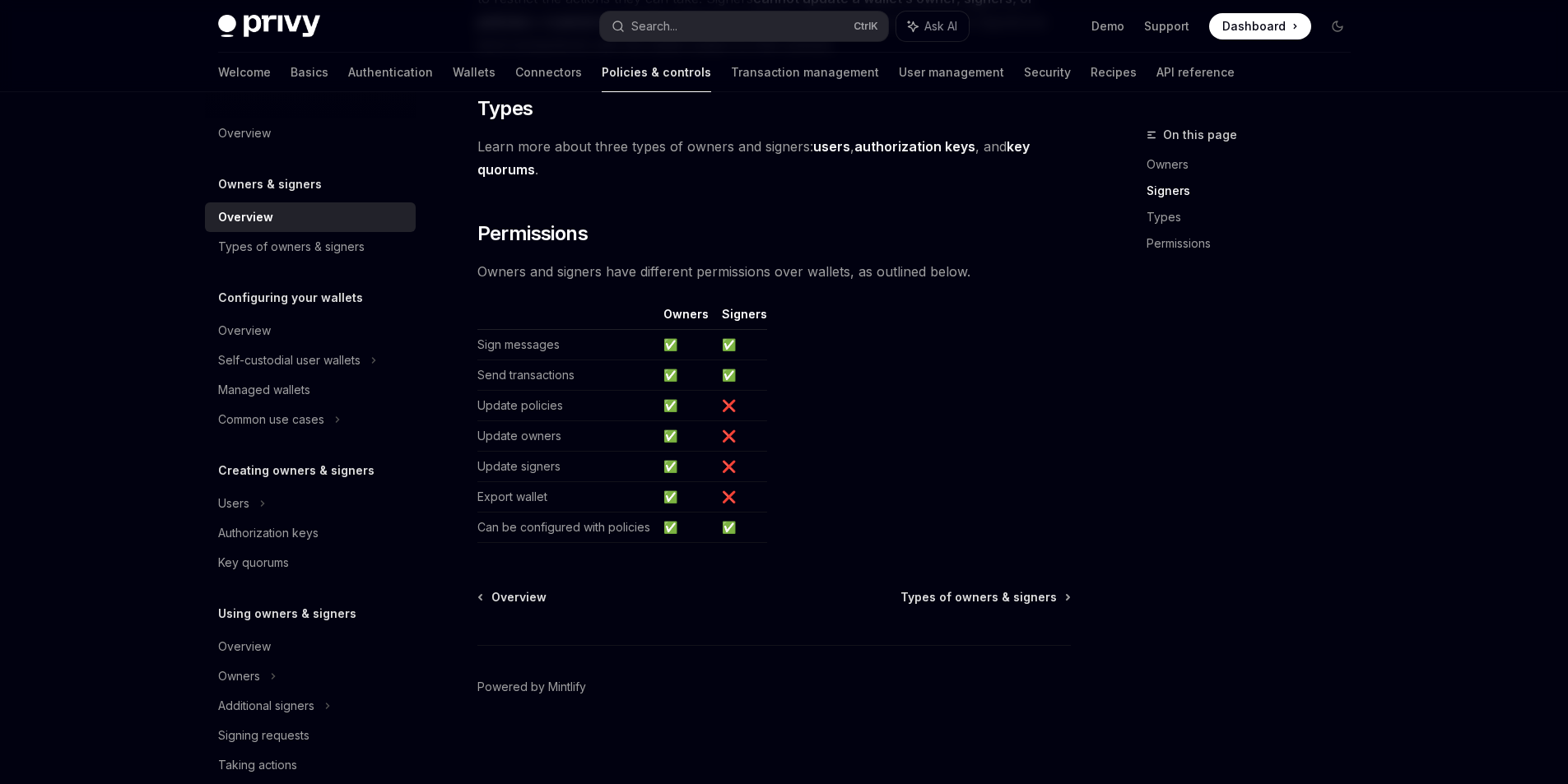
scroll to position [1297, 0]
click at [1189, 248] on link "Permissions" at bounding box center [1255, 243] width 217 height 26
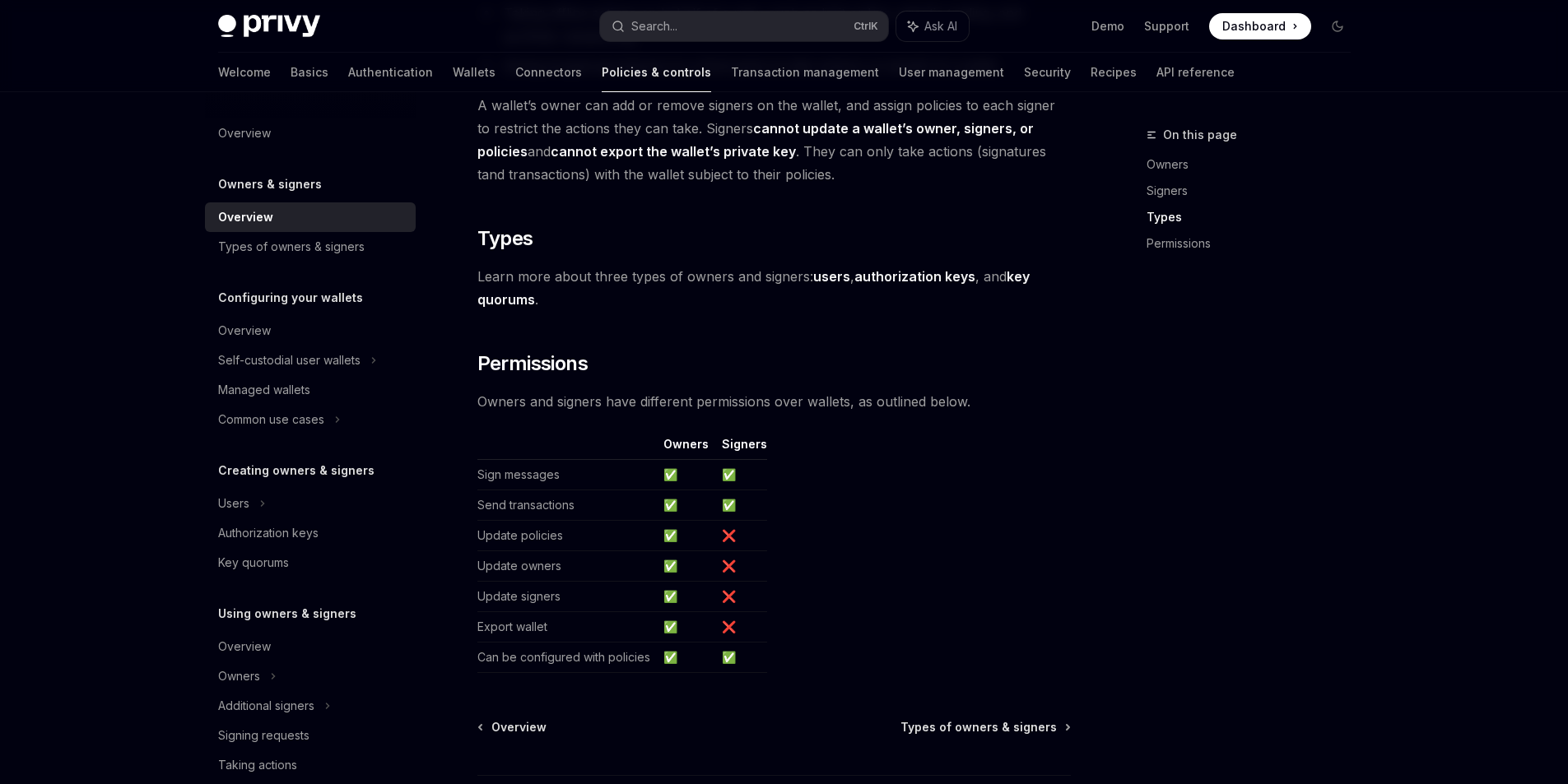
scroll to position [1297, 0]
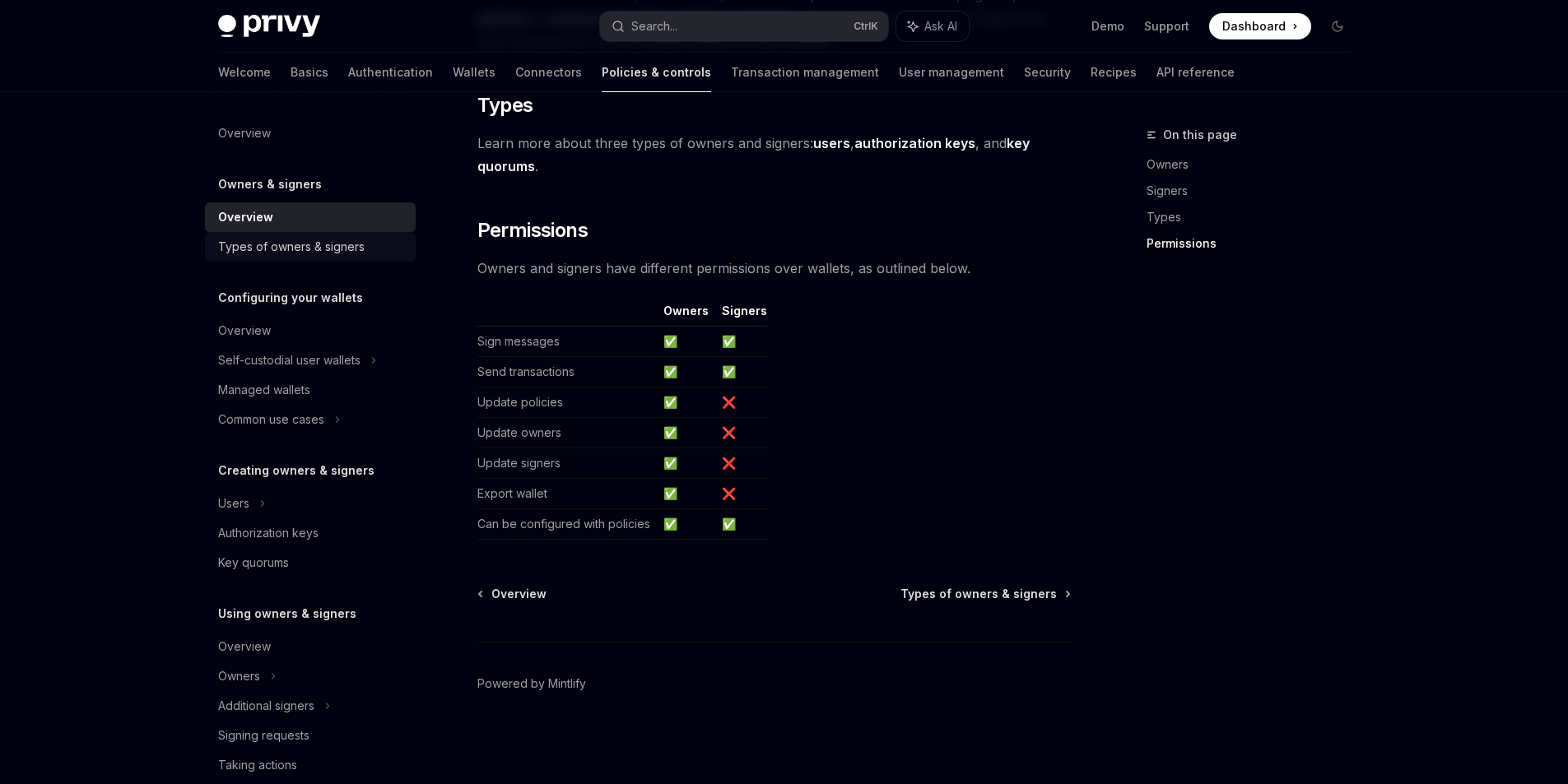
click at [276, 247] on div "Types of owners & signers" at bounding box center [291, 246] width 147 height 20
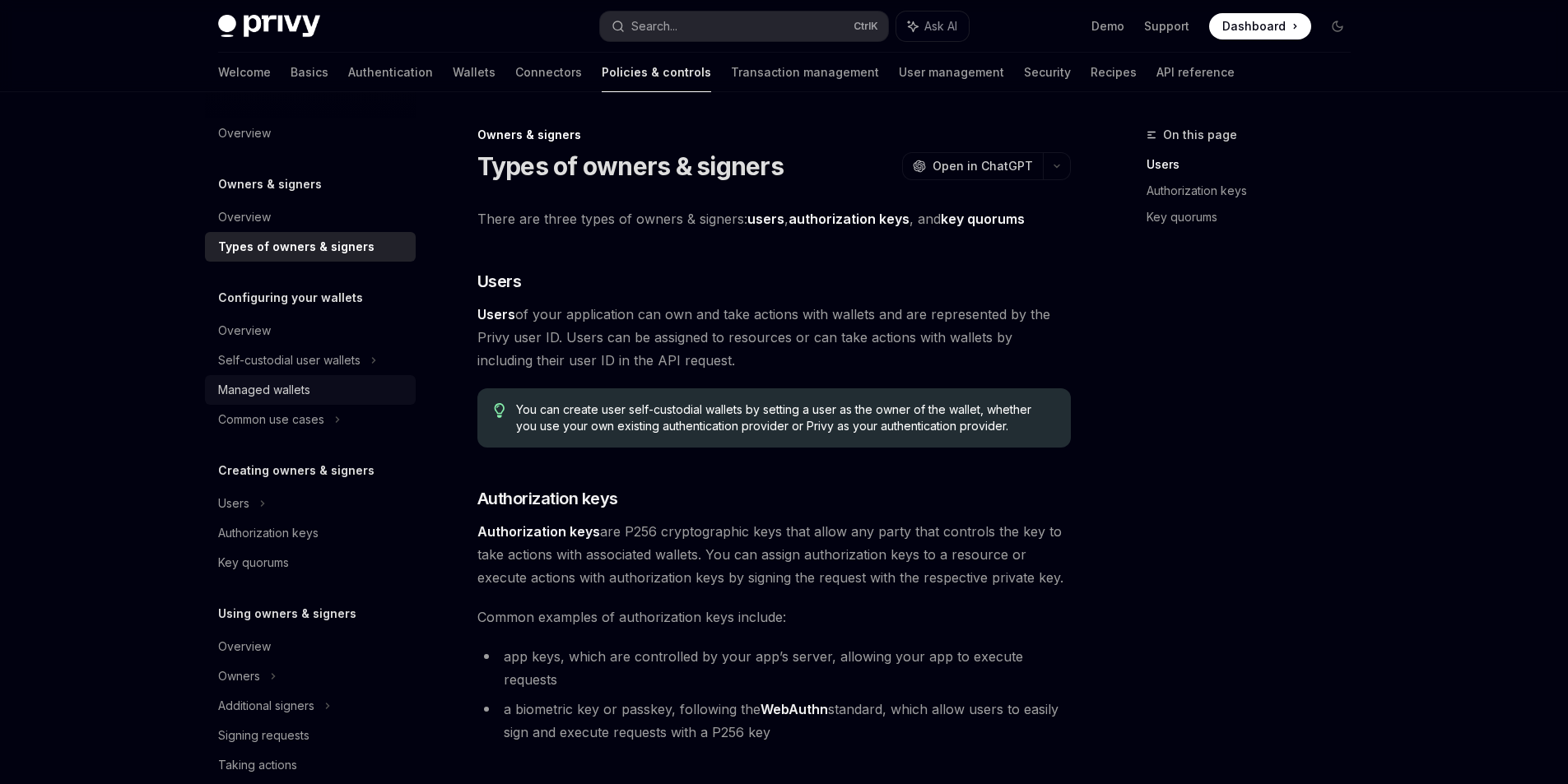
click at [287, 383] on div "Managed wallets" at bounding box center [264, 390] width 92 height 20
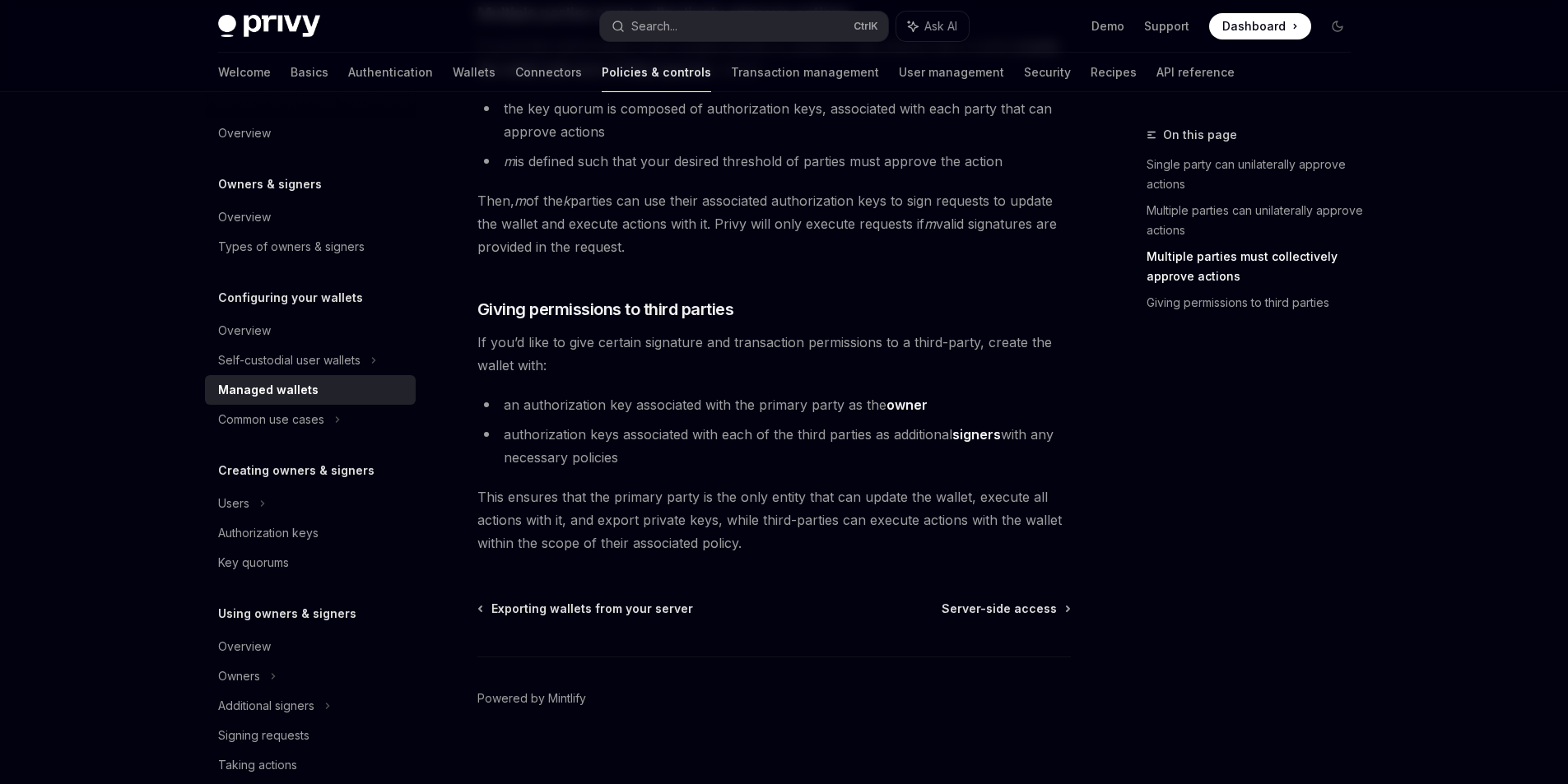
scroll to position [737, 0]
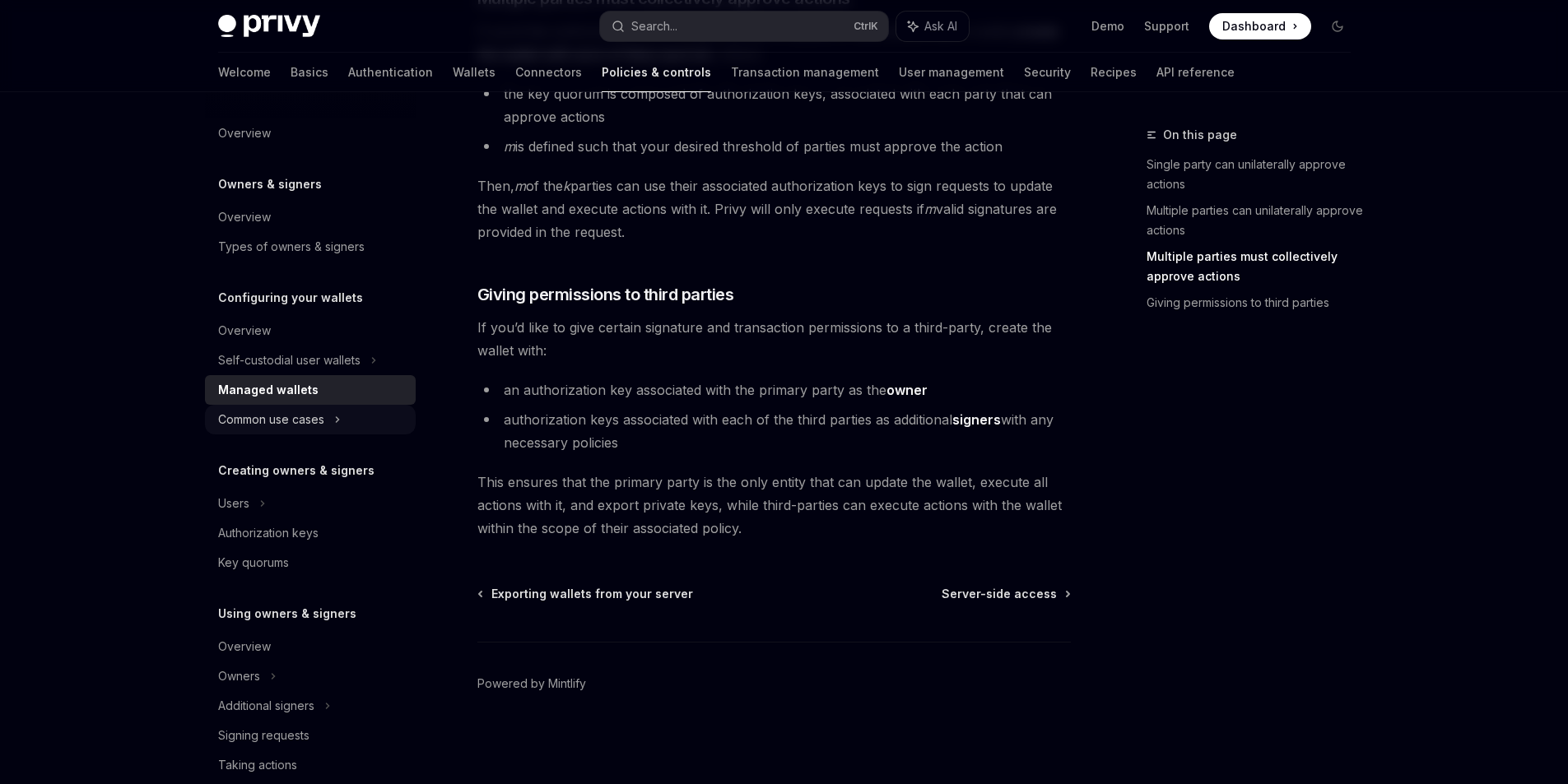
click at [285, 420] on div "Common use cases" at bounding box center [271, 420] width 106 height 20
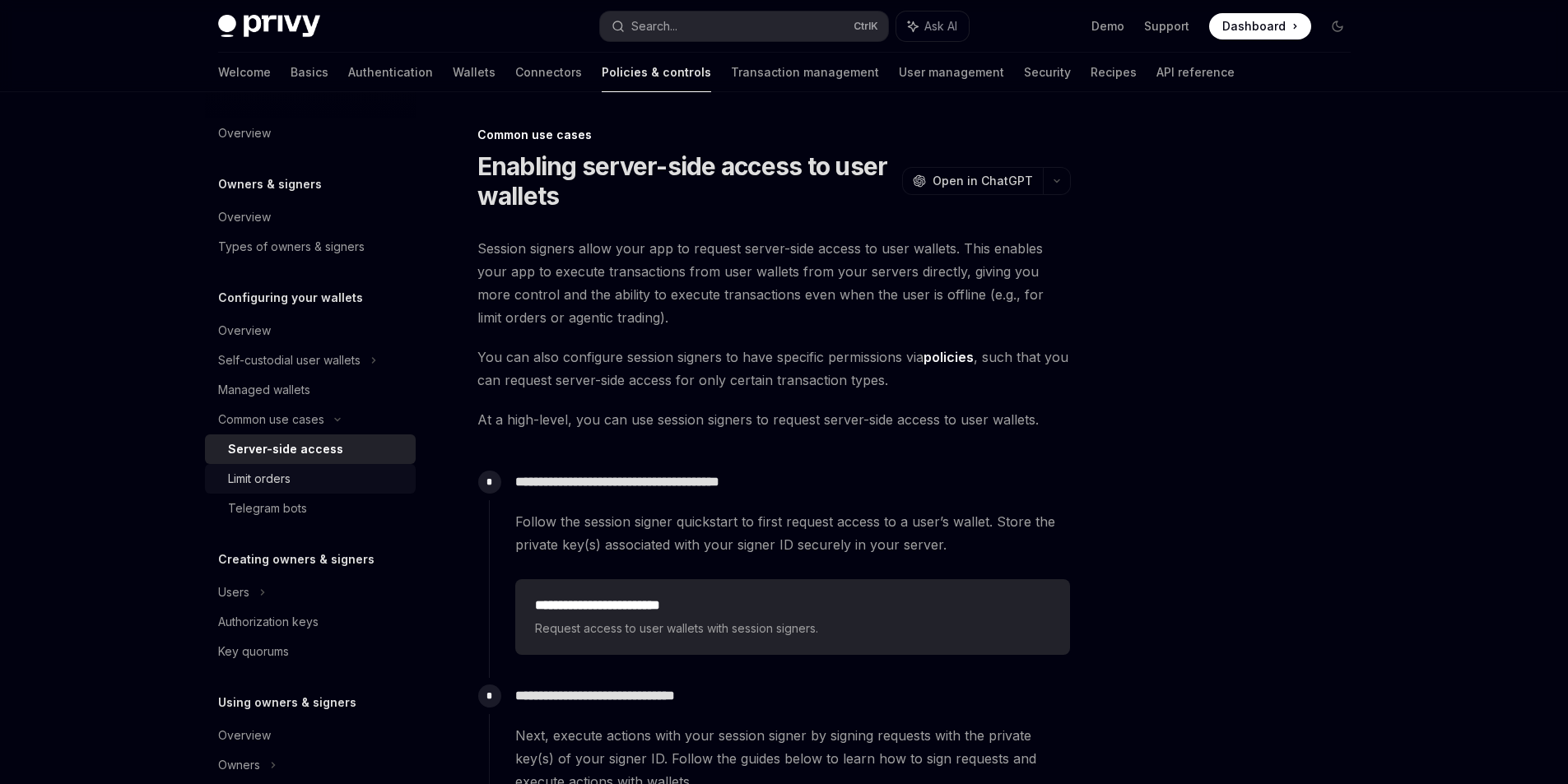
click at [257, 484] on div "Limit orders" at bounding box center [259, 479] width 63 height 20
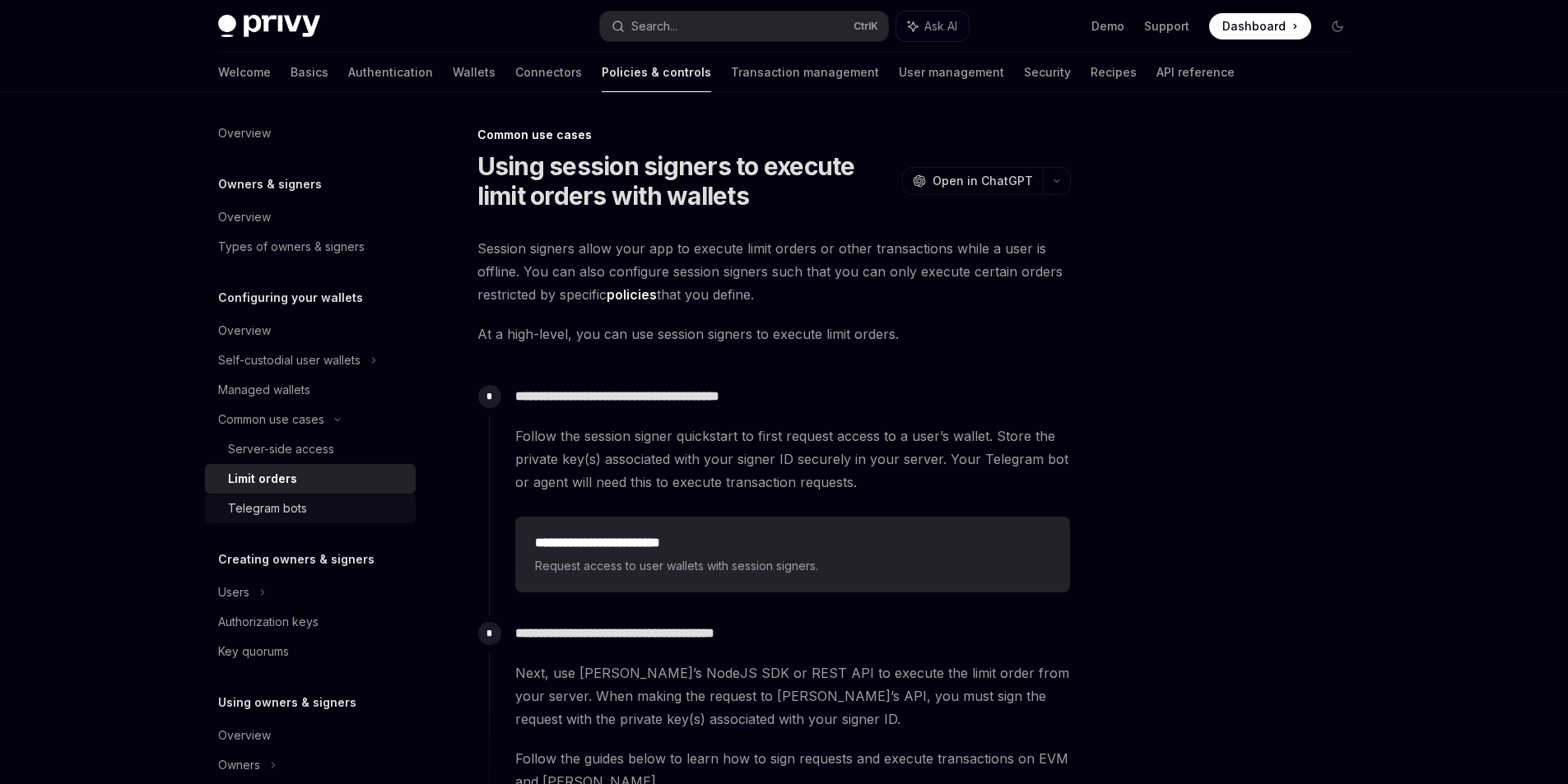
click at [258, 505] on div "Telegram bots" at bounding box center [267, 509] width 79 height 20
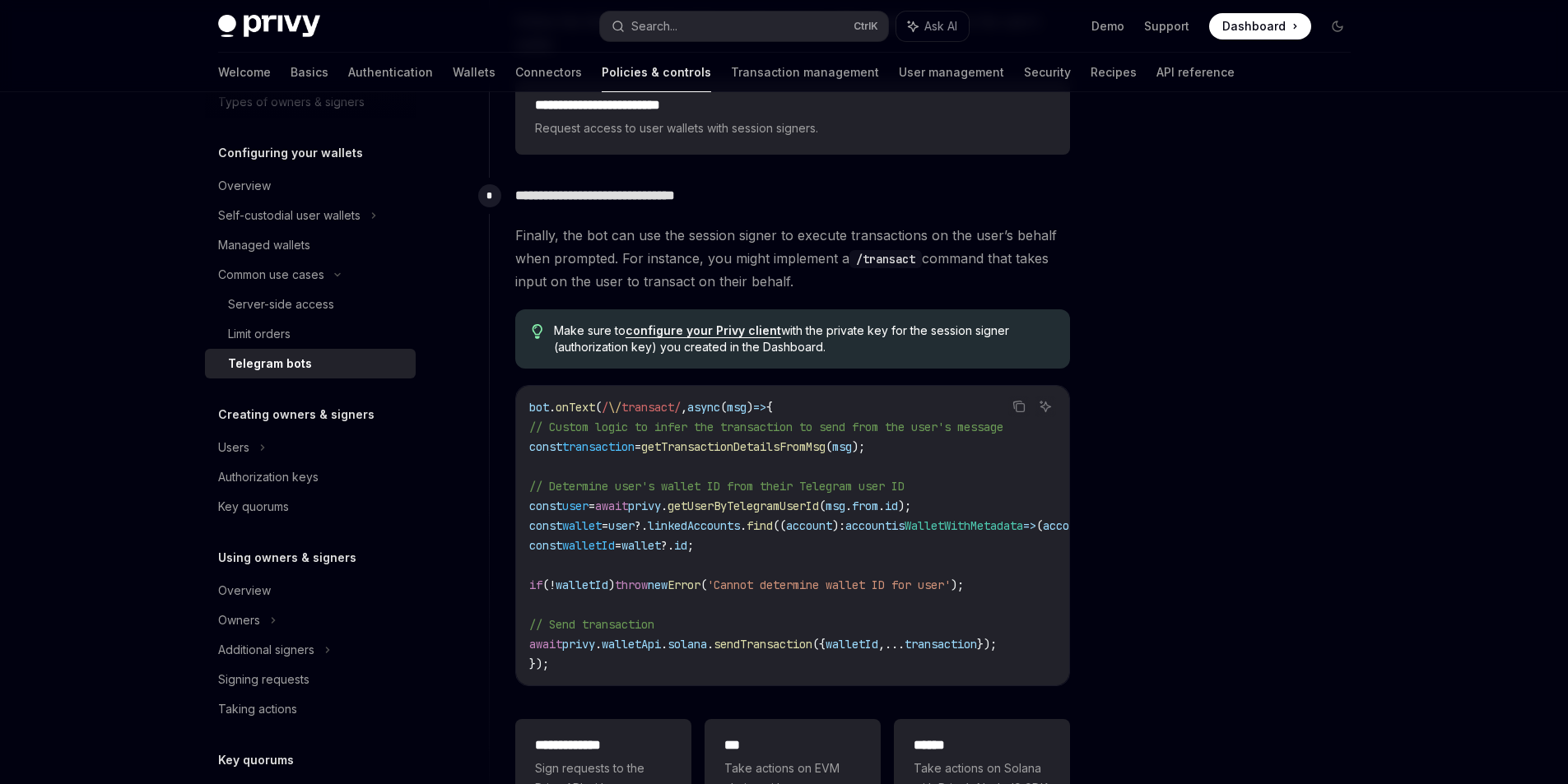
scroll to position [134, 0]
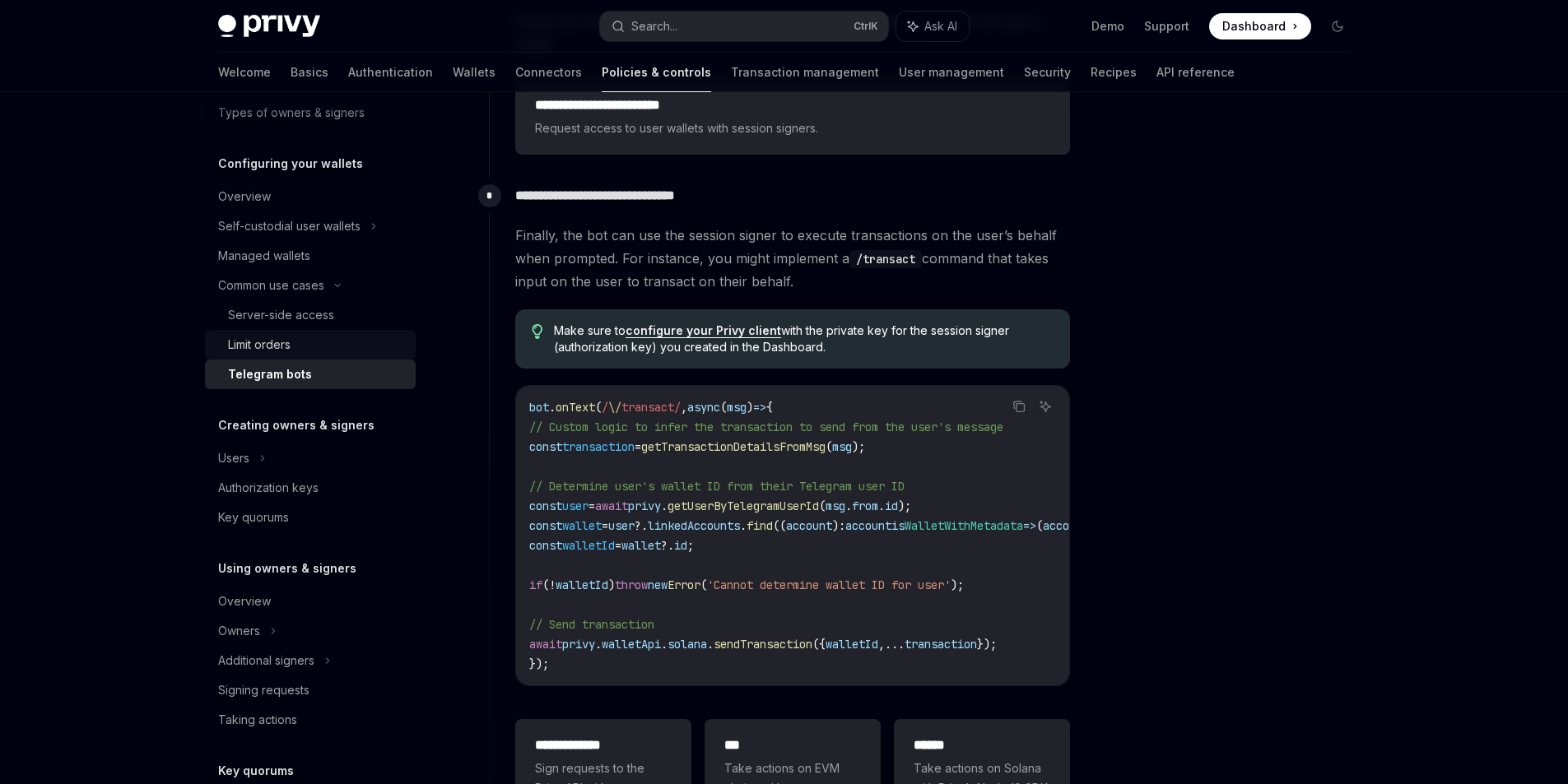
click at [293, 338] on div "Limit orders" at bounding box center [317, 345] width 178 height 20
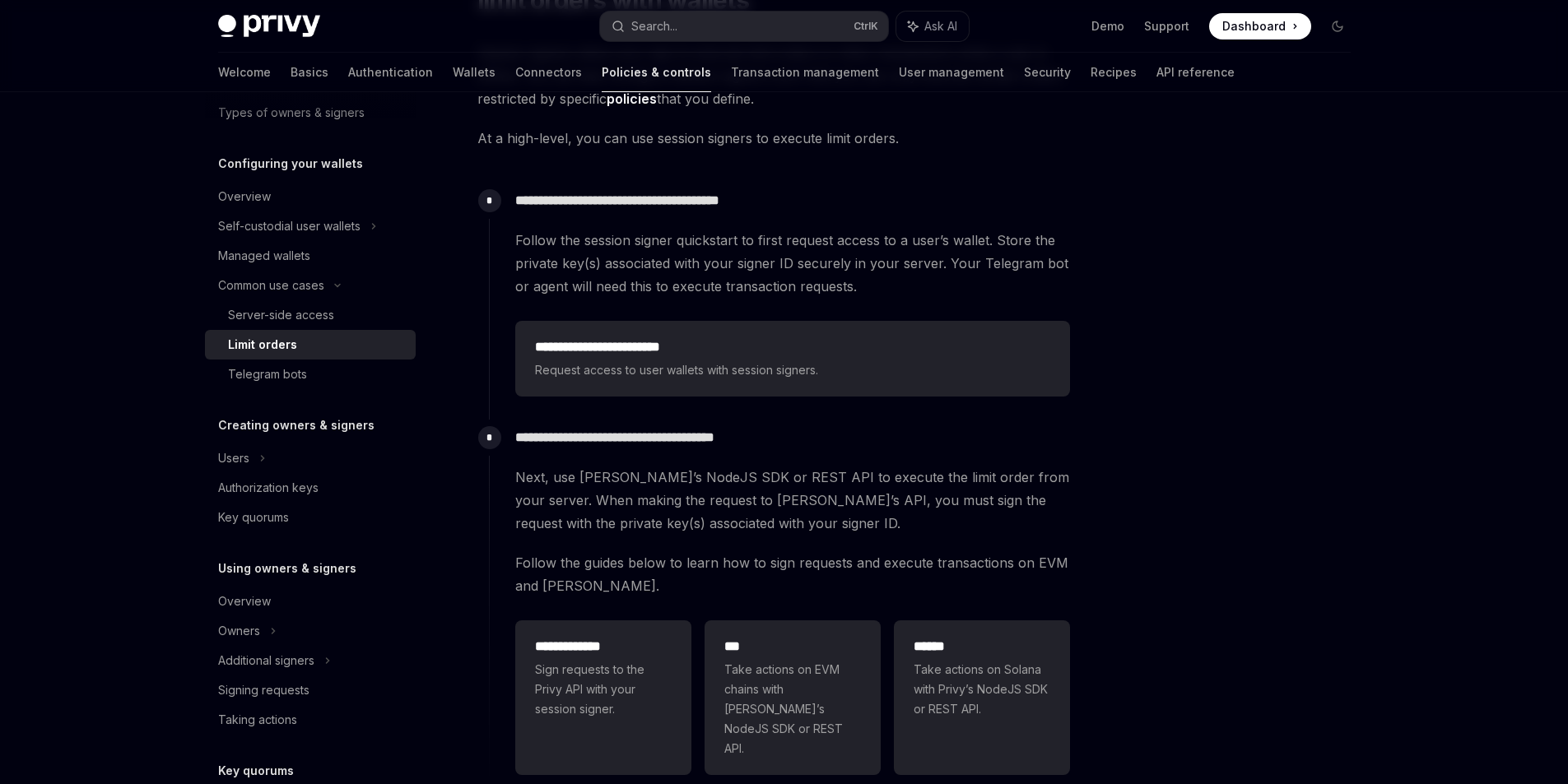
scroll to position [434, 0]
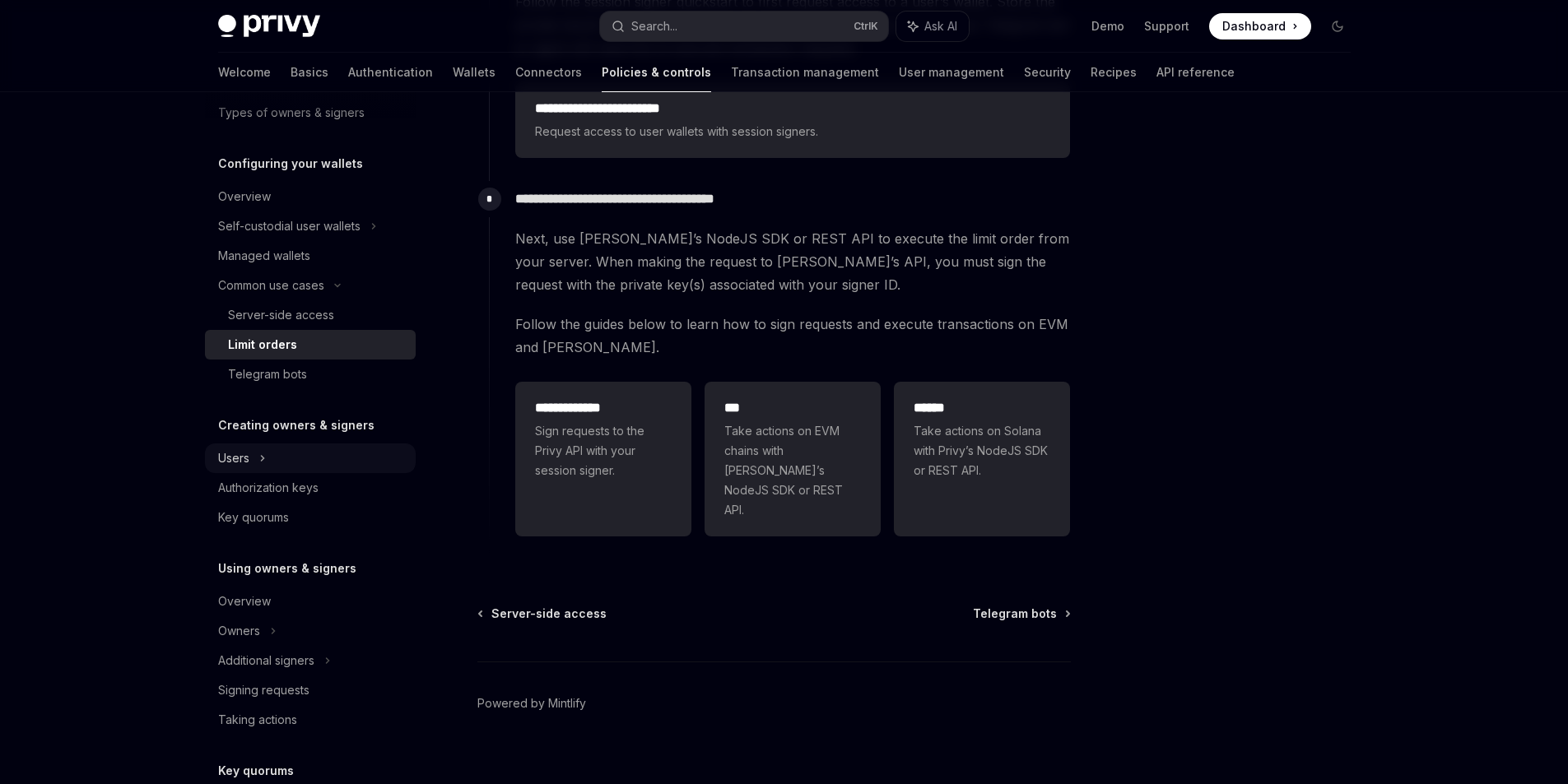
click at [241, 463] on div "Users" at bounding box center [233, 458] width 31 height 20
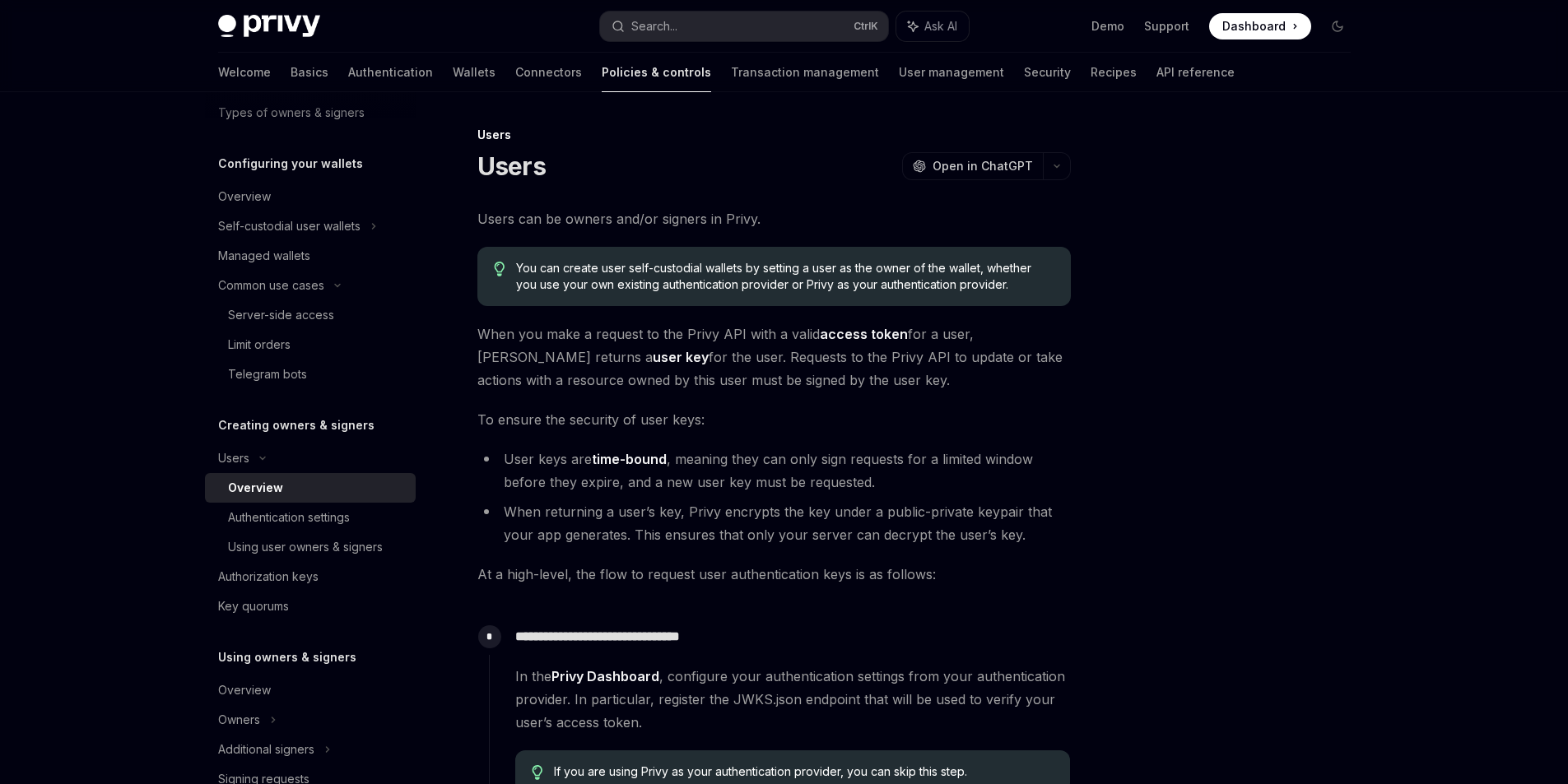
click at [268, 490] on div "Overview" at bounding box center [255, 488] width 55 height 20
click at [279, 506] on link "Authentication settings" at bounding box center [309, 518] width 210 height 30
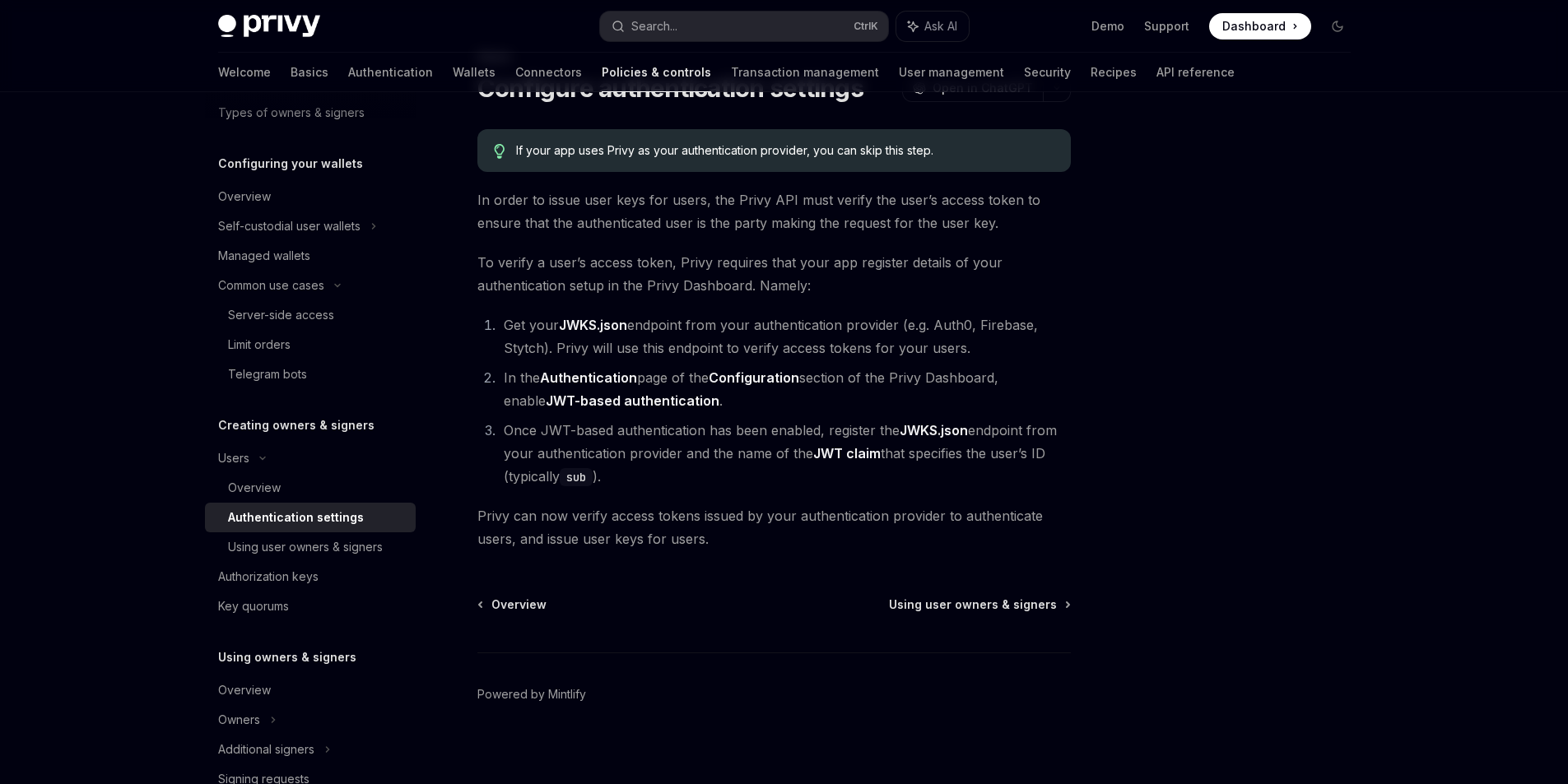
scroll to position [89, 0]
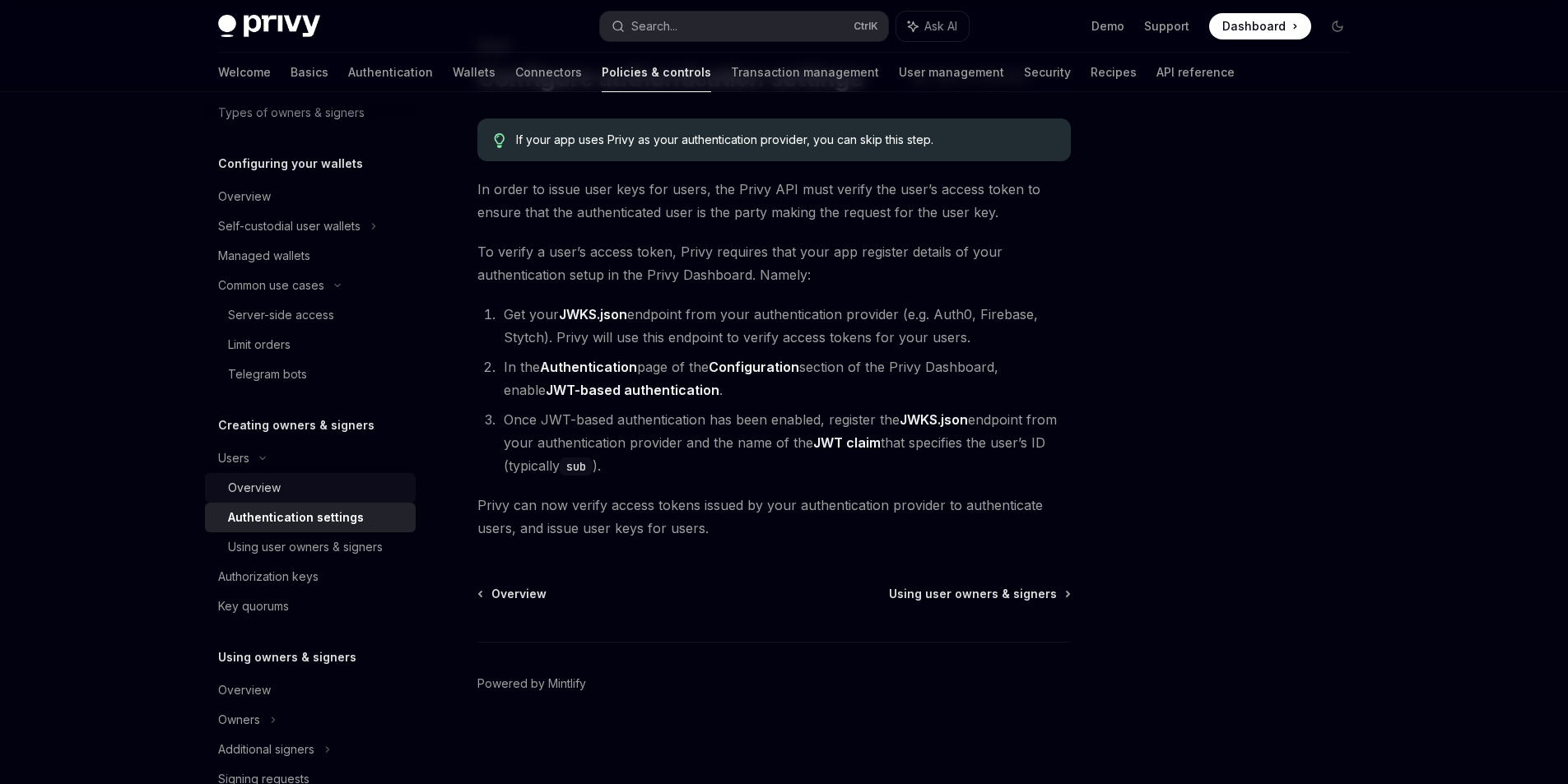
click at [310, 502] on link "Overview" at bounding box center [309, 488] width 210 height 30
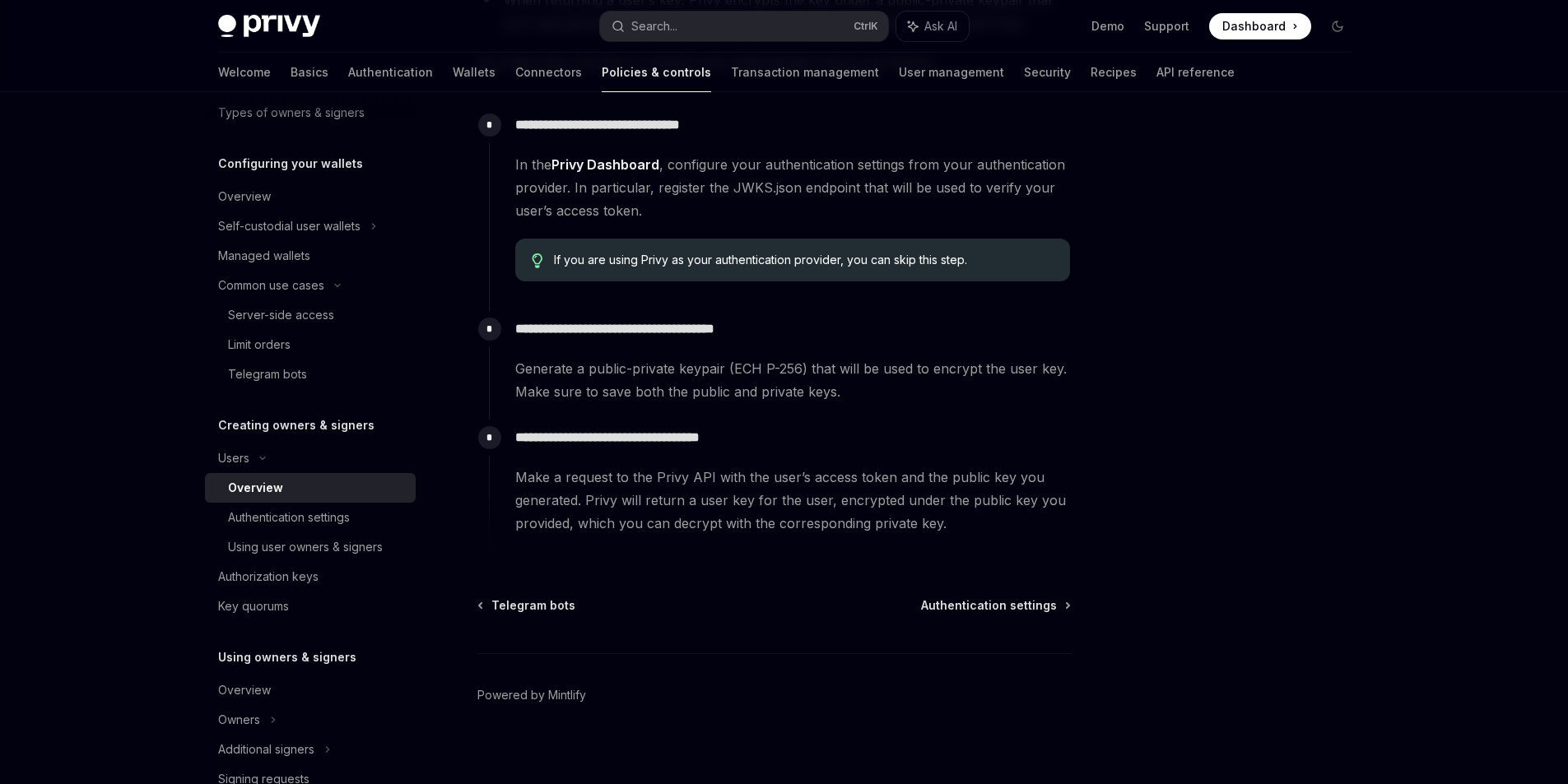
scroll to position [523, 0]
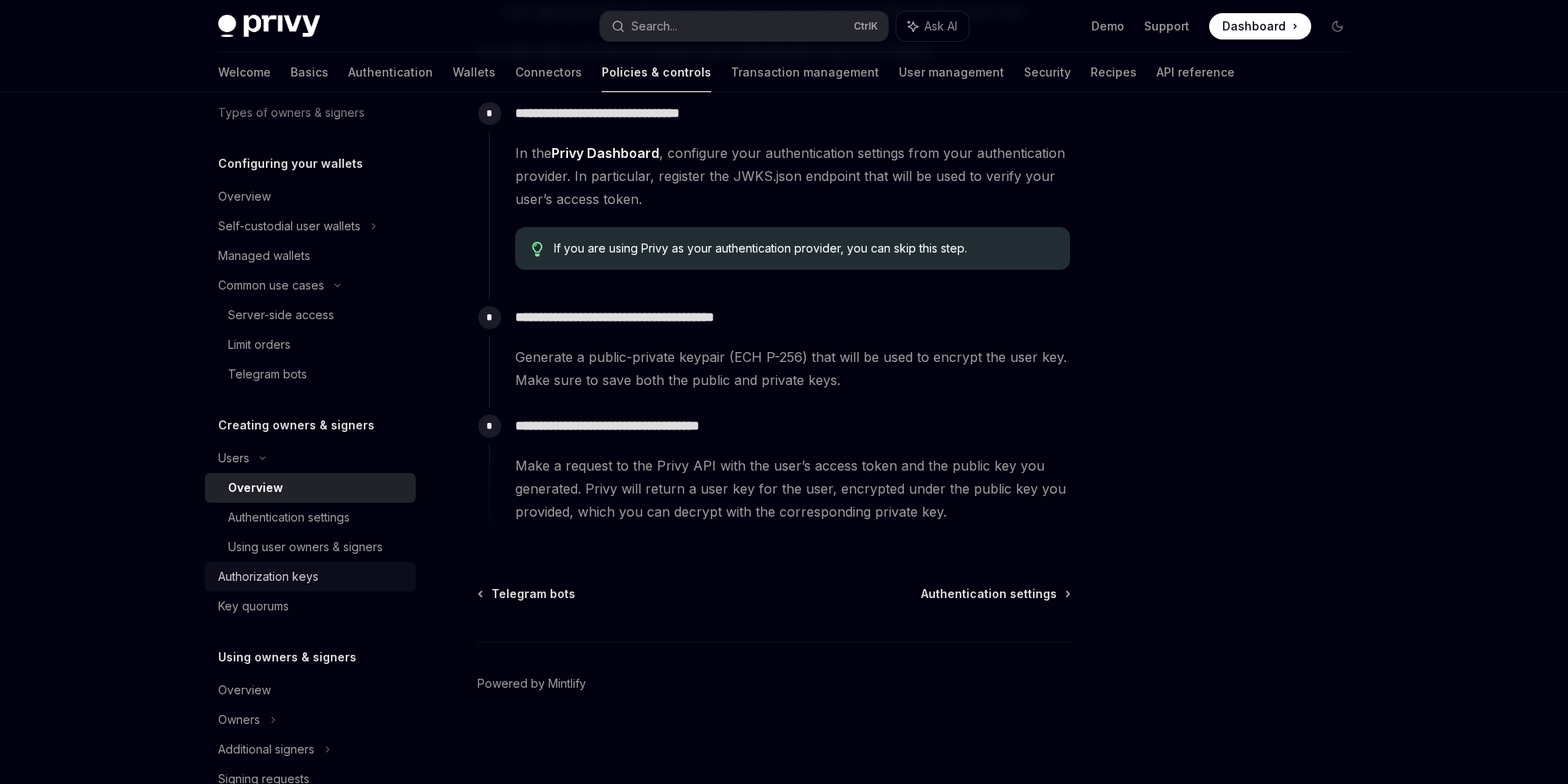
click at [337, 562] on link "Authorization keys" at bounding box center [309, 577] width 210 height 30
click at [337, 562] on link "Authorization keys" at bounding box center [309, 577] width 210 height 30
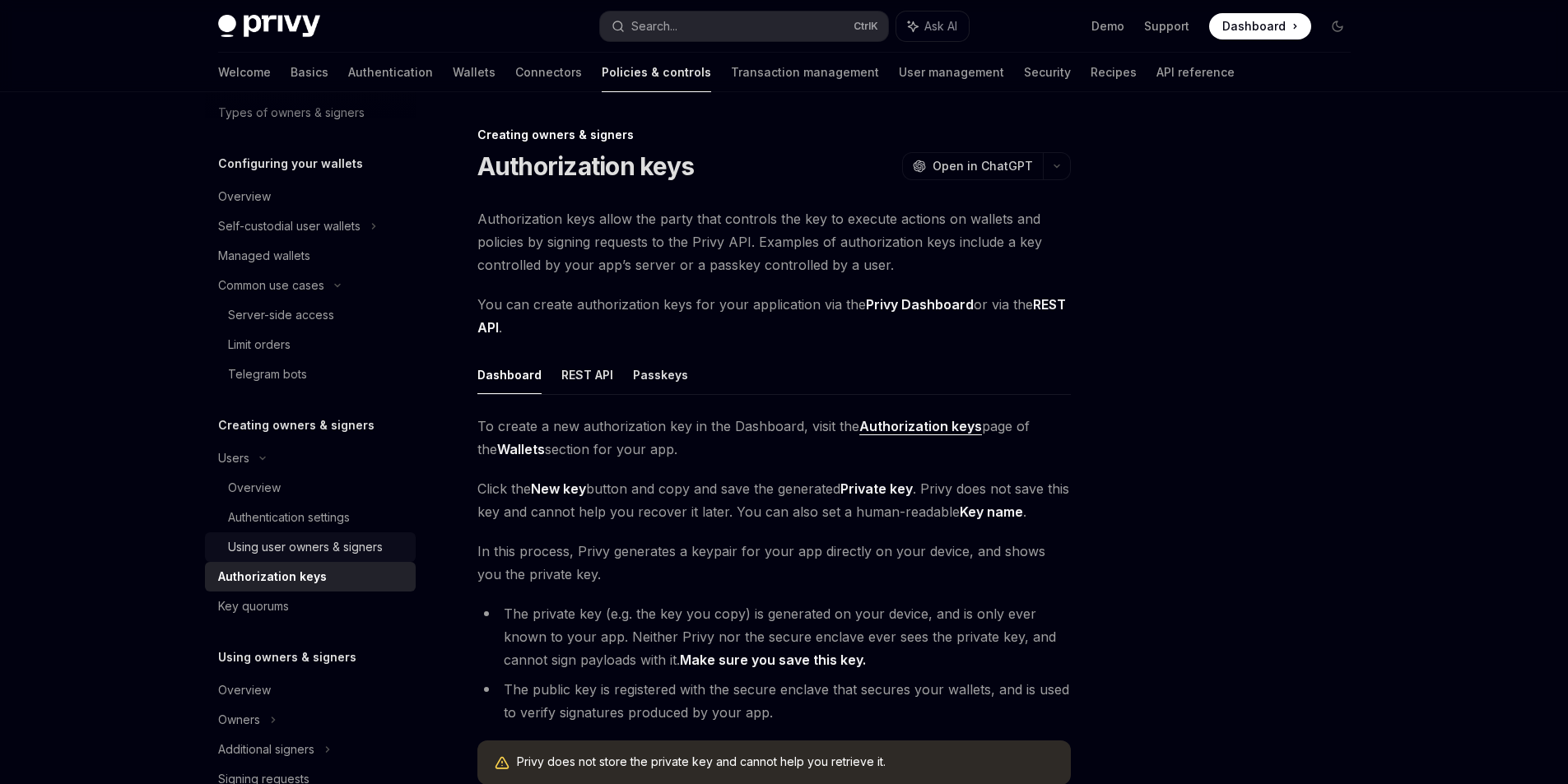
click at [331, 556] on div "Using user owners & signers" at bounding box center [305, 547] width 155 height 20
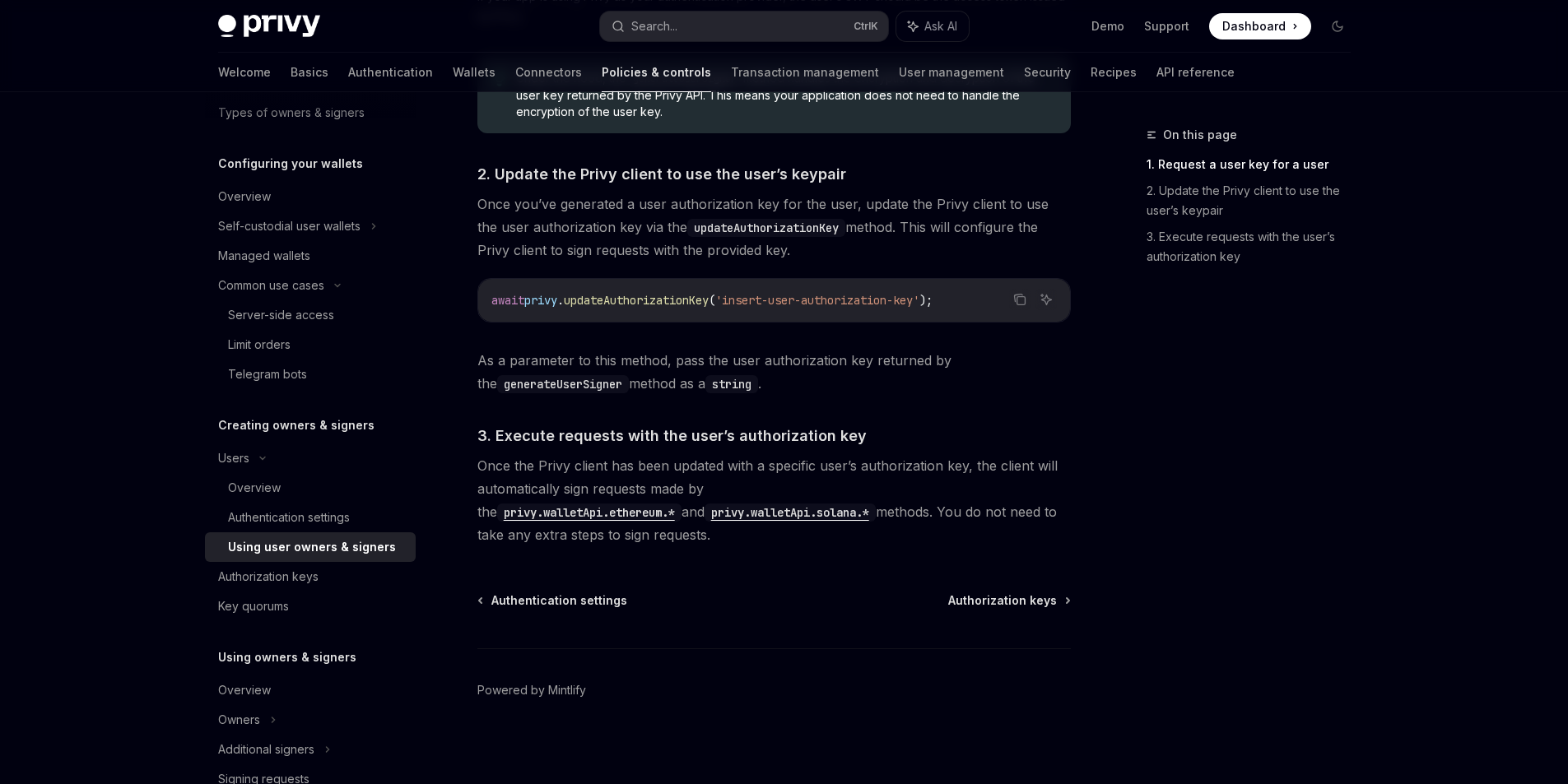
scroll to position [1165, 0]
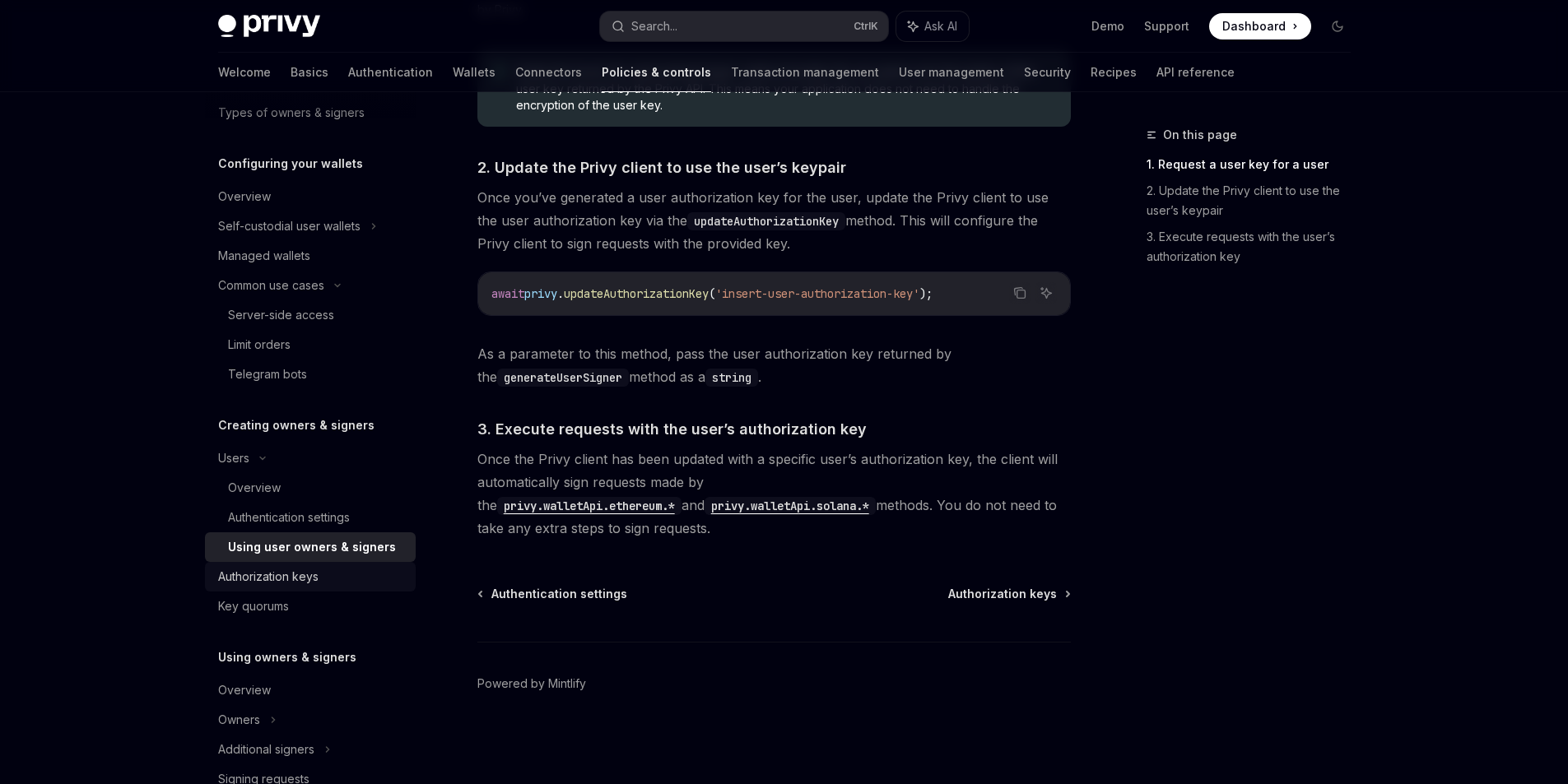
click at [318, 570] on div "Authorization keys" at bounding box center [268, 577] width 101 height 20
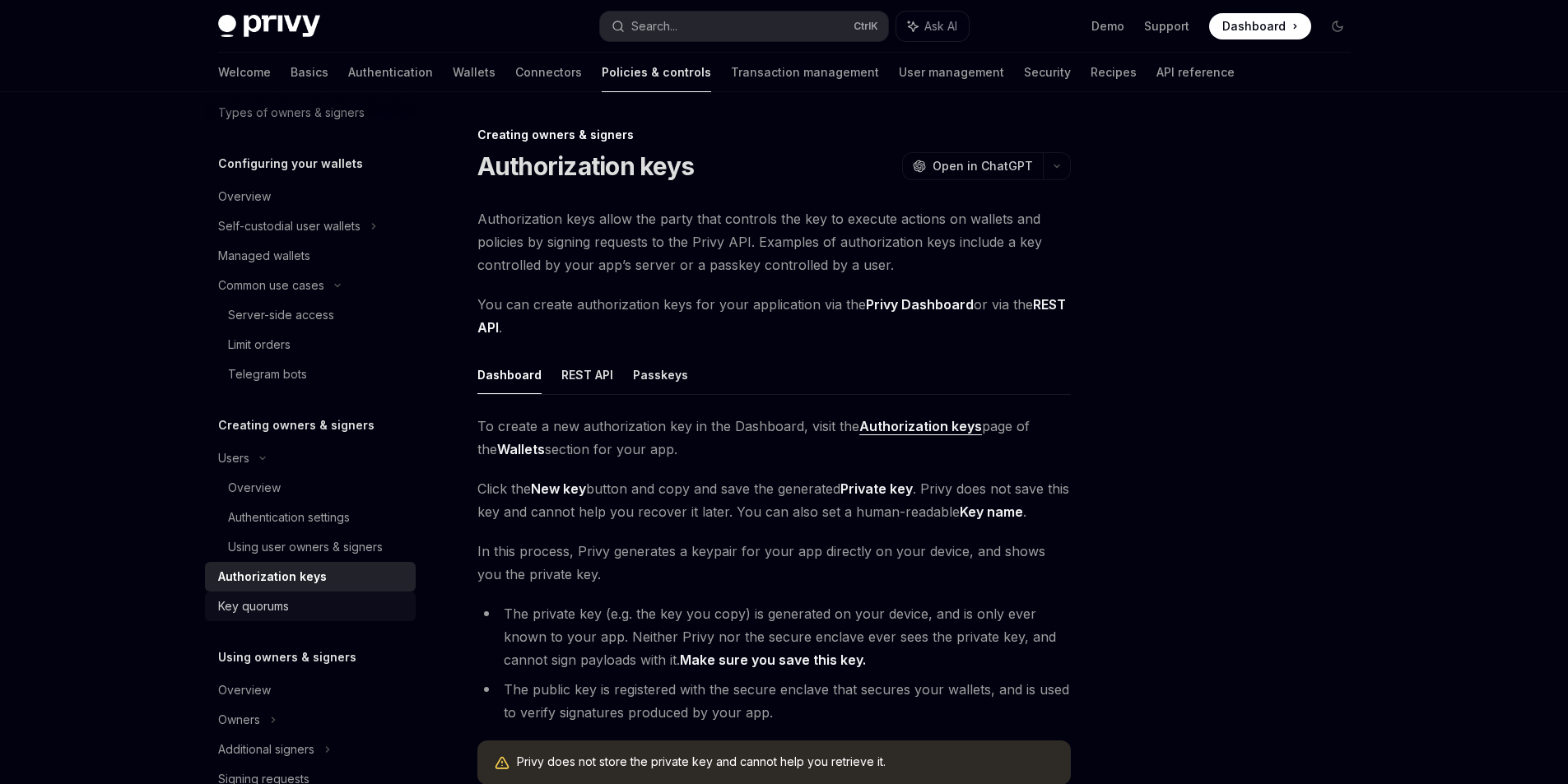
click at [307, 600] on div "Key quorums" at bounding box center [312, 606] width 188 height 20
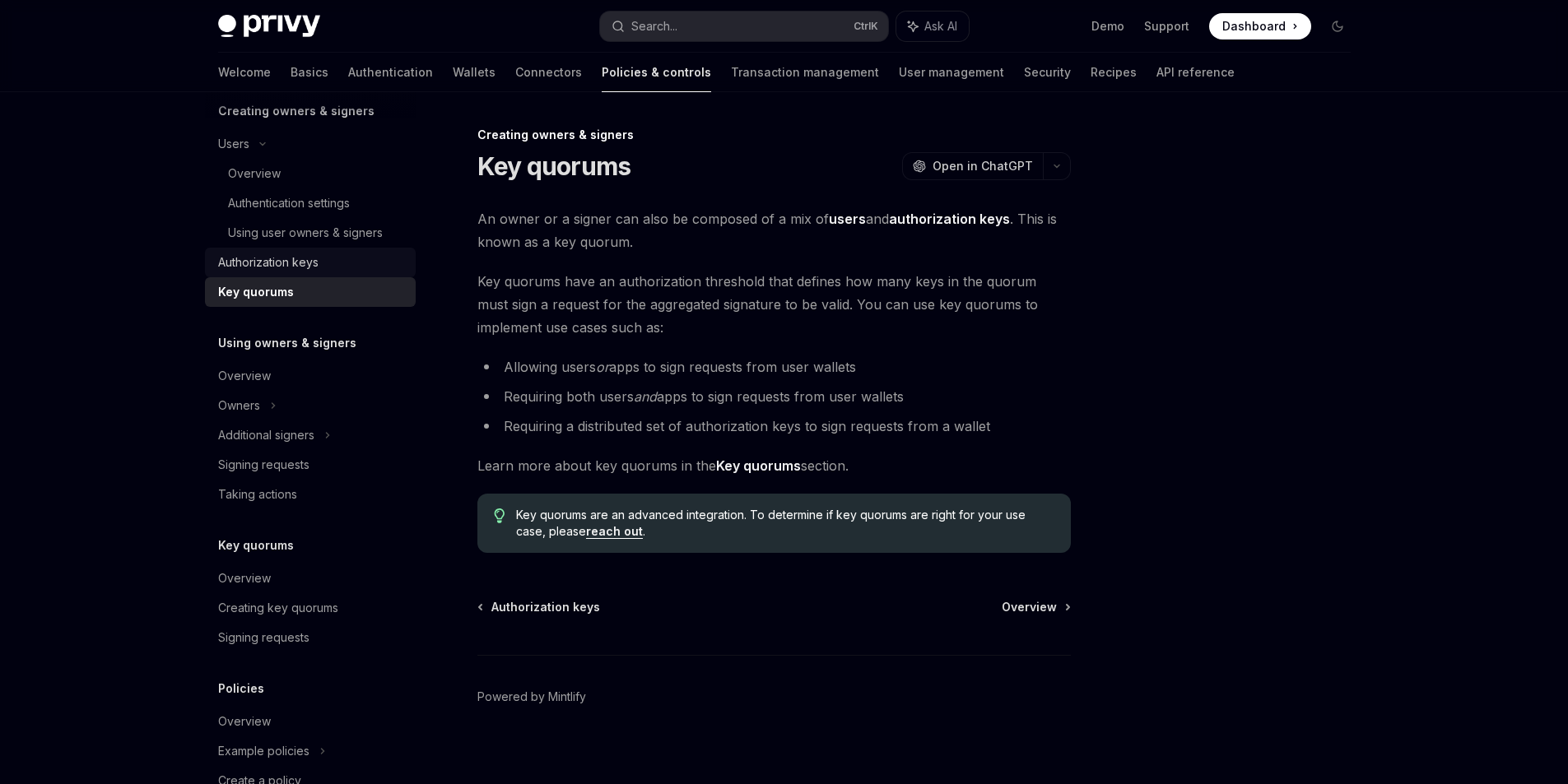
scroll to position [546, 0]
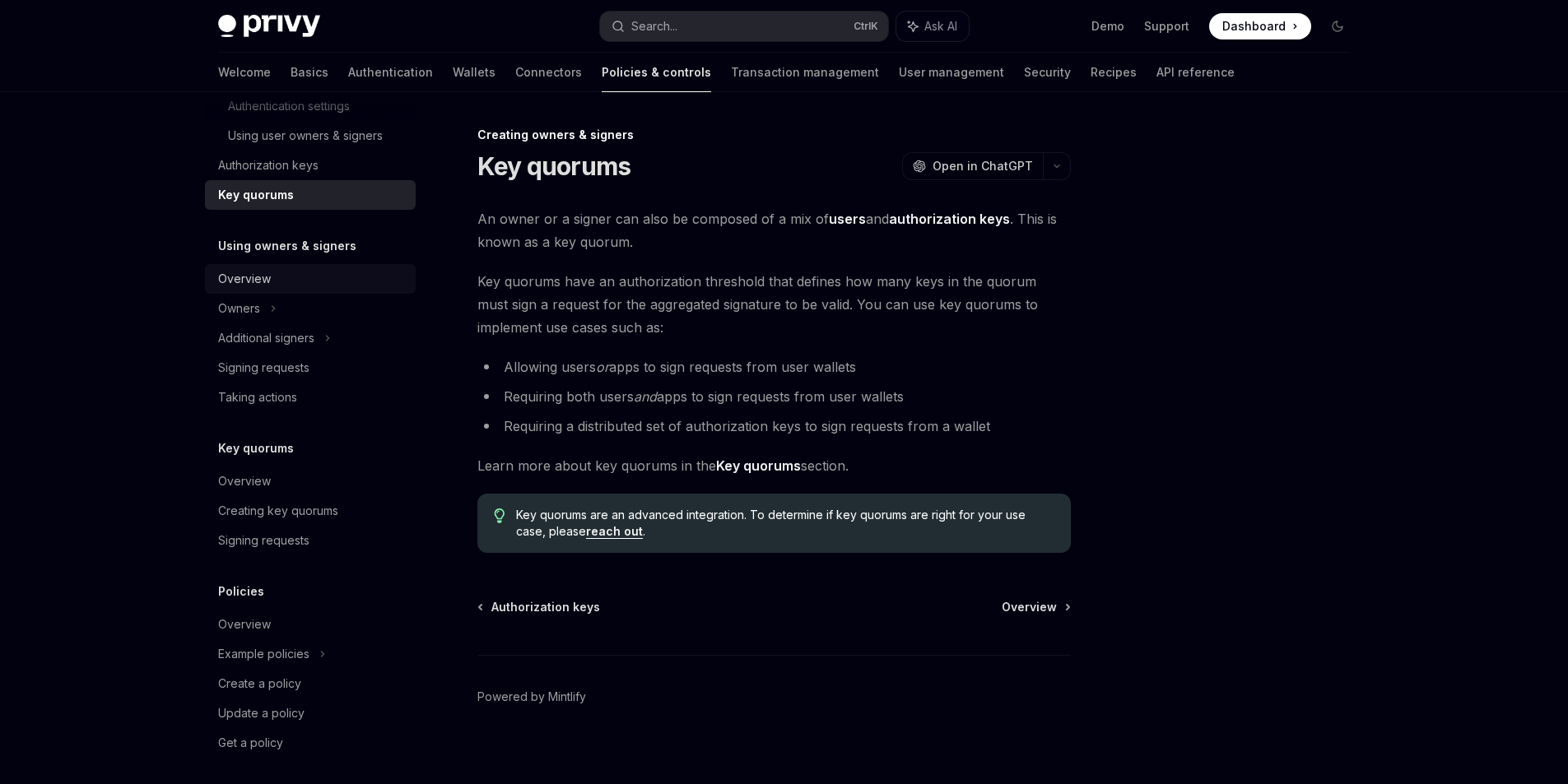
click at [285, 284] on div "Overview" at bounding box center [312, 279] width 188 height 20
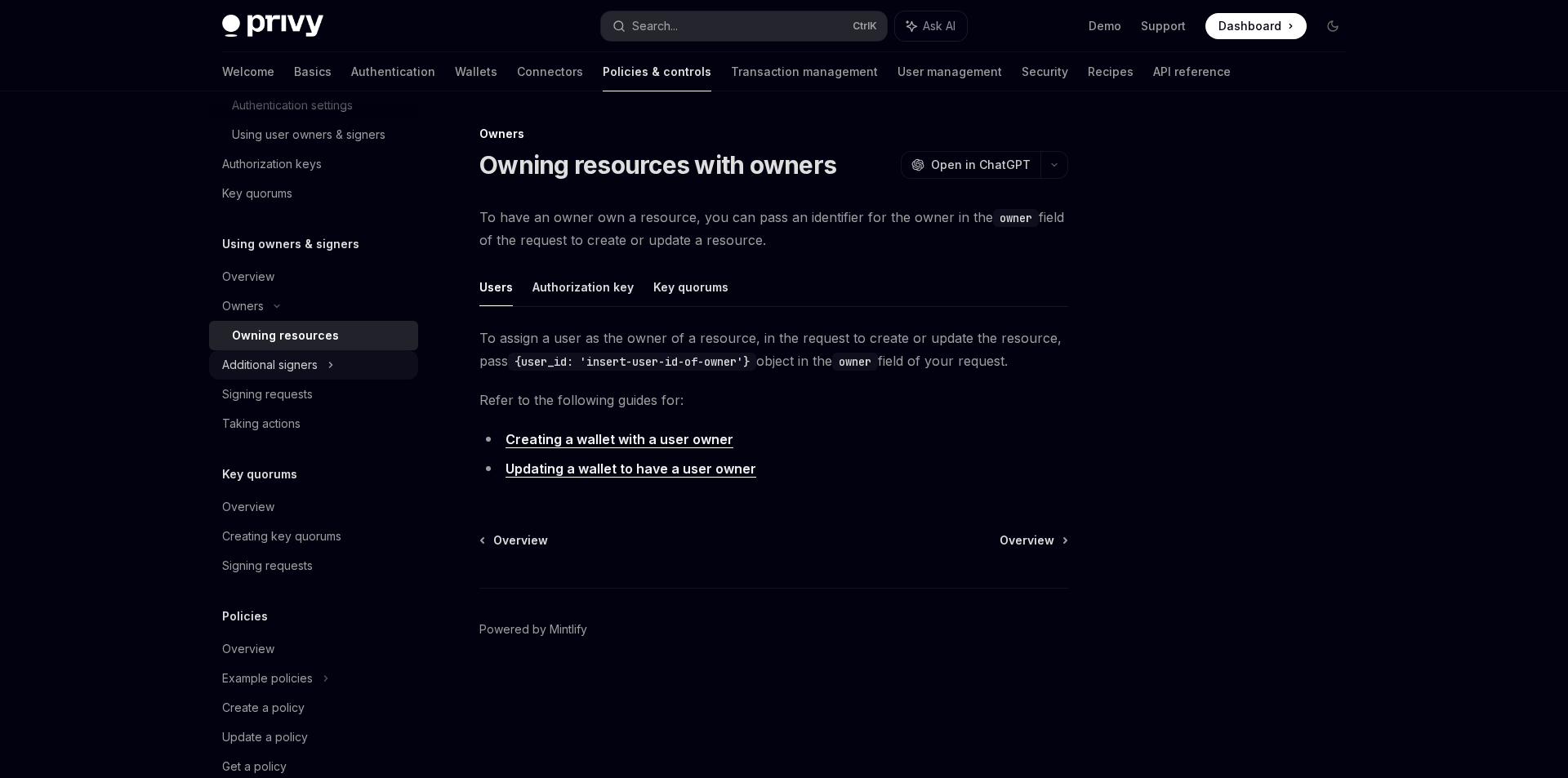
click at [272, 358] on div "Additional signers" at bounding box center [269, 365] width 96 height 20
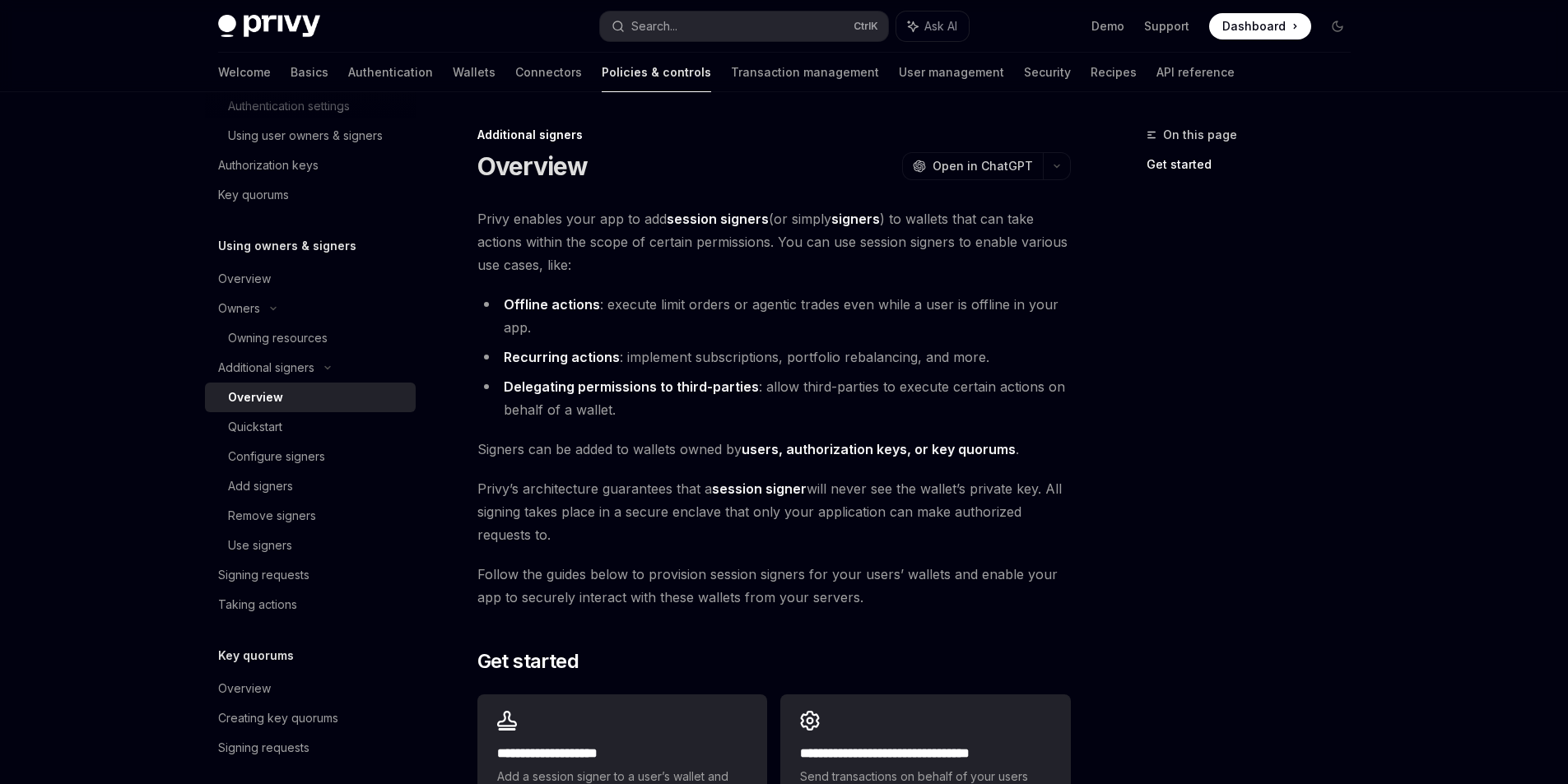
click at [278, 397] on div "Overview" at bounding box center [255, 397] width 55 height 20
click at [285, 422] on div "Quickstart" at bounding box center [317, 427] width 178 height 20
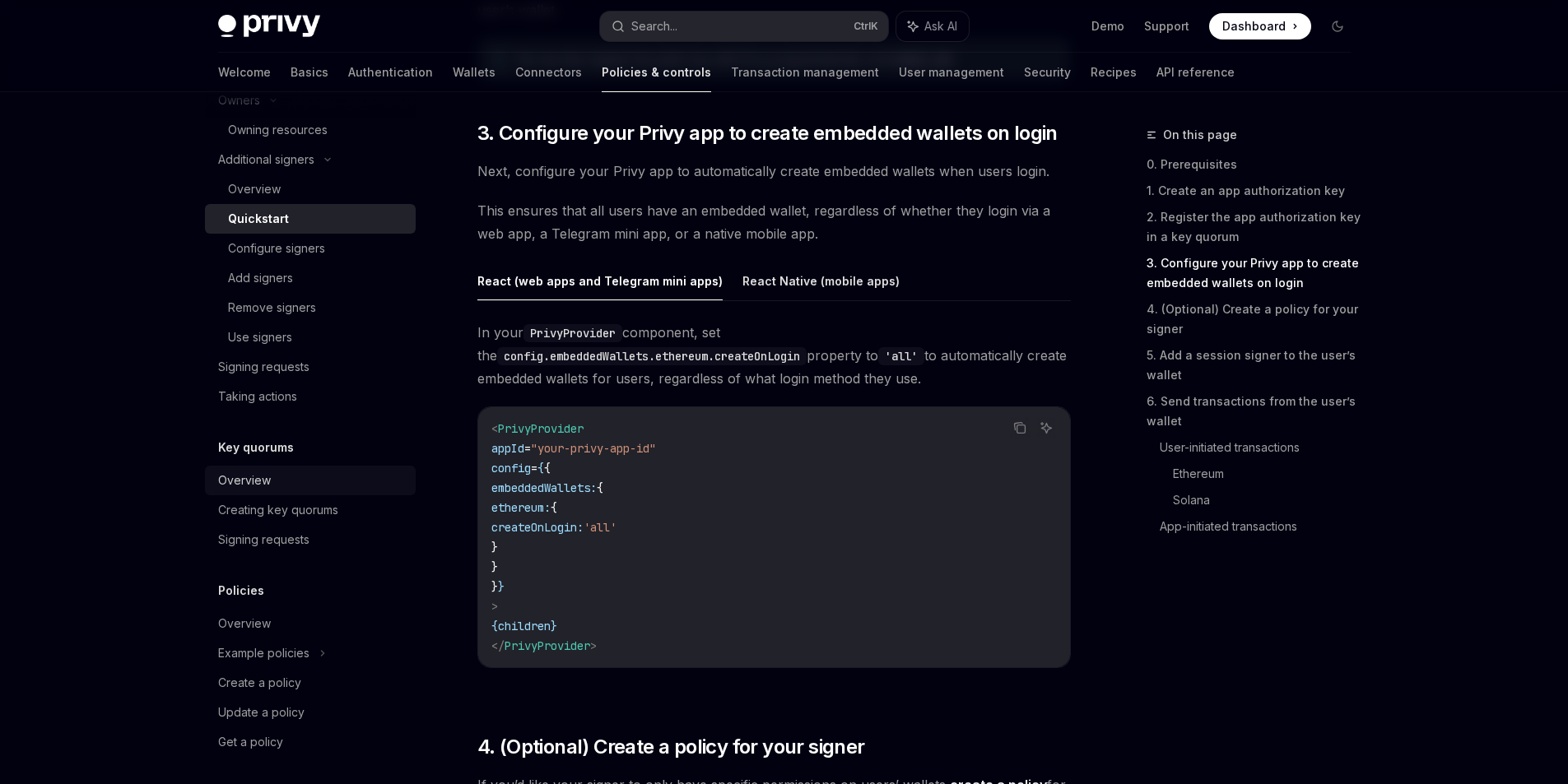
scroll to position [759, 0]
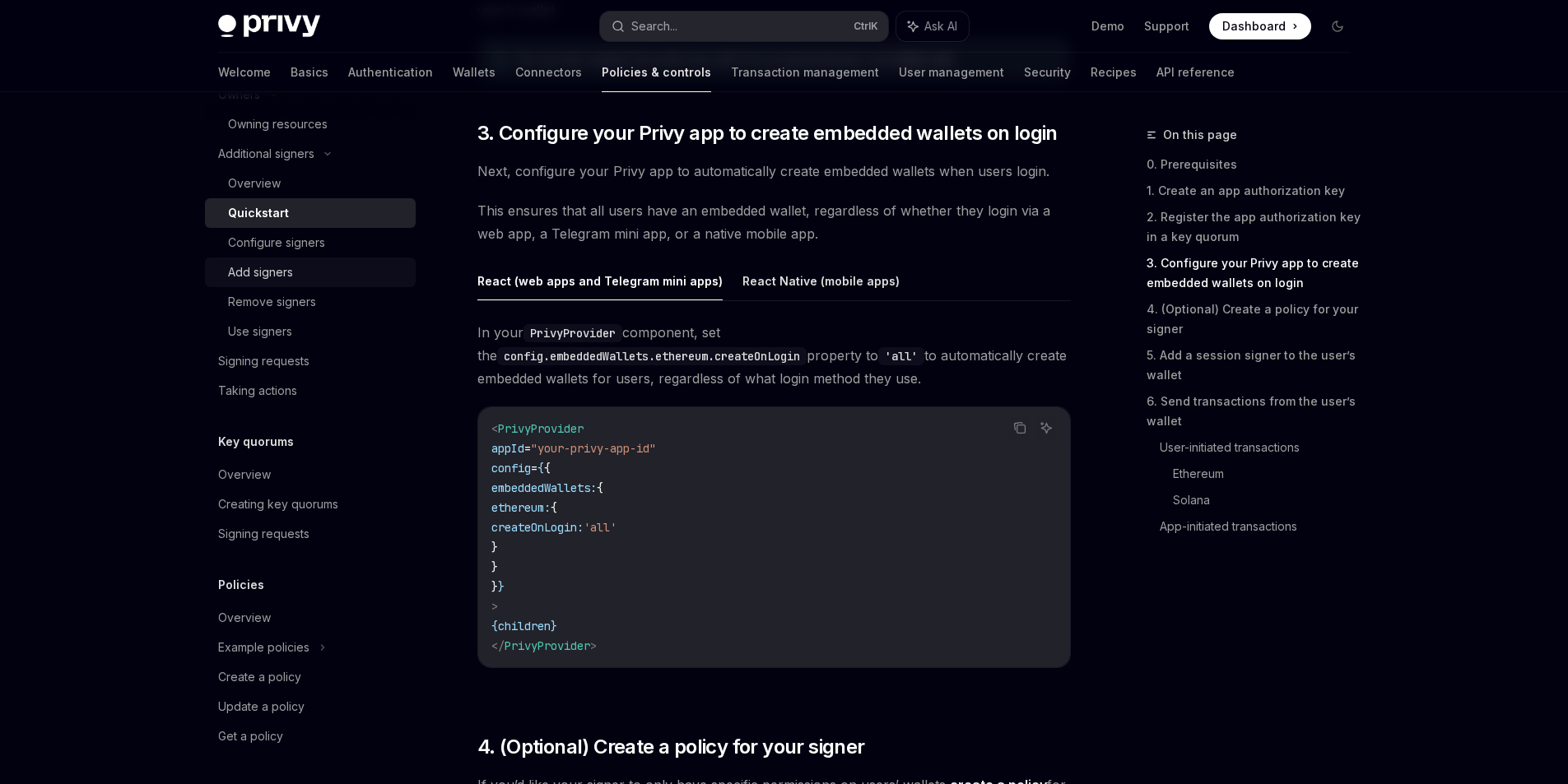
click at [293, 271] on div "Add signers" at bounding box center [317, 272] width 178 height 20
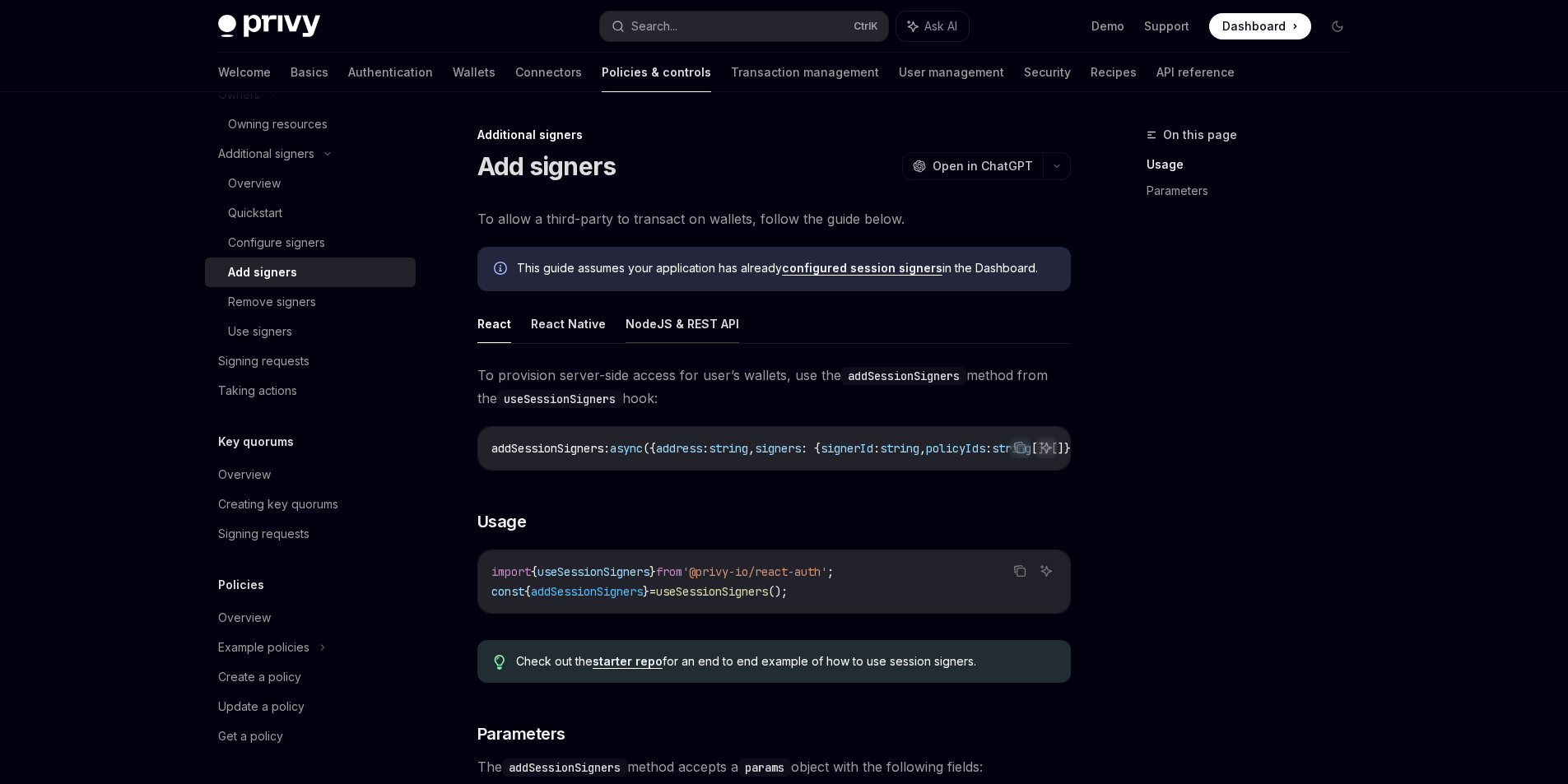
click at [643, 326] on button "NodeJS & REST API" at bounding box center [682, 323] width 114 height 39
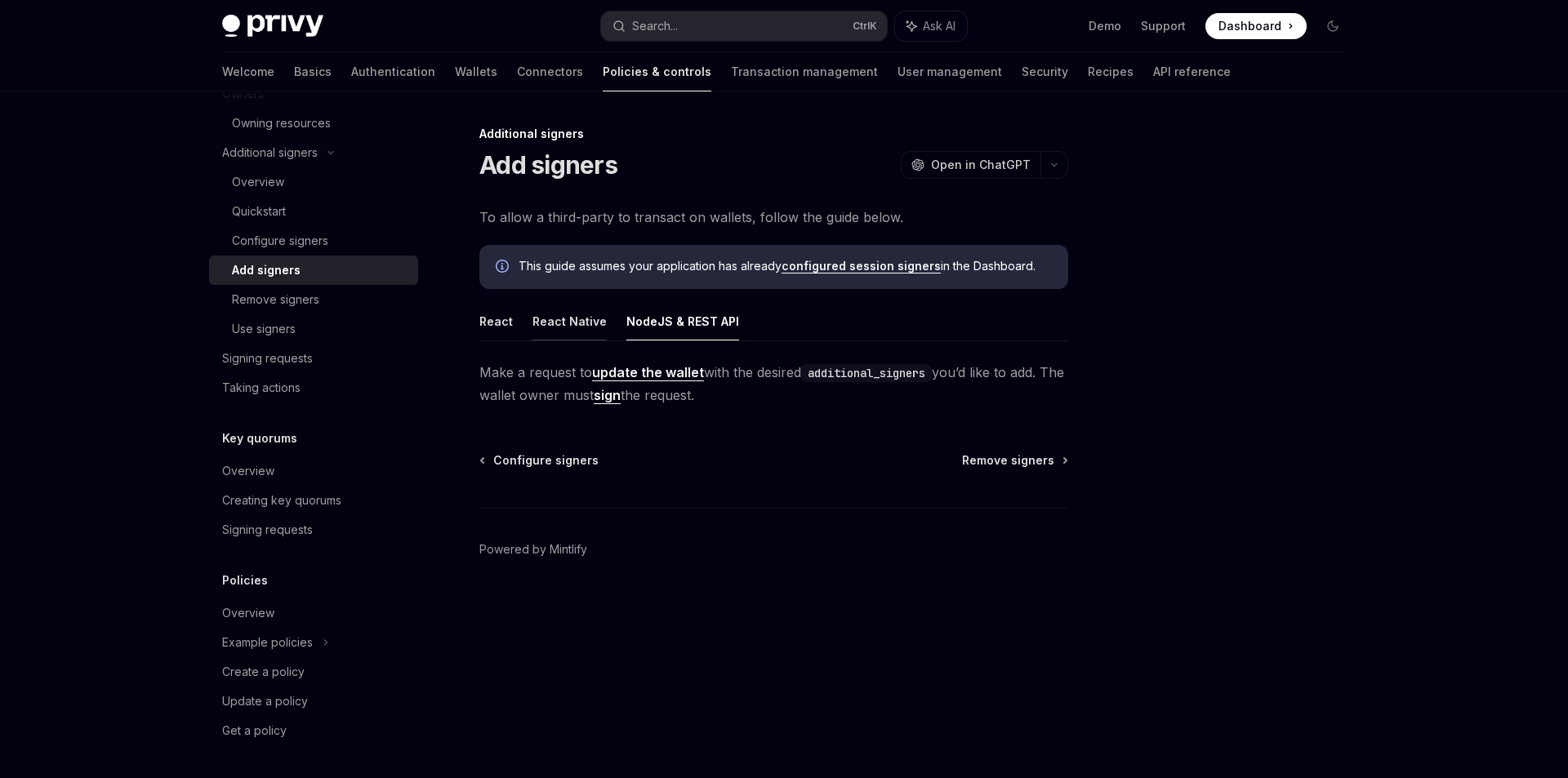
click at [565, 318] on button "React Native" at bounding box center [570, 321] width 74 height 38
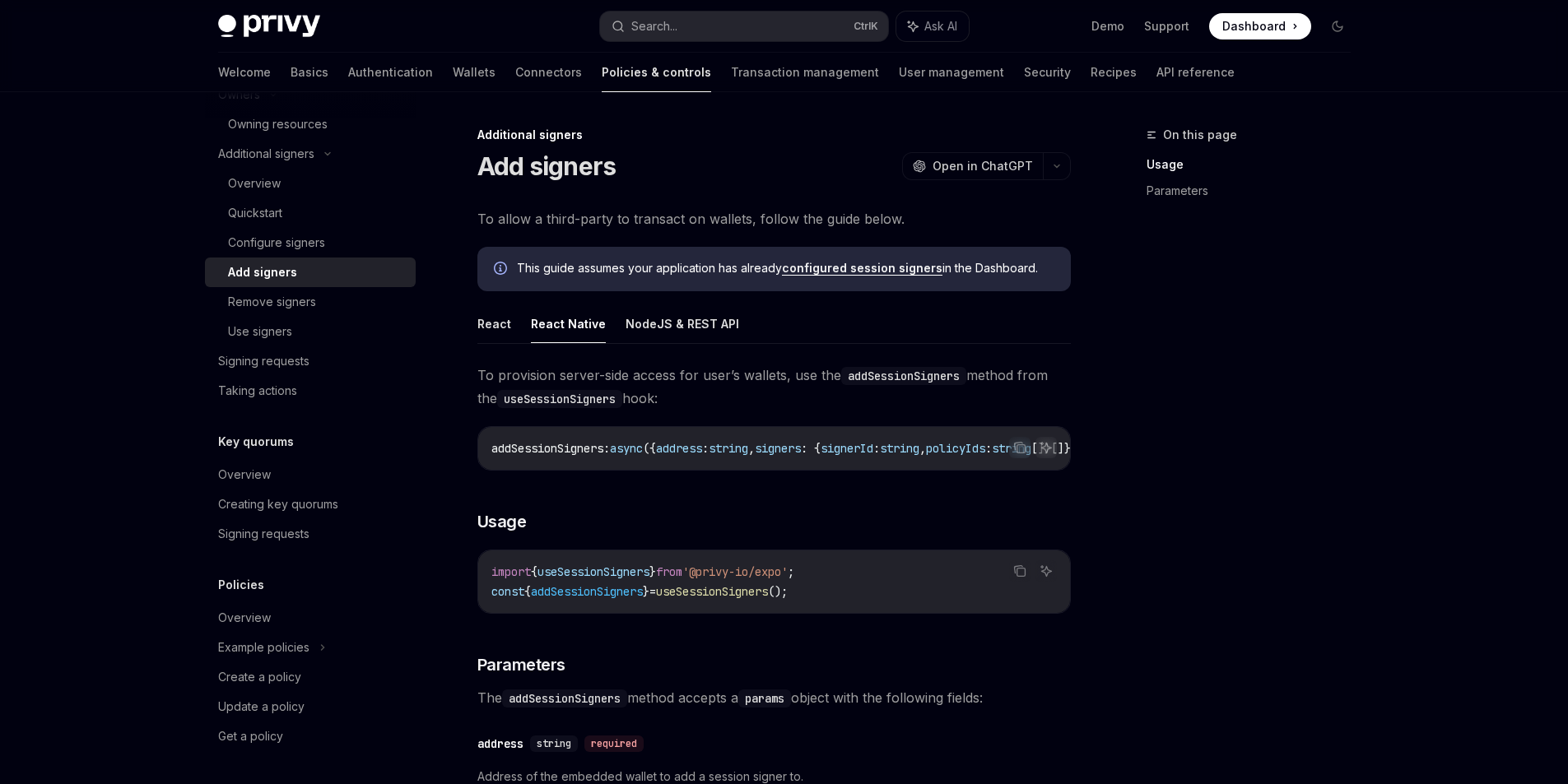
click at [456, 317] on div "**********" at bounding box center [620, 763] width 909 height 1275
click at [493, 324] on button "React" at bounding box center [494, 323] width 34 height 39
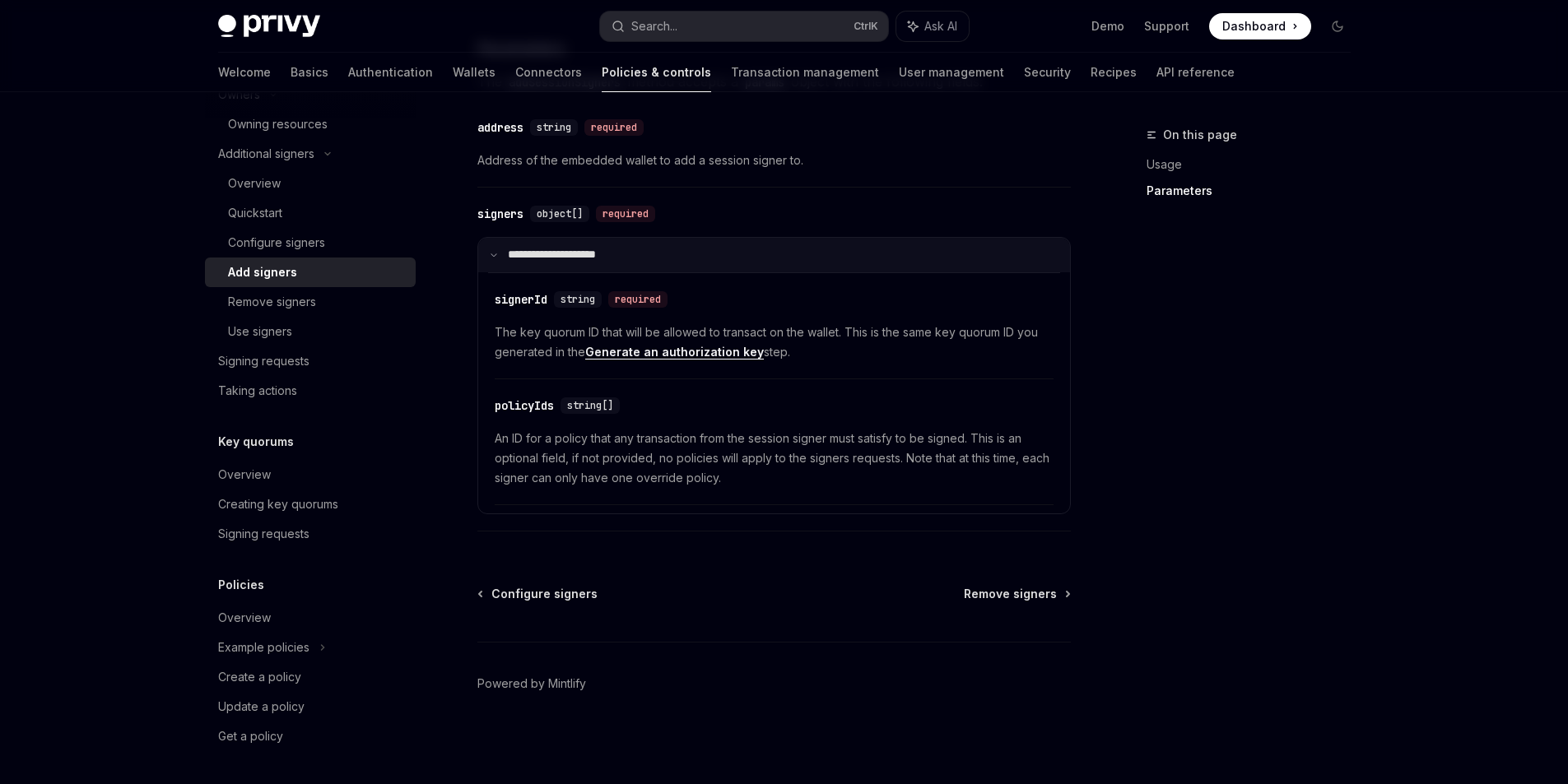
click at [493, 257] on icon at bounding box center [494, 255] width 8 height 8
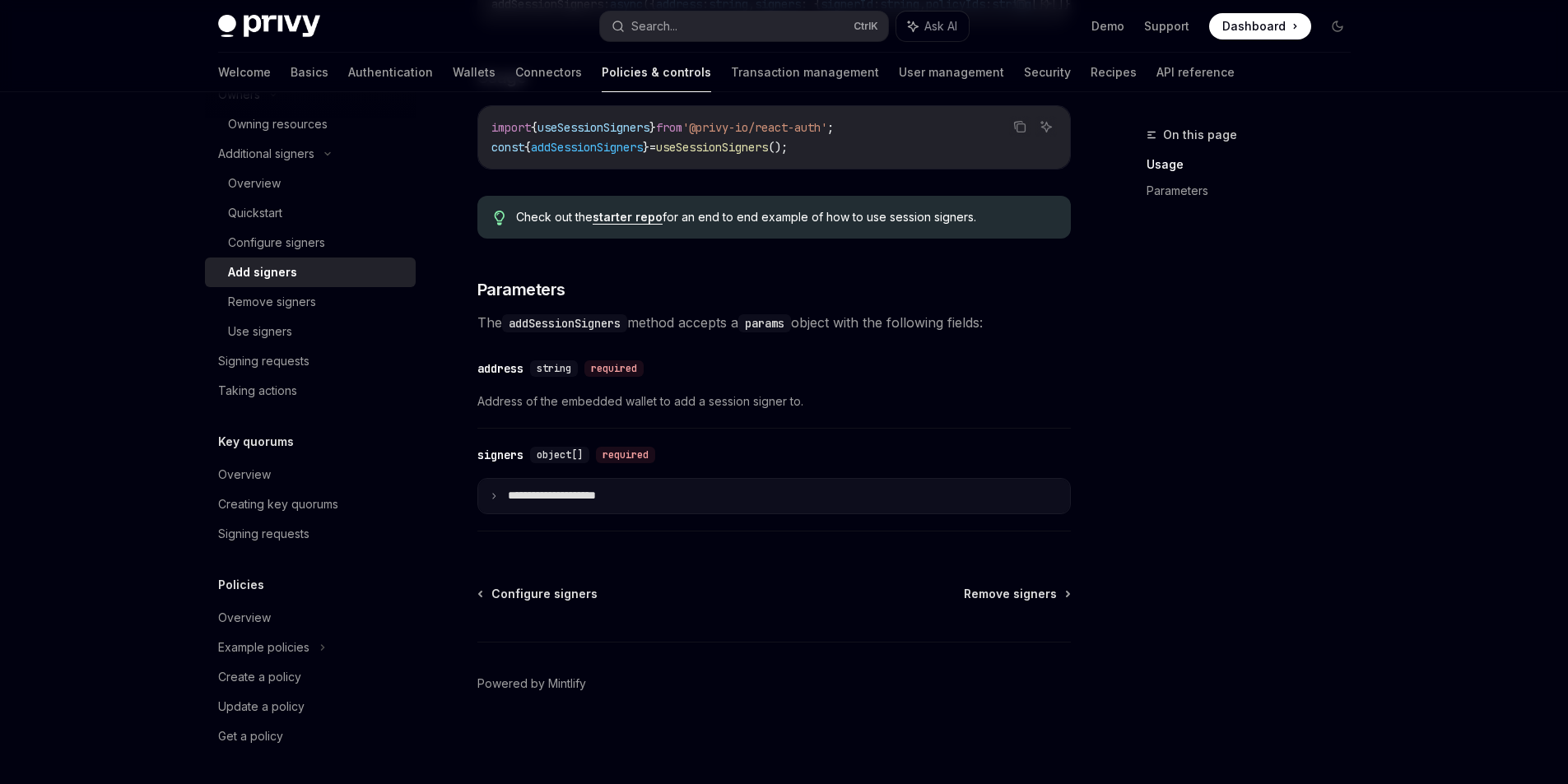
click at [492, 492] on icon at bounding box center [494, 496] width 8 height 8
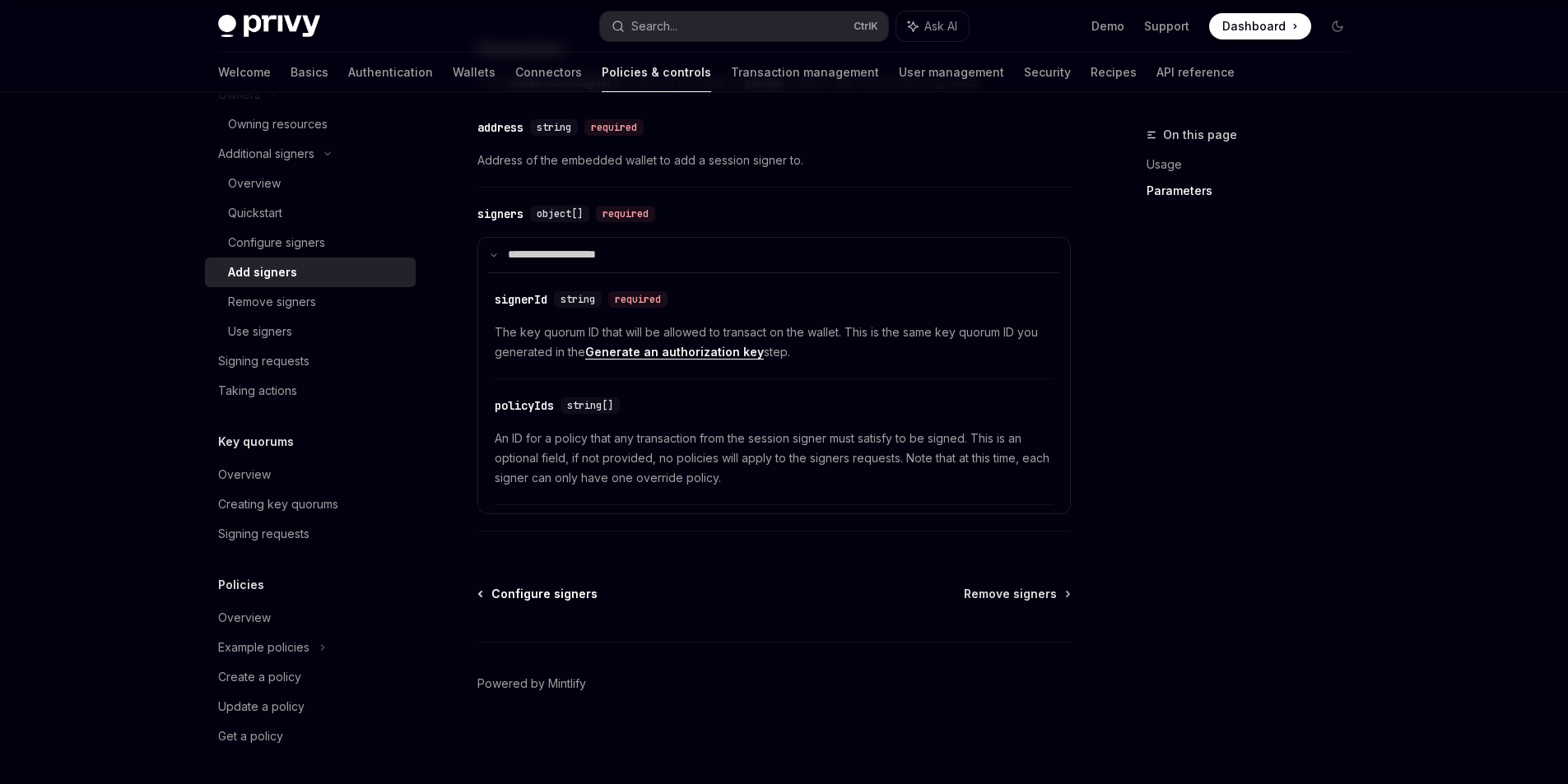
click at [545, 586] on span "Configure signers" at bounding box center [544, 594] width 106 height 16
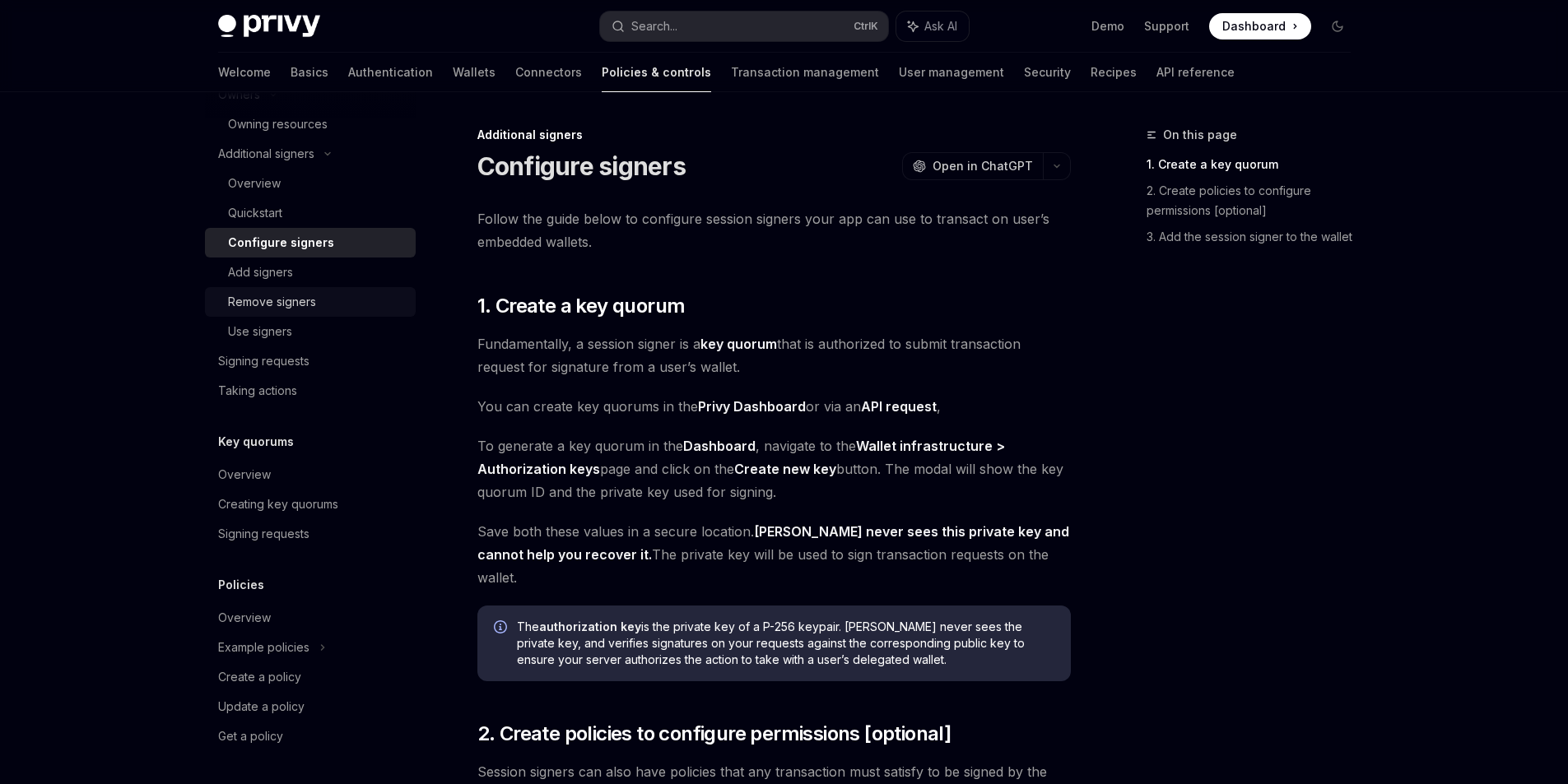
click at [277, 303] on div "Remove signers" at bounding box center [271, 302] width 88 height 20
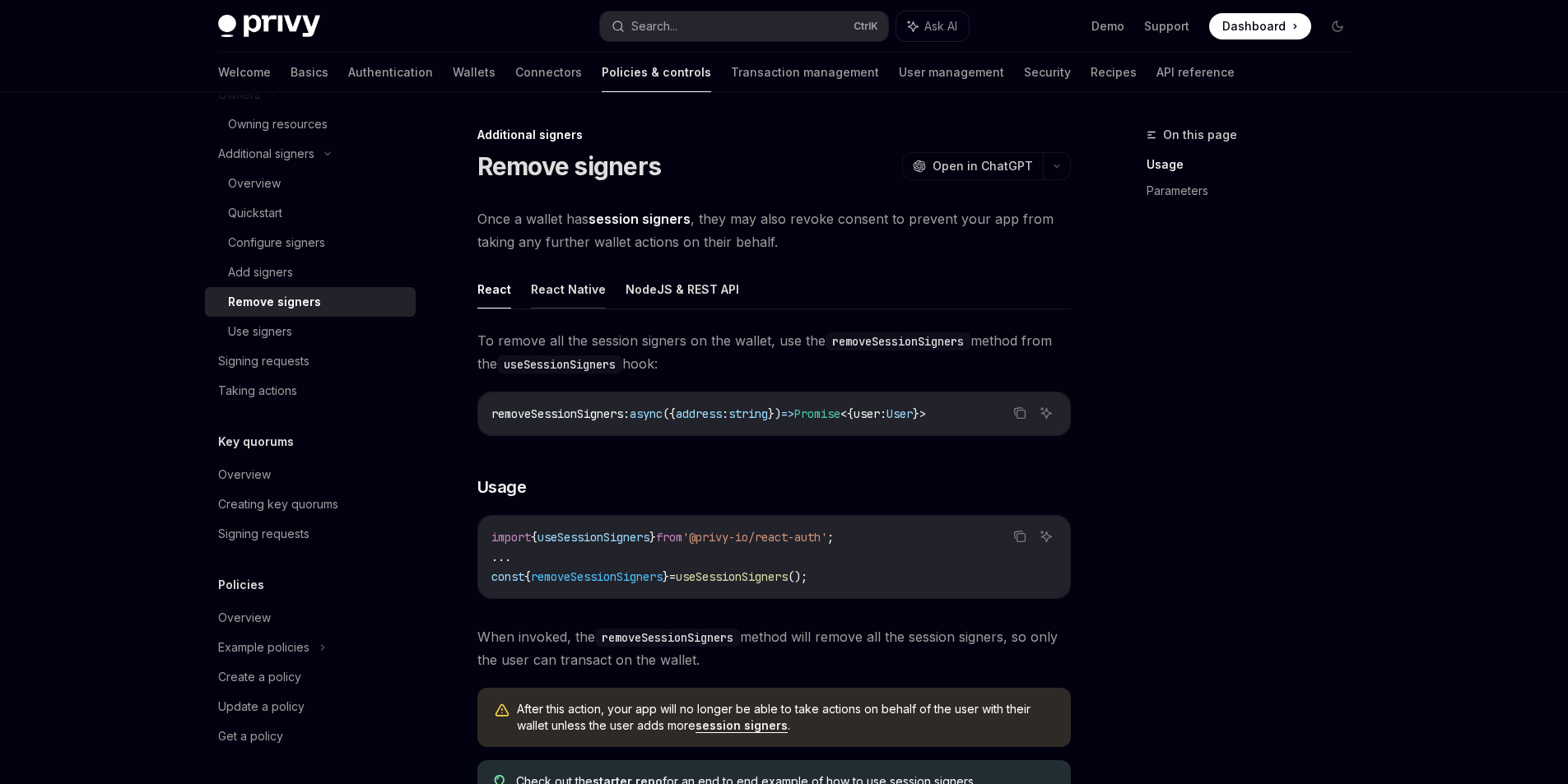
click at [587, 270] on button "React Native" at bounding box center [568, 289] width 75 height 39
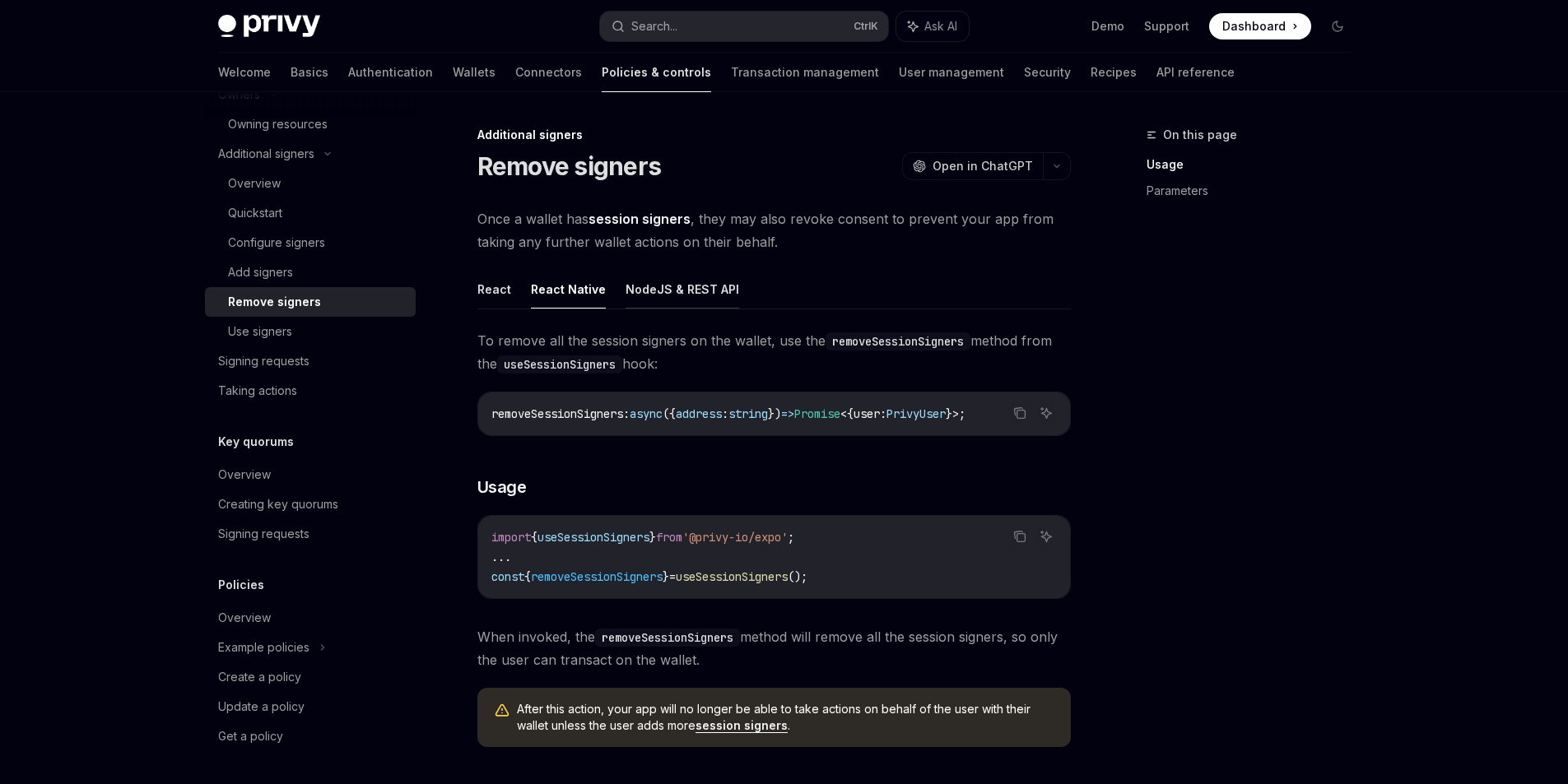
click at [649, 288] on button "NodeJS & REST API" at bounding box center [682, 289] width 114 height 39
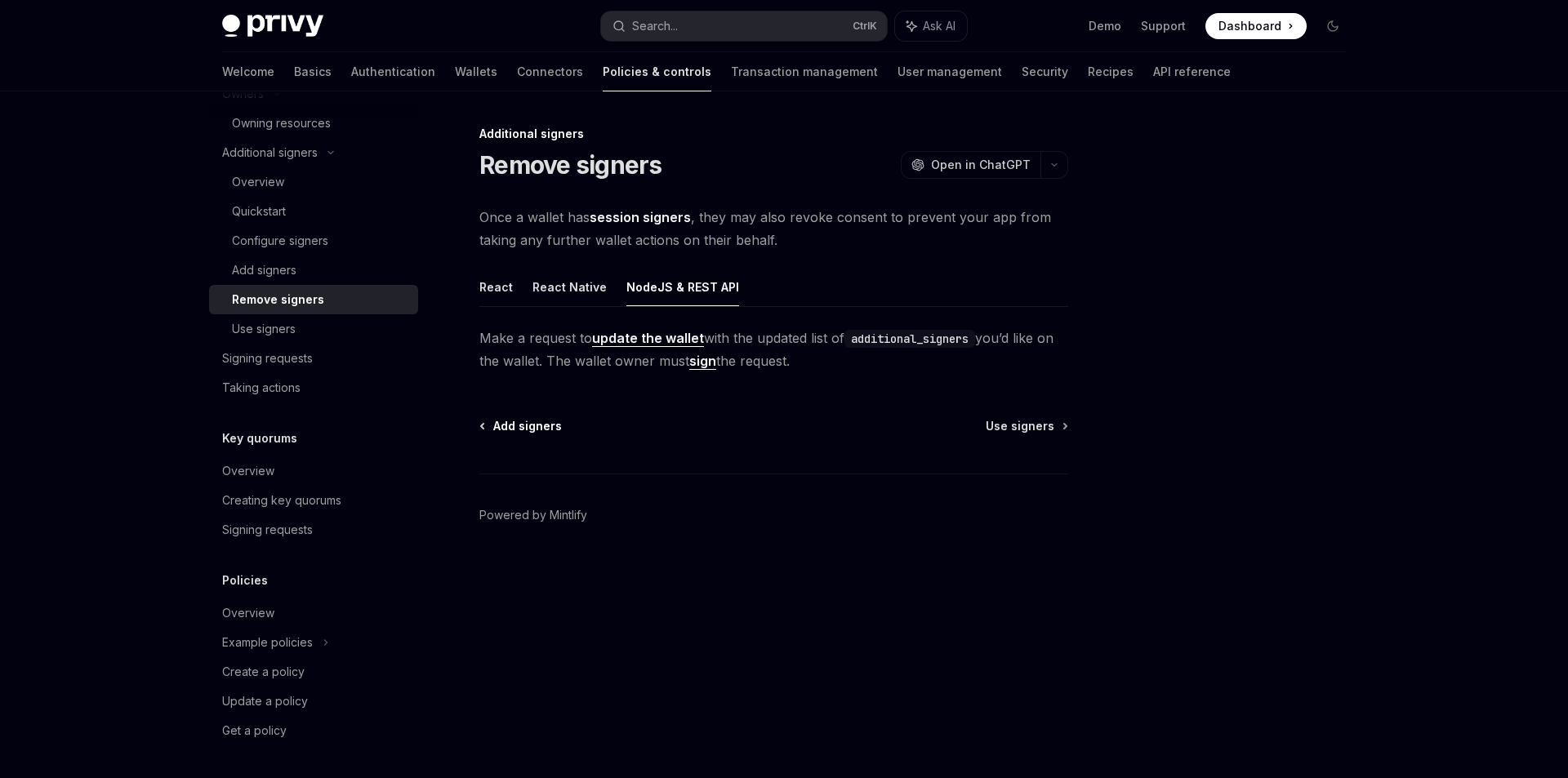
click at [525, 424] on span "Add signers" at bounding box center [528, 426] width 69 height 16
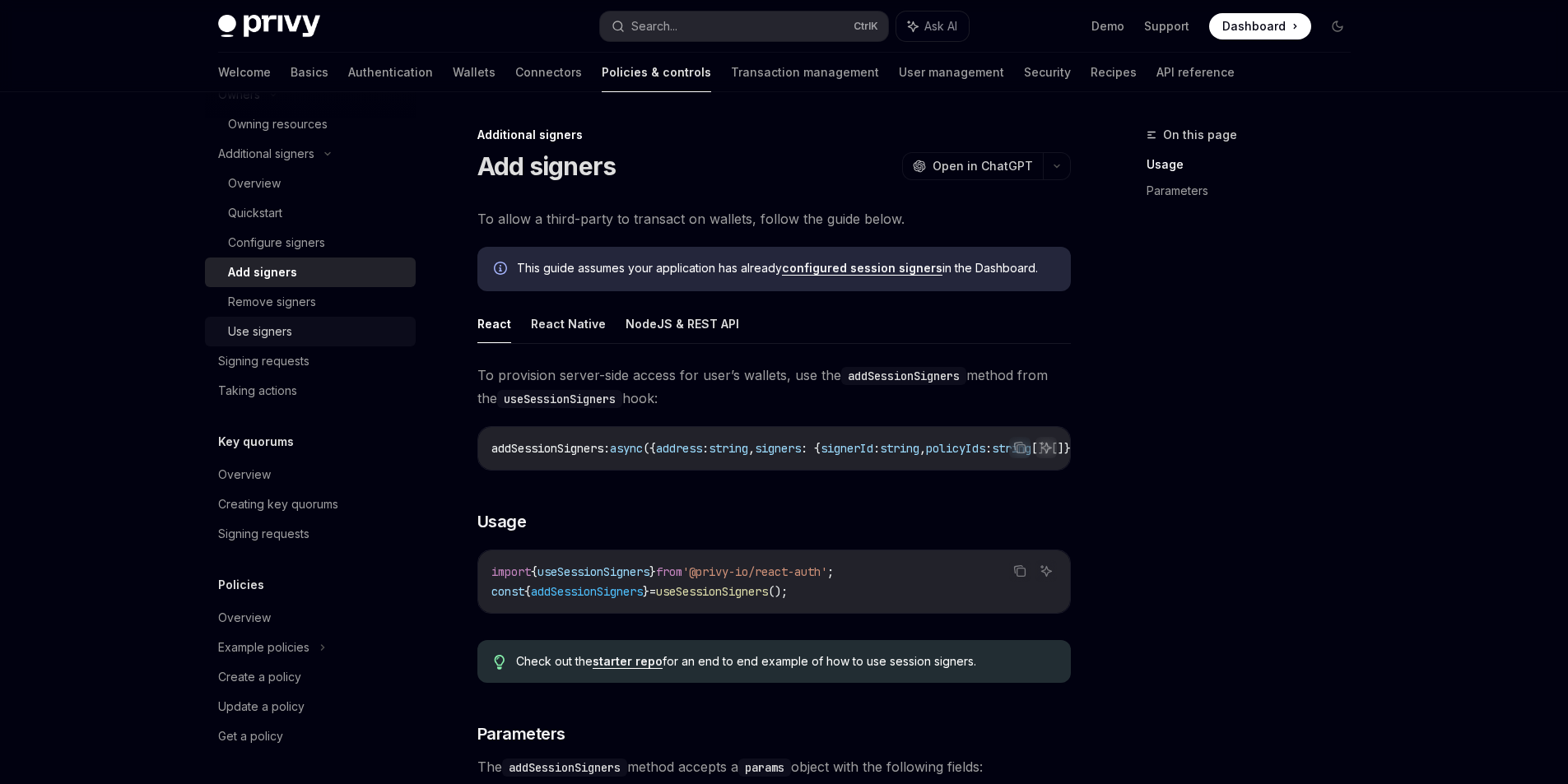
click at [333, 331] on div "Use signers" at bounding box center [317, 331] width 178 height 20
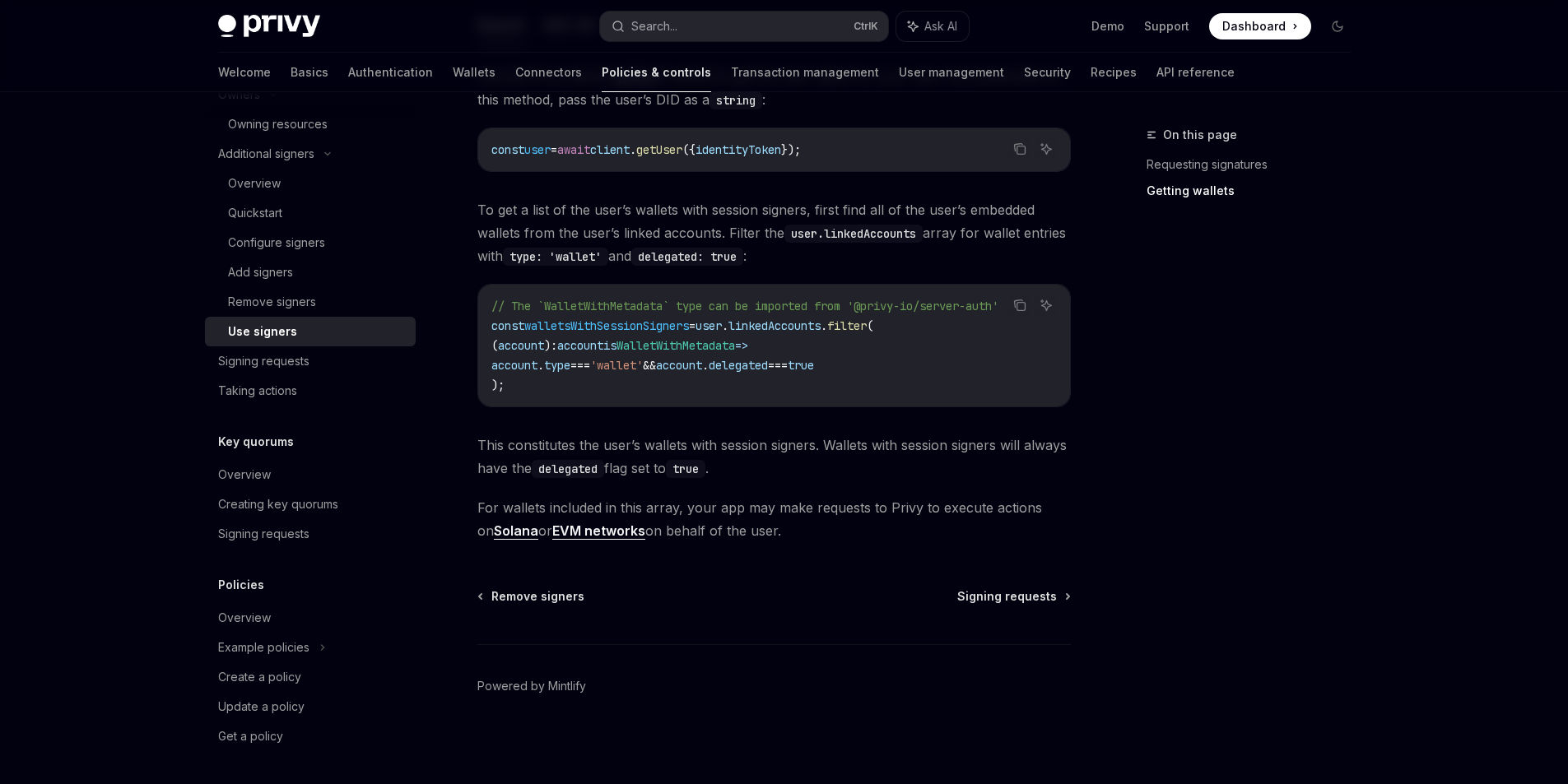
scroll to position [734, 0]
click at [298, 369] on div "Signing requests" at bounding box center [263, 361] width 92 height 20
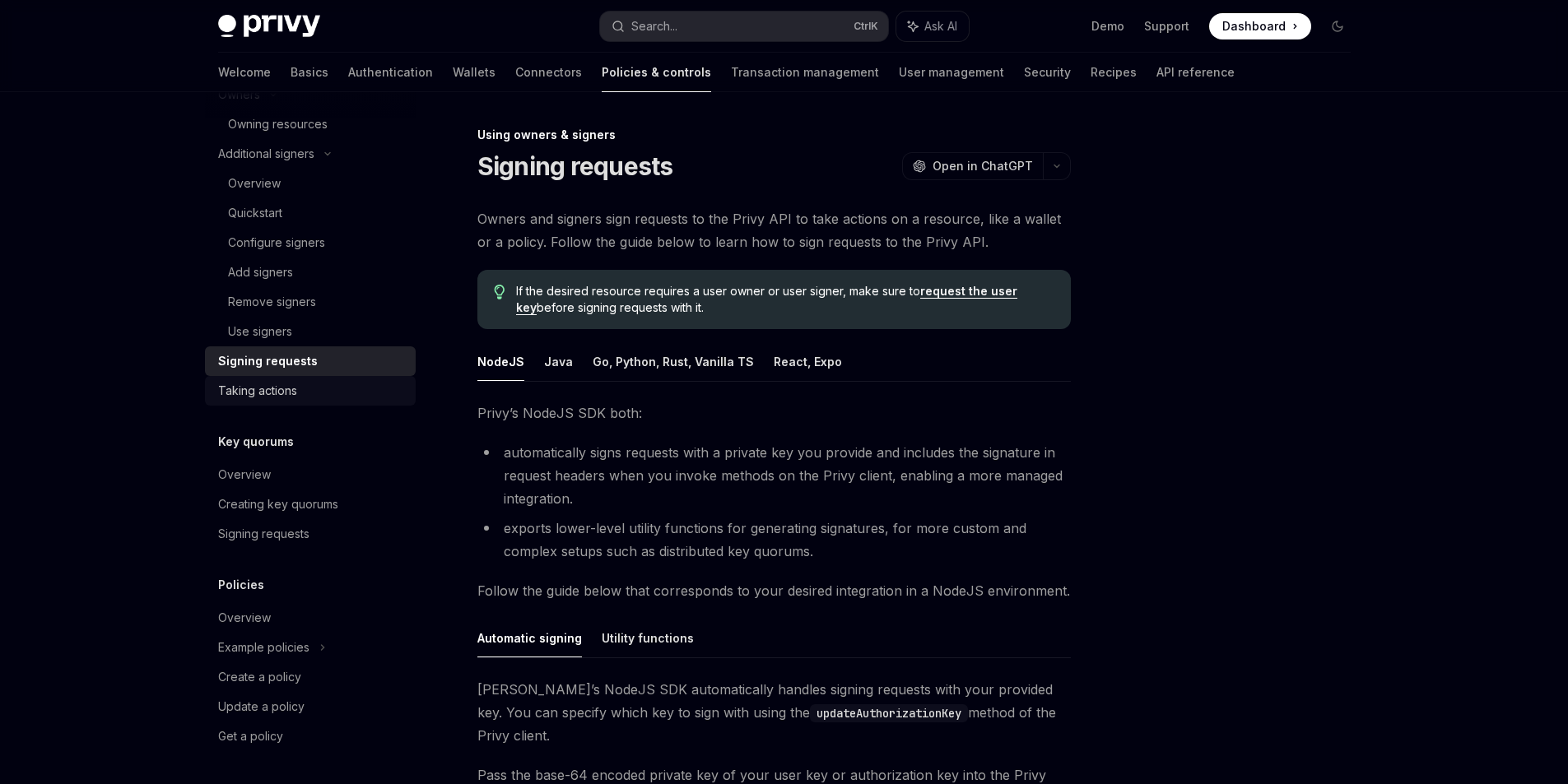
click at [295, 387] on div "Taking actions" at bounding box center [257, 391] width 79 height 20
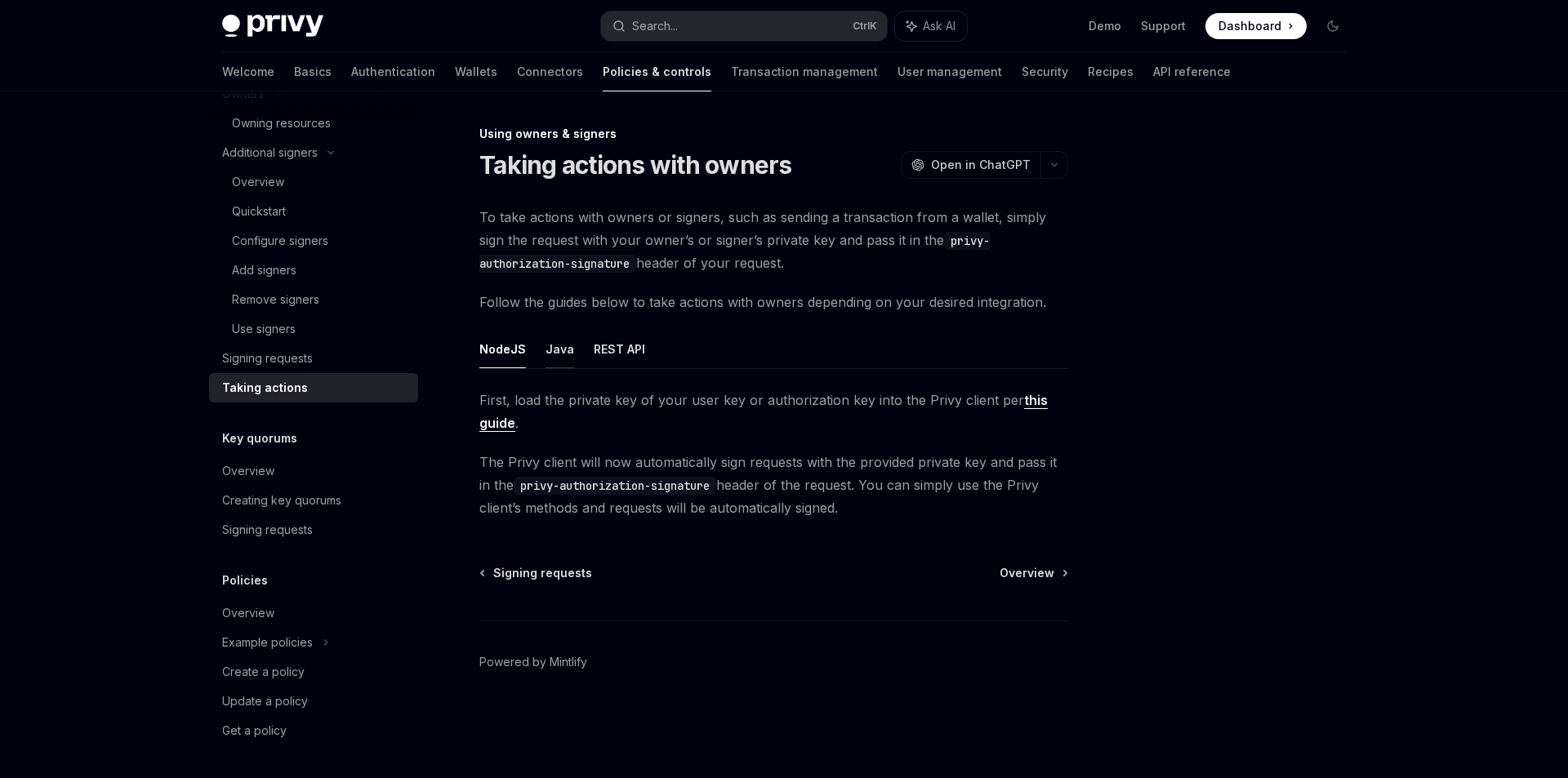
click at [557, 346] on button "Java" at bounding box center [560, 349] width 29 height 38
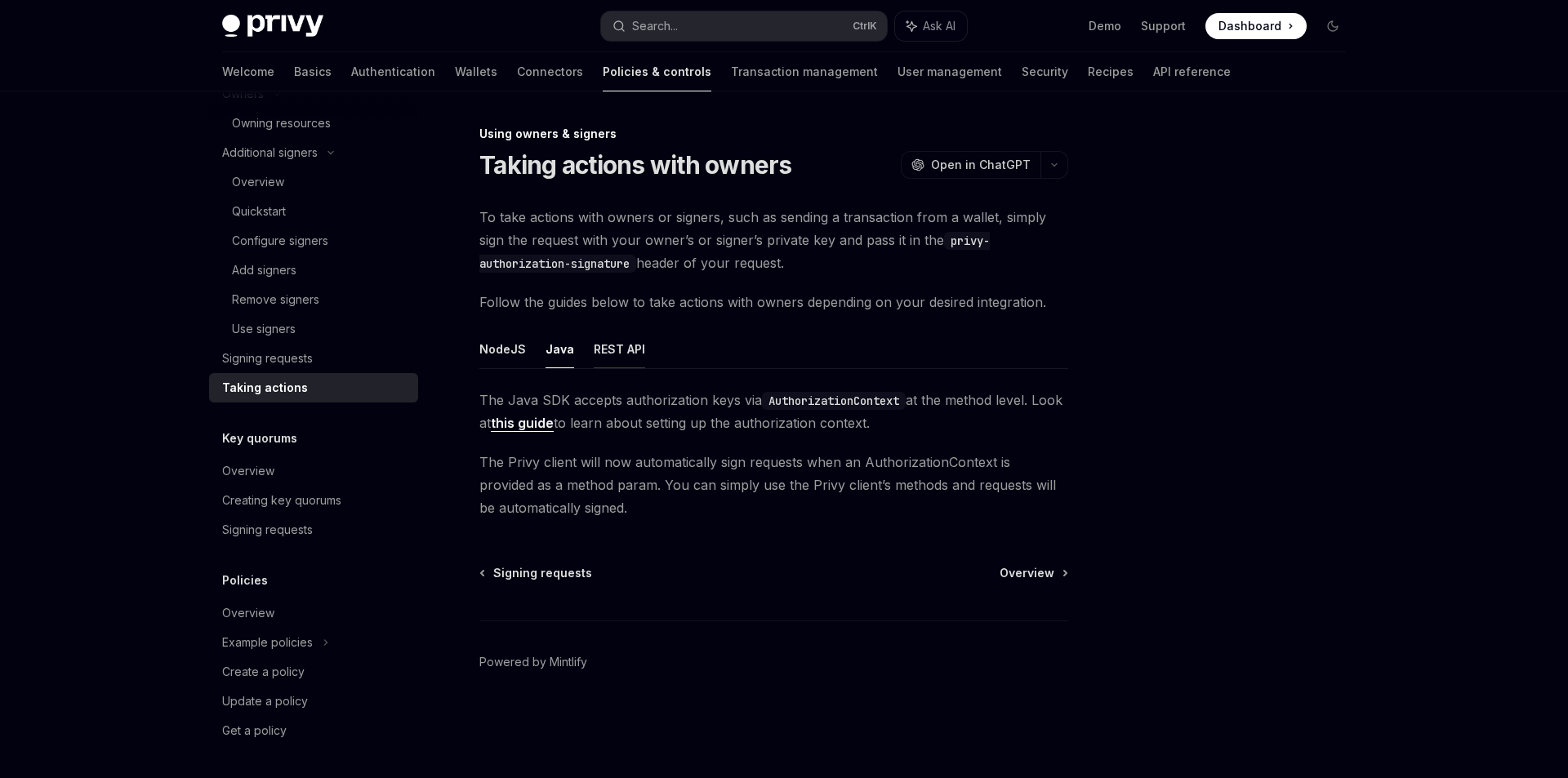
click at [603, 348] on button "REST API" at bounding box center [619, 349] width 52 height 38
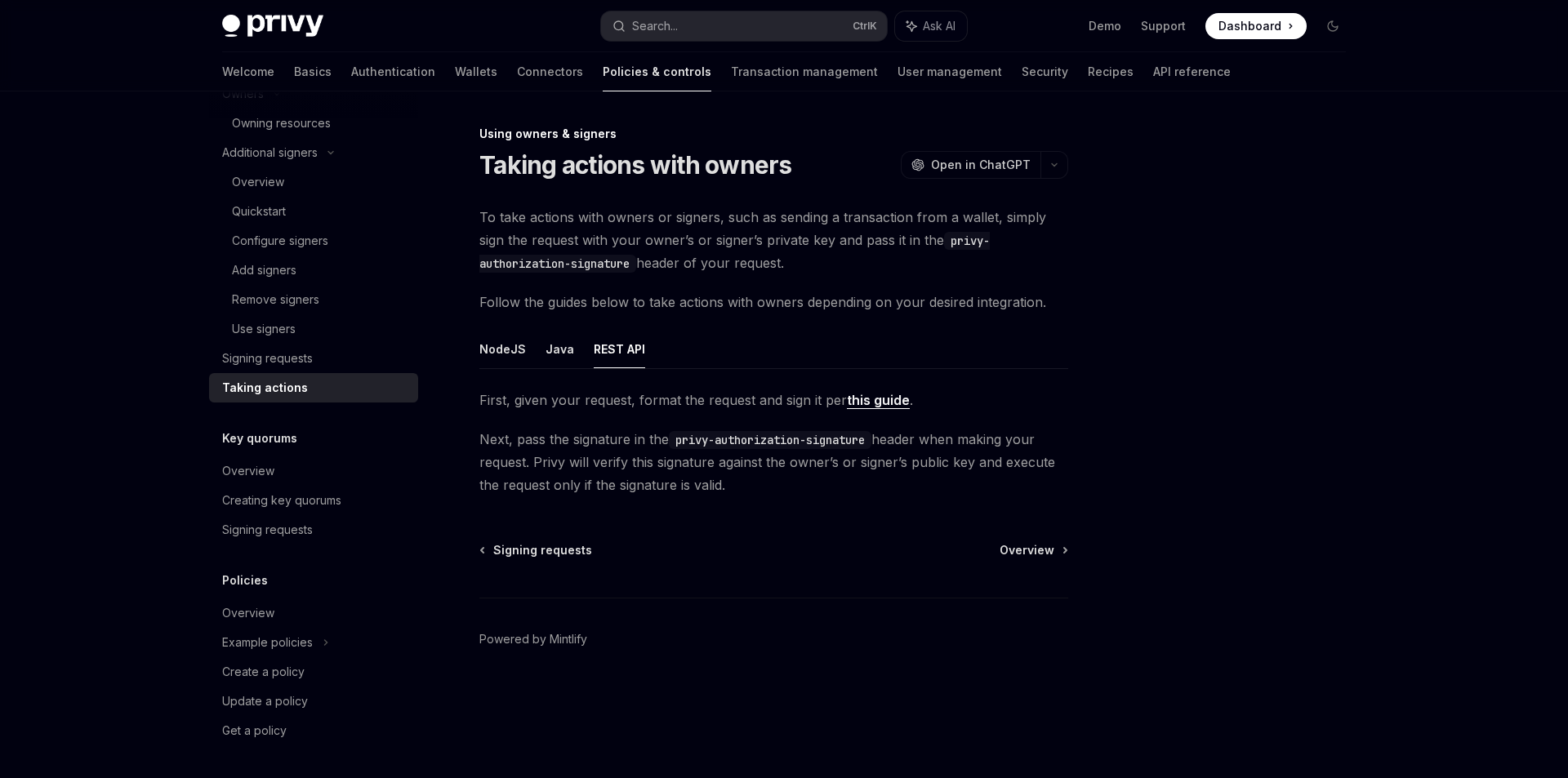
click at [470, 340] on div "Using owners & signers Taking actions with owners OpenAI Open in ChatGPT OpenAI…" at bounding box center [621, 451] width 902 height 654
click at [277, 469] on div "Overview" at bounding box center [315, 471] width 187 height 20
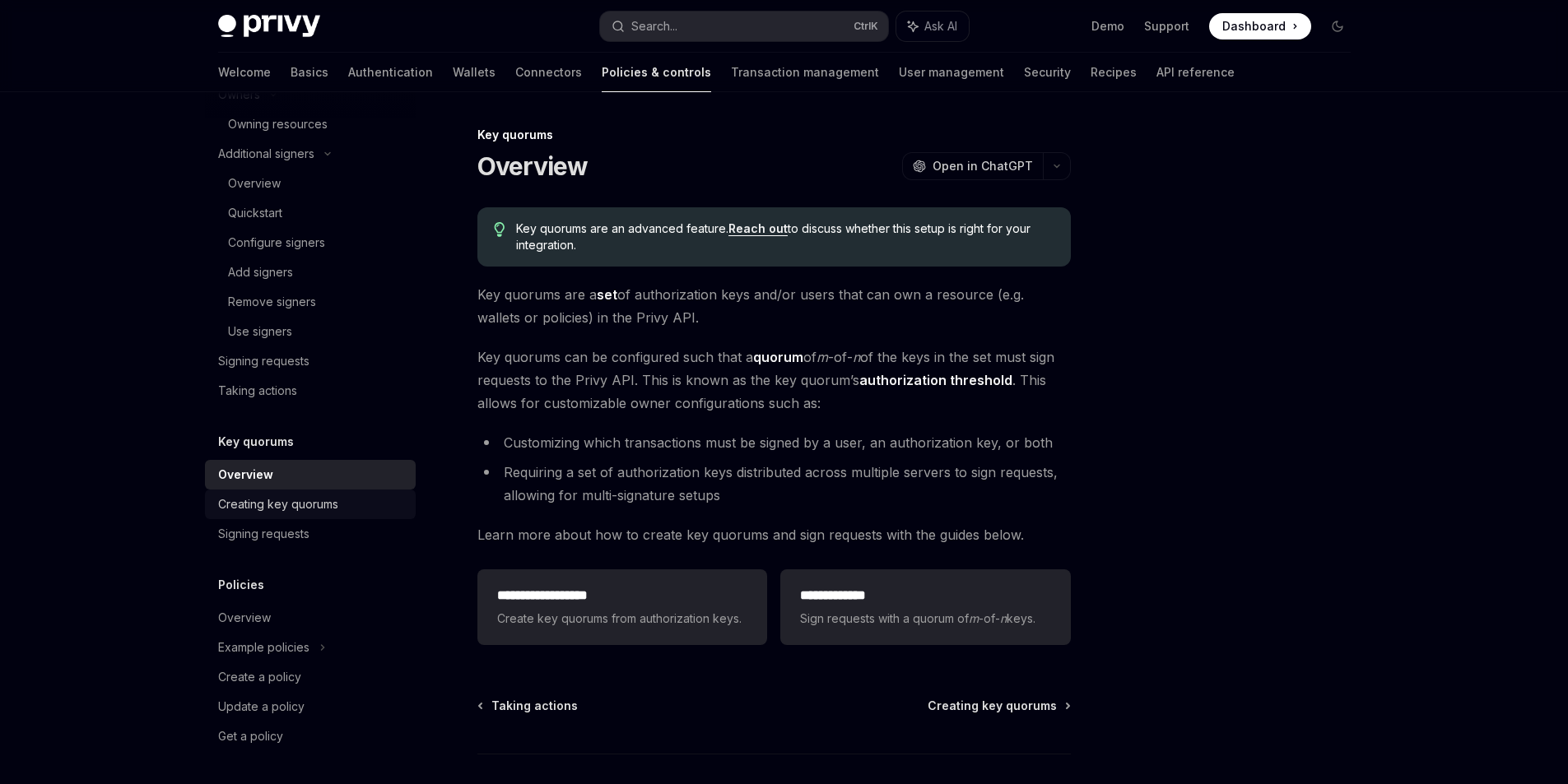
click at [300, 509] on div "Creating key quorums" at bounding box center [278, 505] width 120 height 20
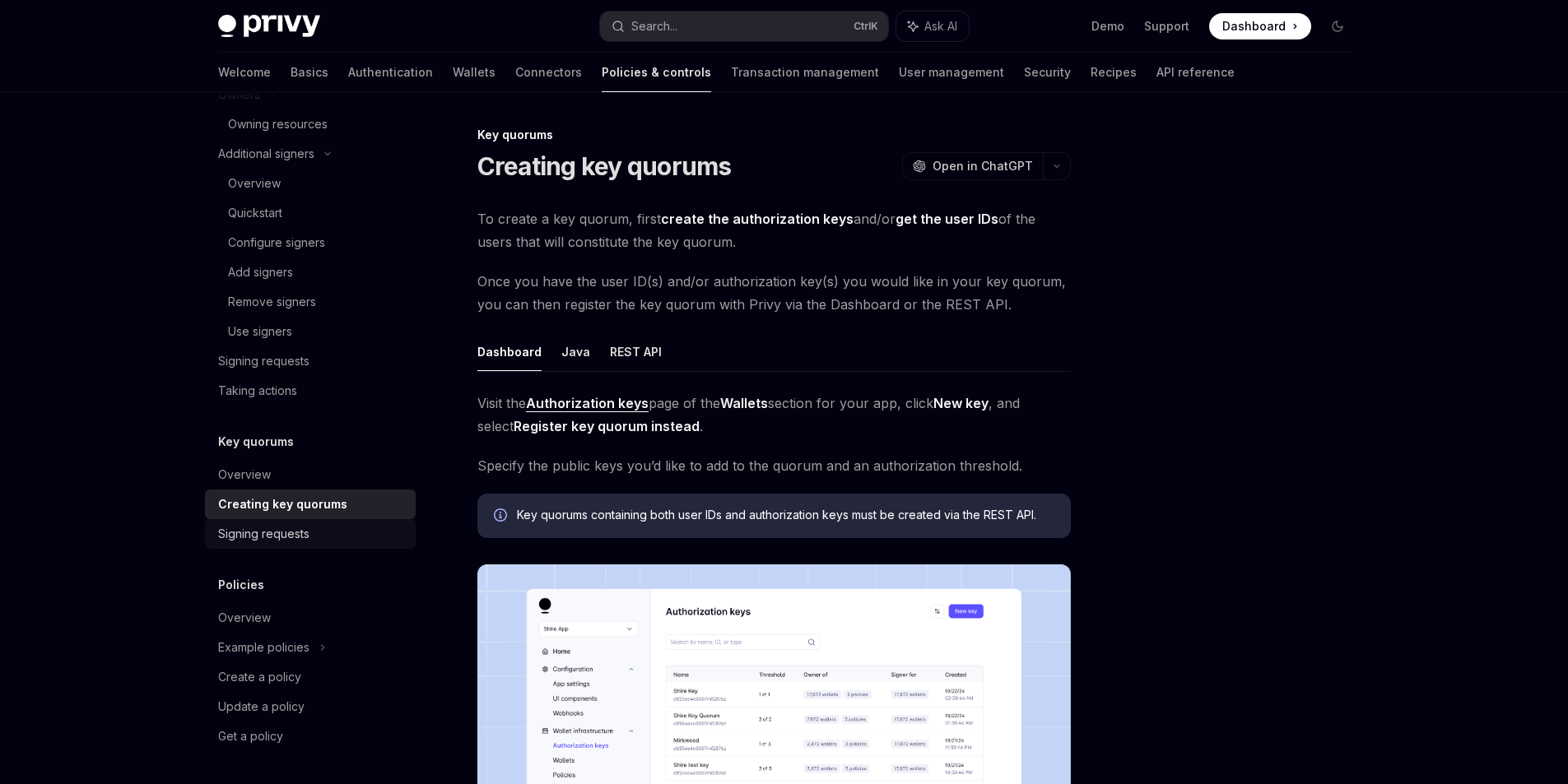
click at [310, 542] on div "Signing requests" at bounding box center [312, 534] width 188 height 20
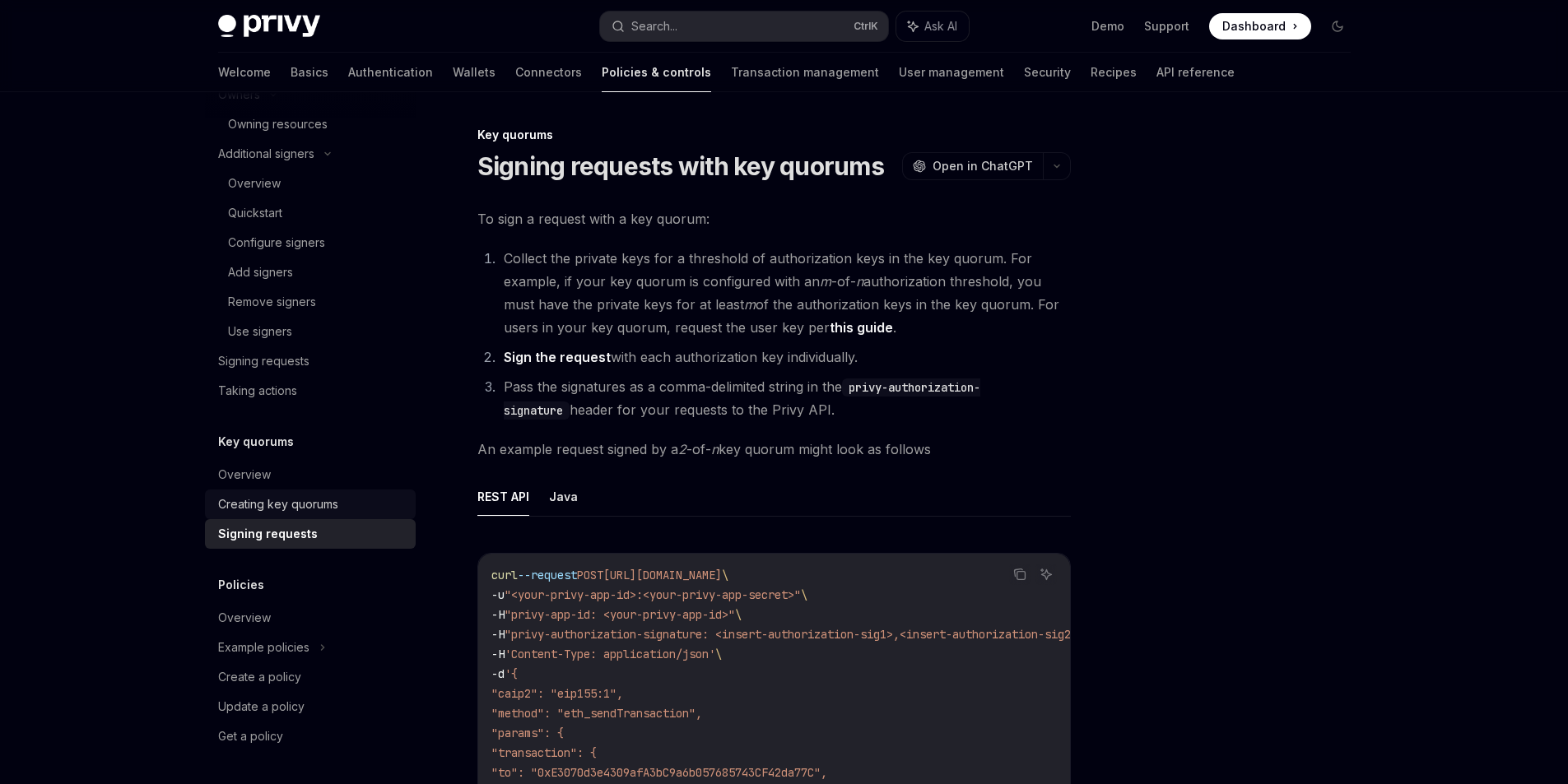
click at [304, 510] on div "Creating key quorums" at bounding box center [278, 505] width 120 height 20
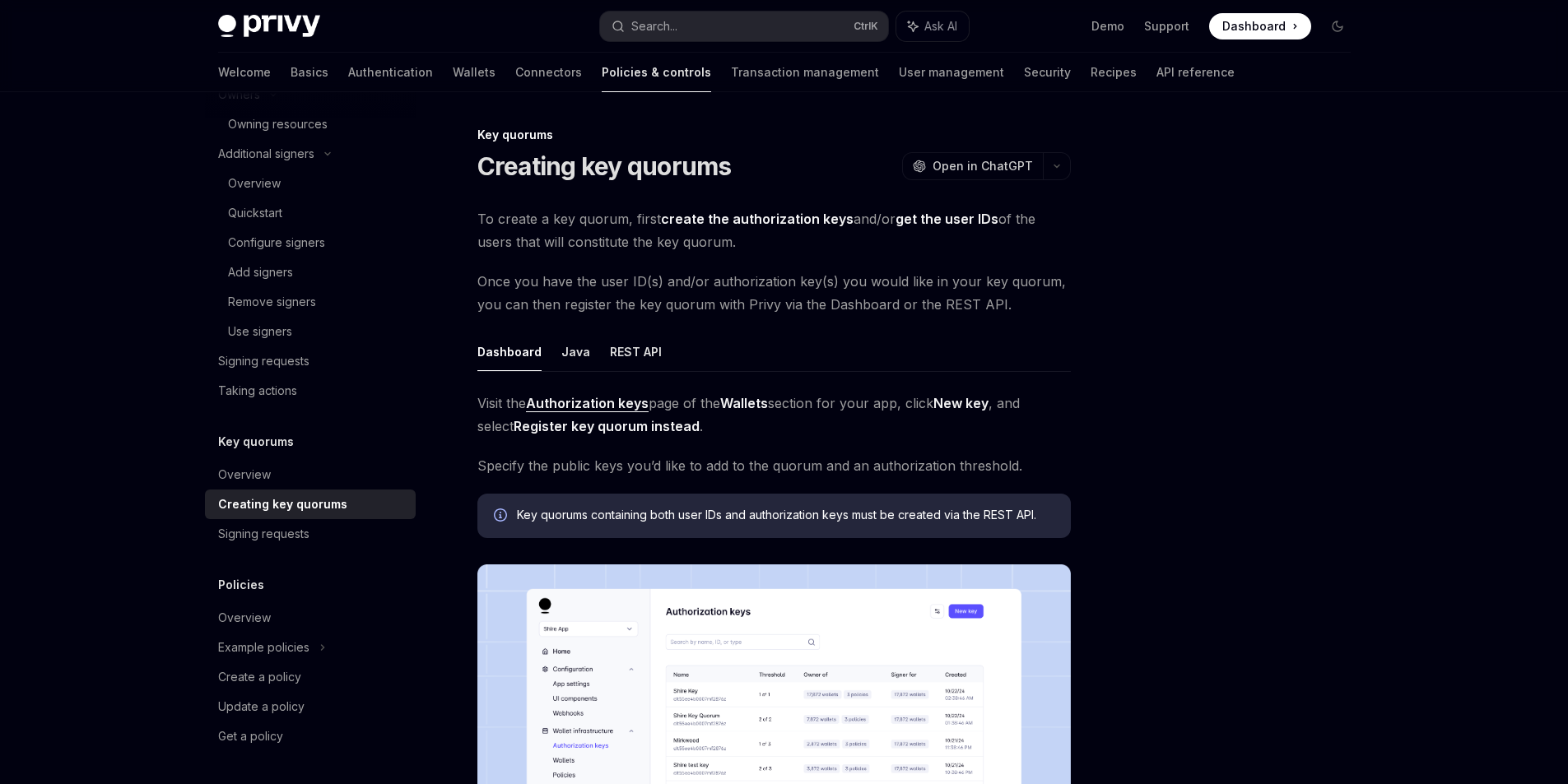
type textarea "*"
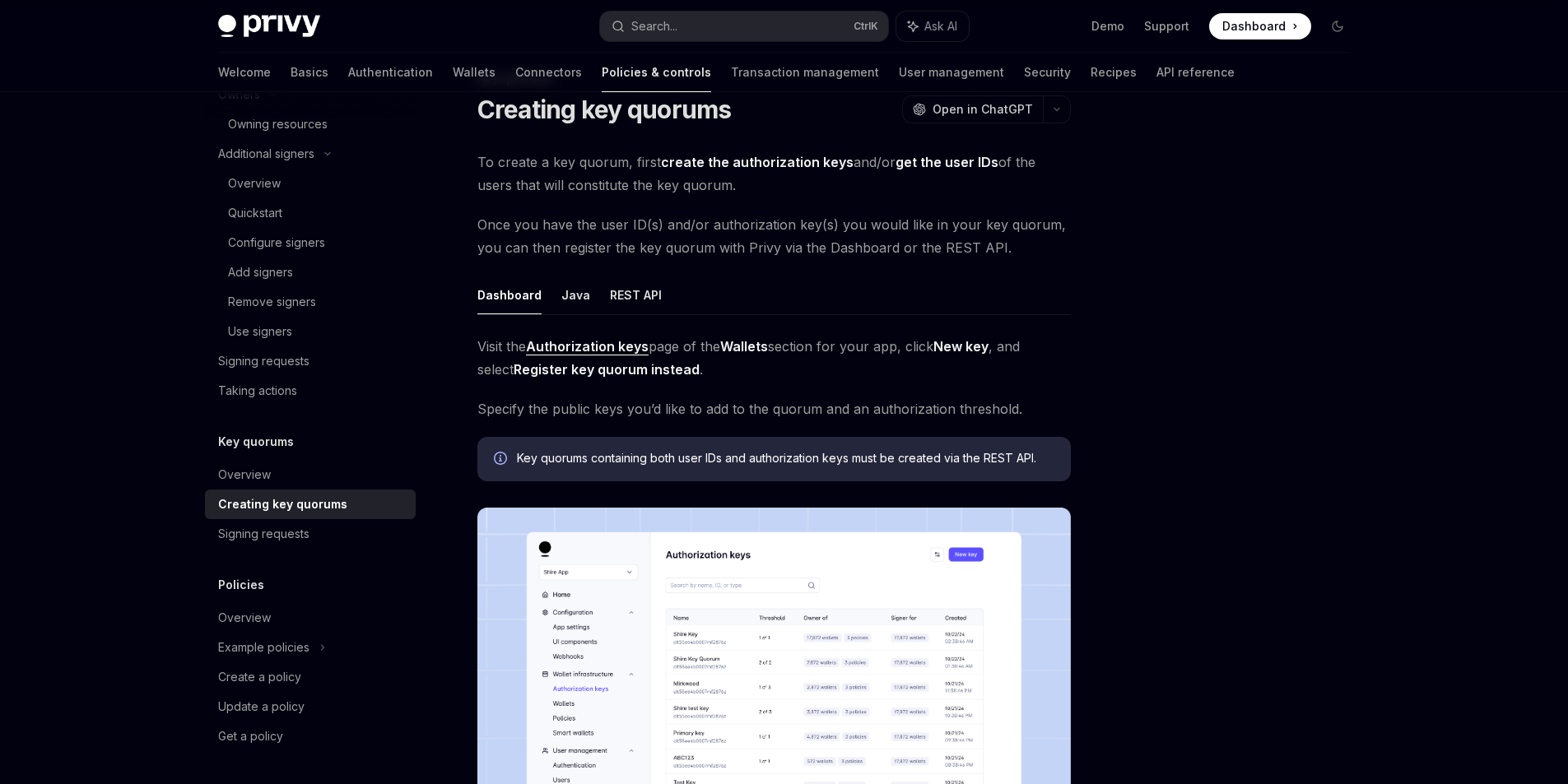
scroll to position [246, 0]
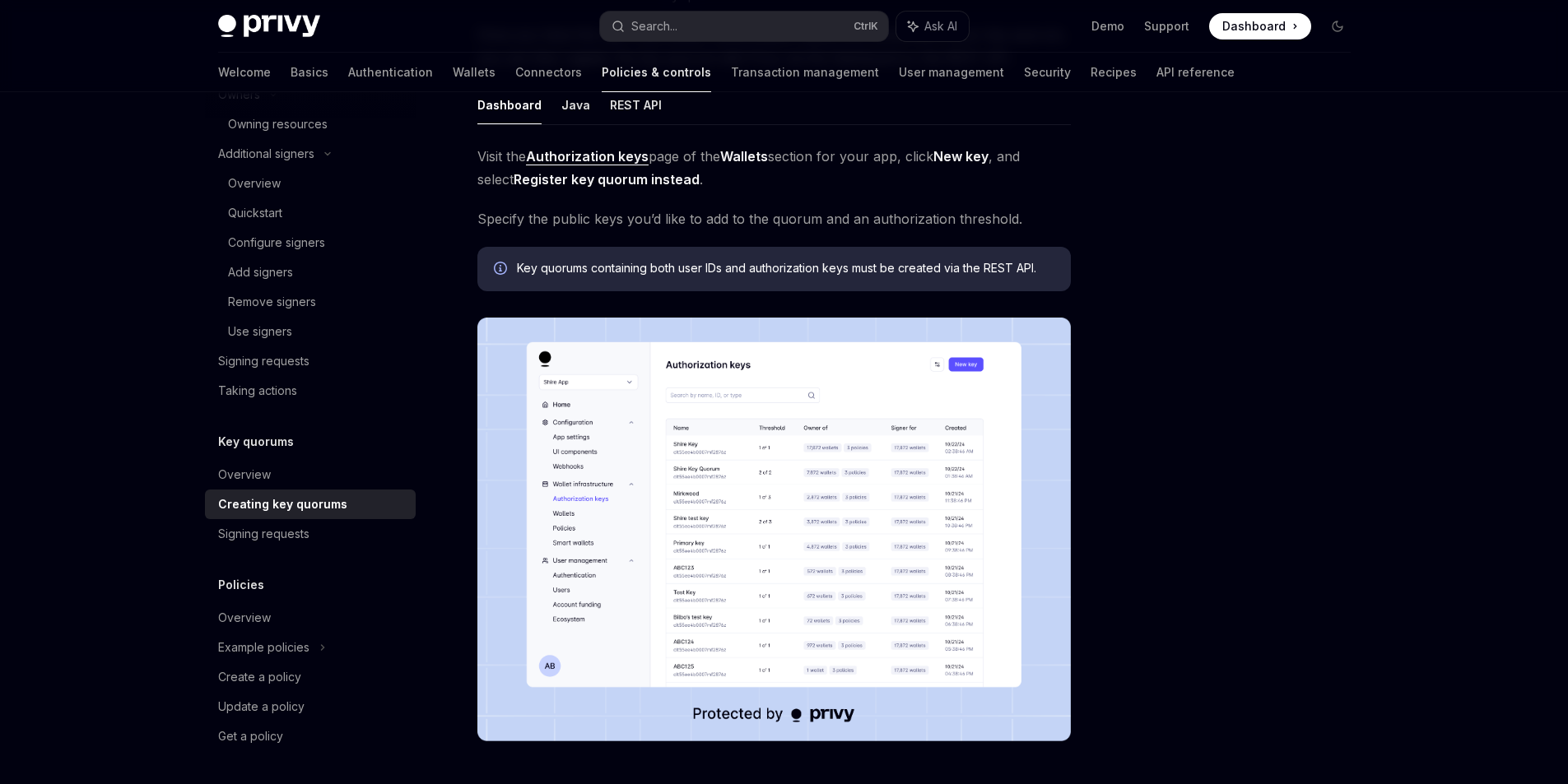
click at [698, 527] on img at bounding box center [774, 529] width 593 height 424
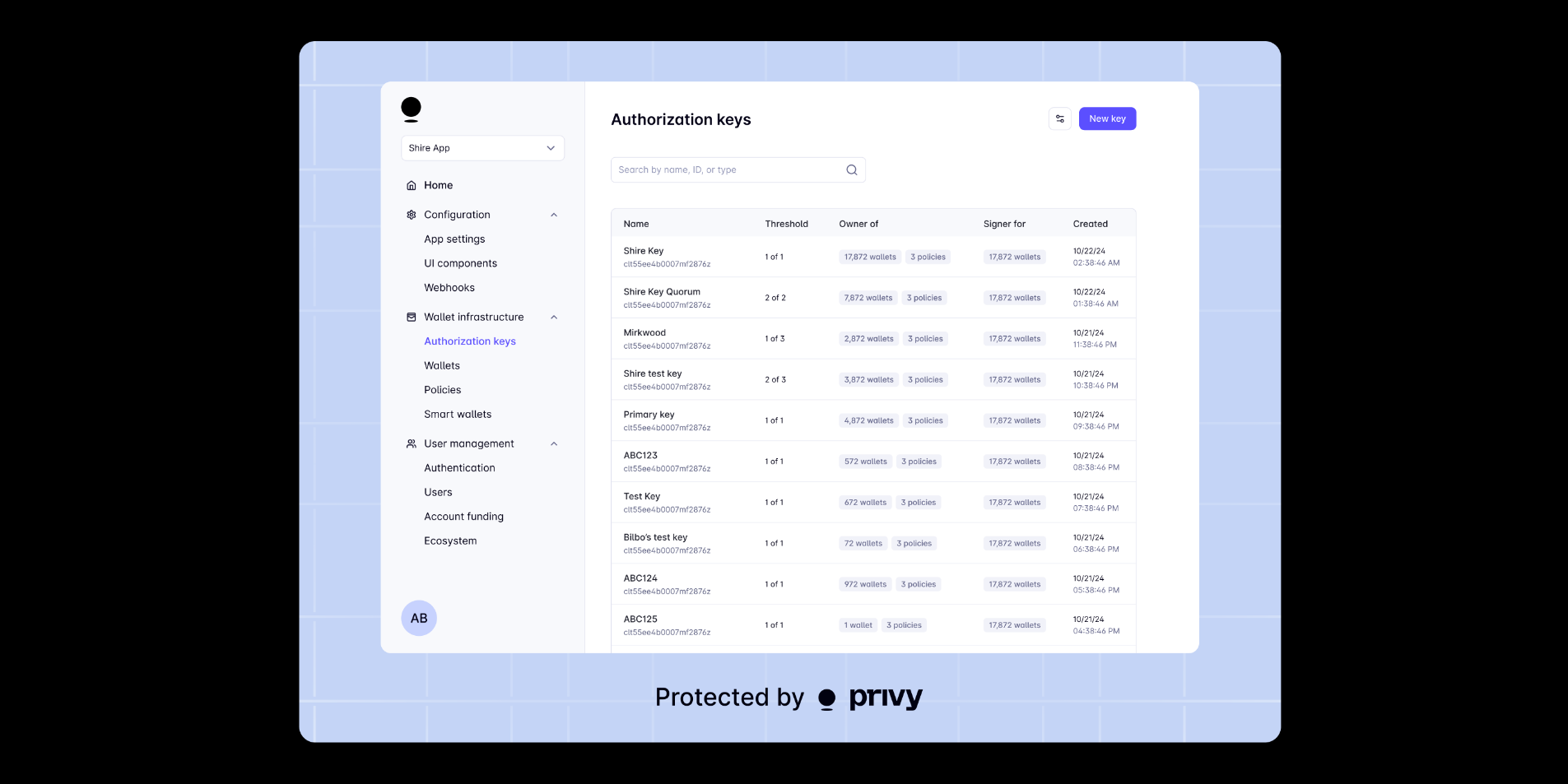
click at [1373, 317] on div at bounding box center [784, 392] width 1568 height 784
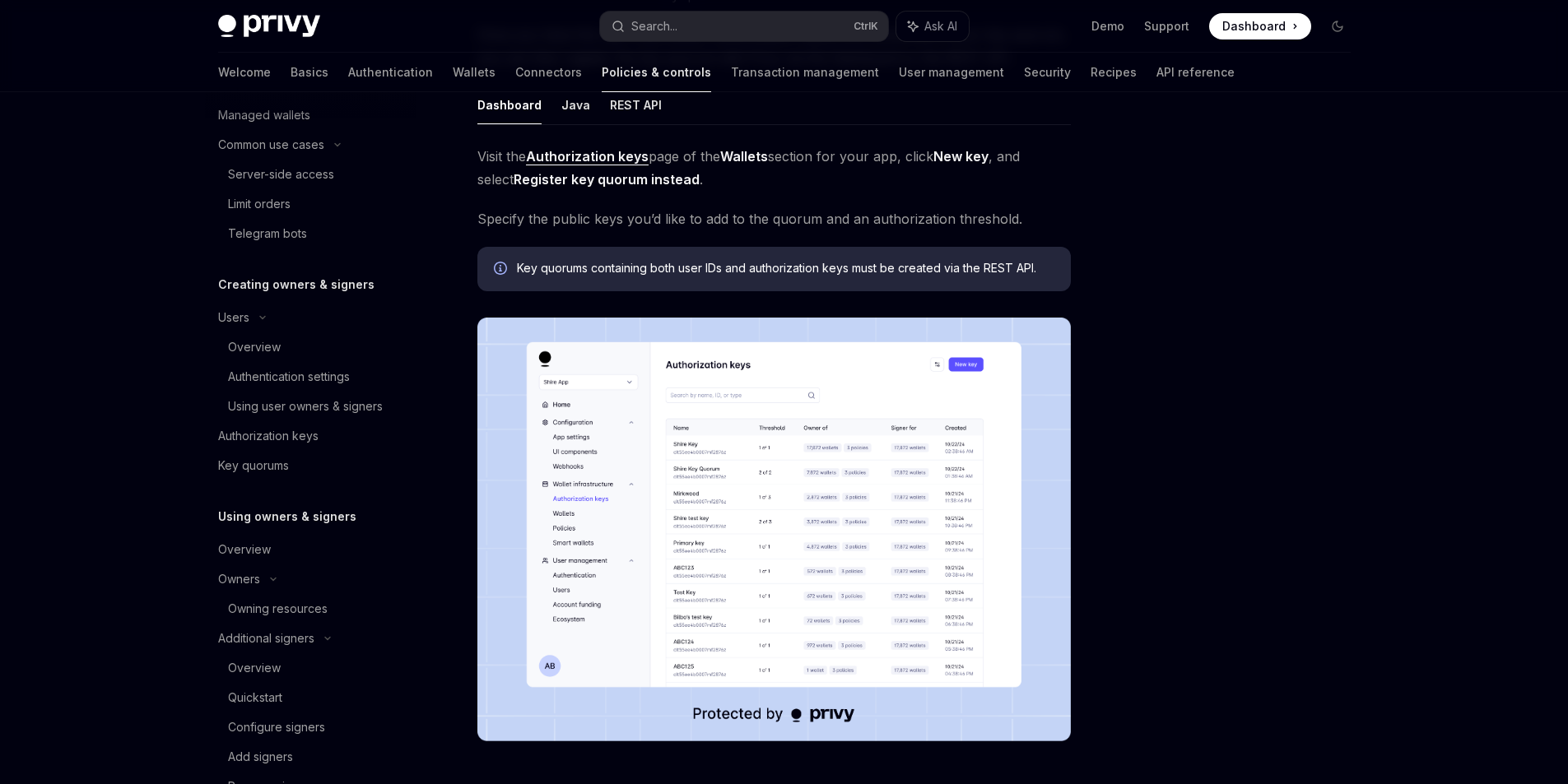
scroll to position [265, 0]
